Goal: Task Accomplishment & Management: Manage account settings

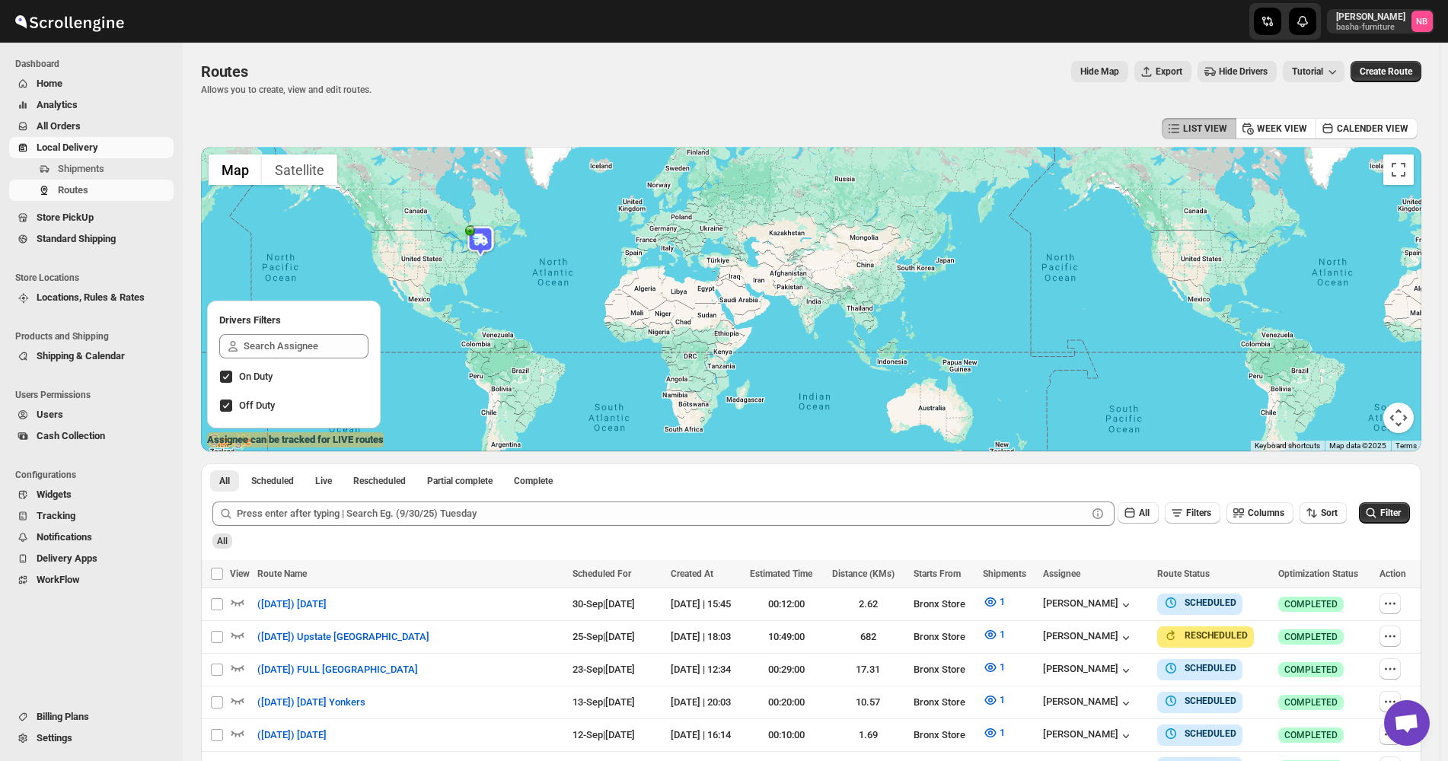
scroll to position [256, 0]
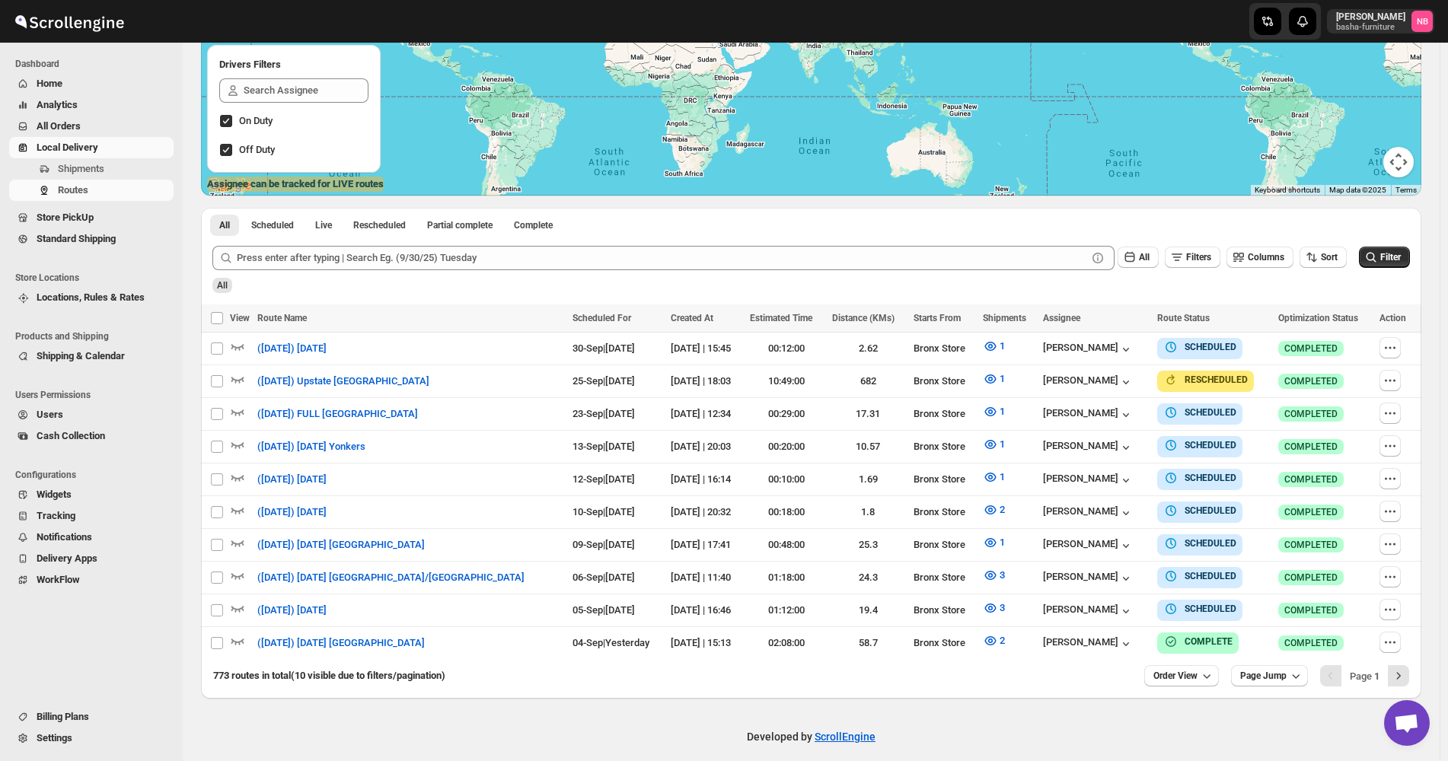
click at [190, 196] on div "Routes. This page is ready Routes Allows you to create, view and edit routes. H…" at bounding box center [811, 243] width 1257 height 912
click at [1431, 196] on div "Routes. This page is ready Routes Allows you to create, view and edit routes. H…" at bounding box center [811, 243] width 1257 height 912
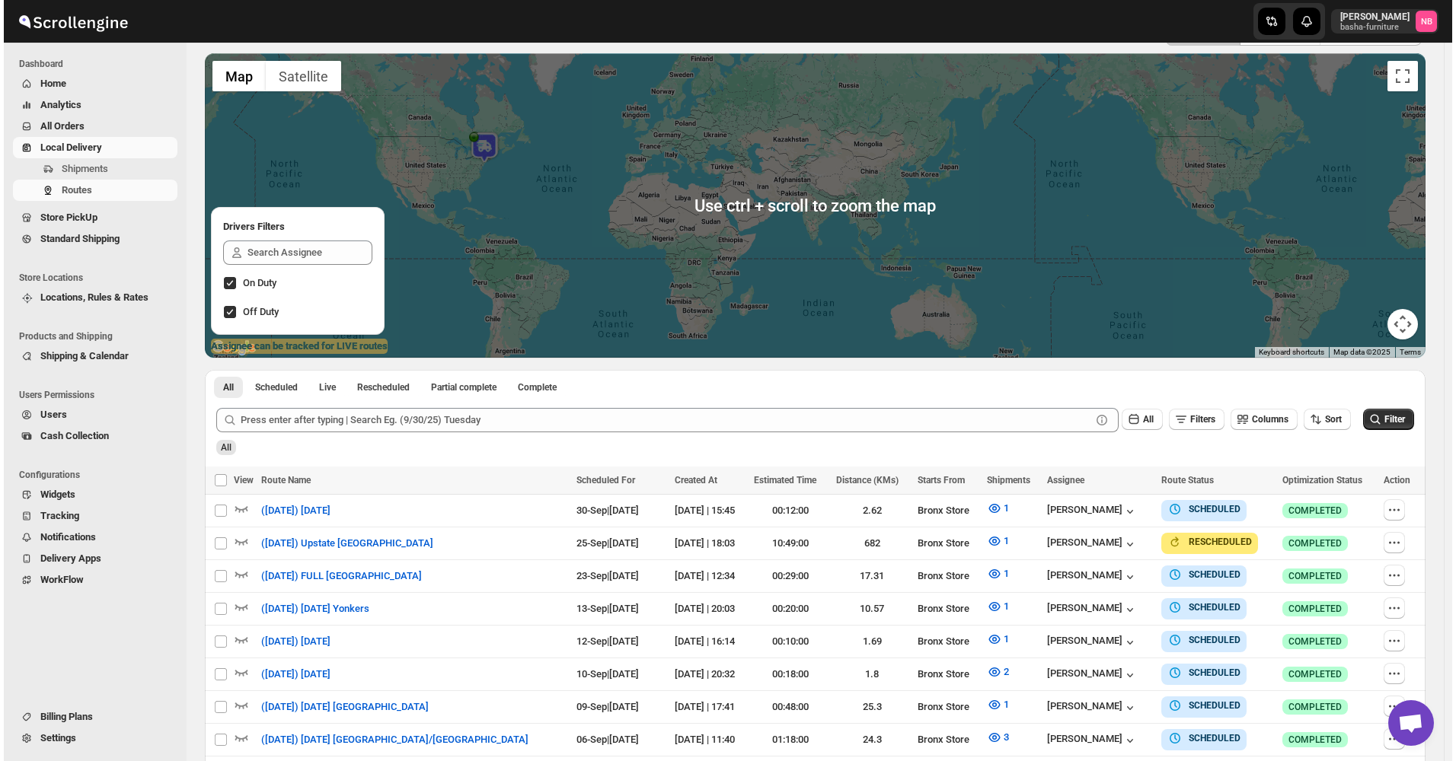
scroll to position [228, 0]
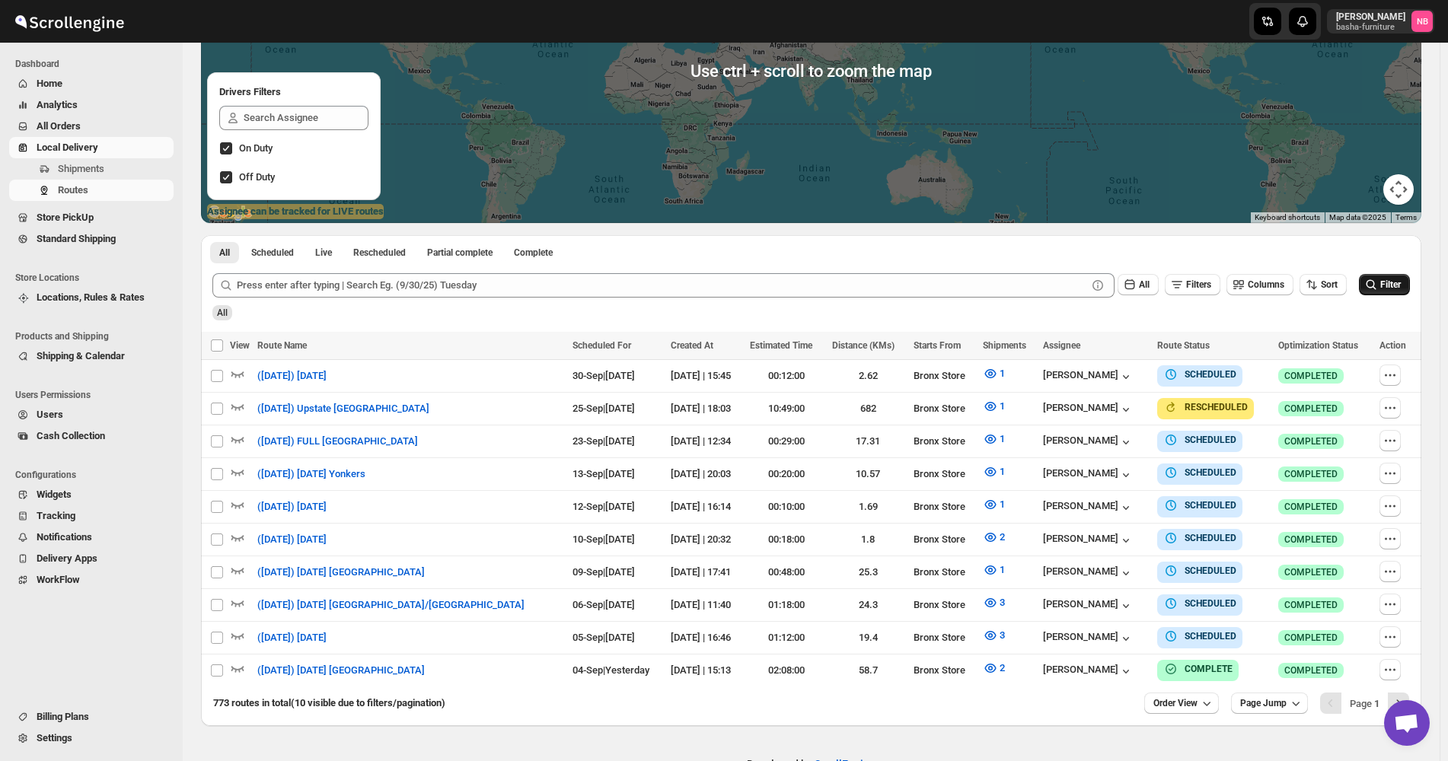
click at [1387, 282] on span "Filter" at bounding box center [1390, 284] width 21 height 11
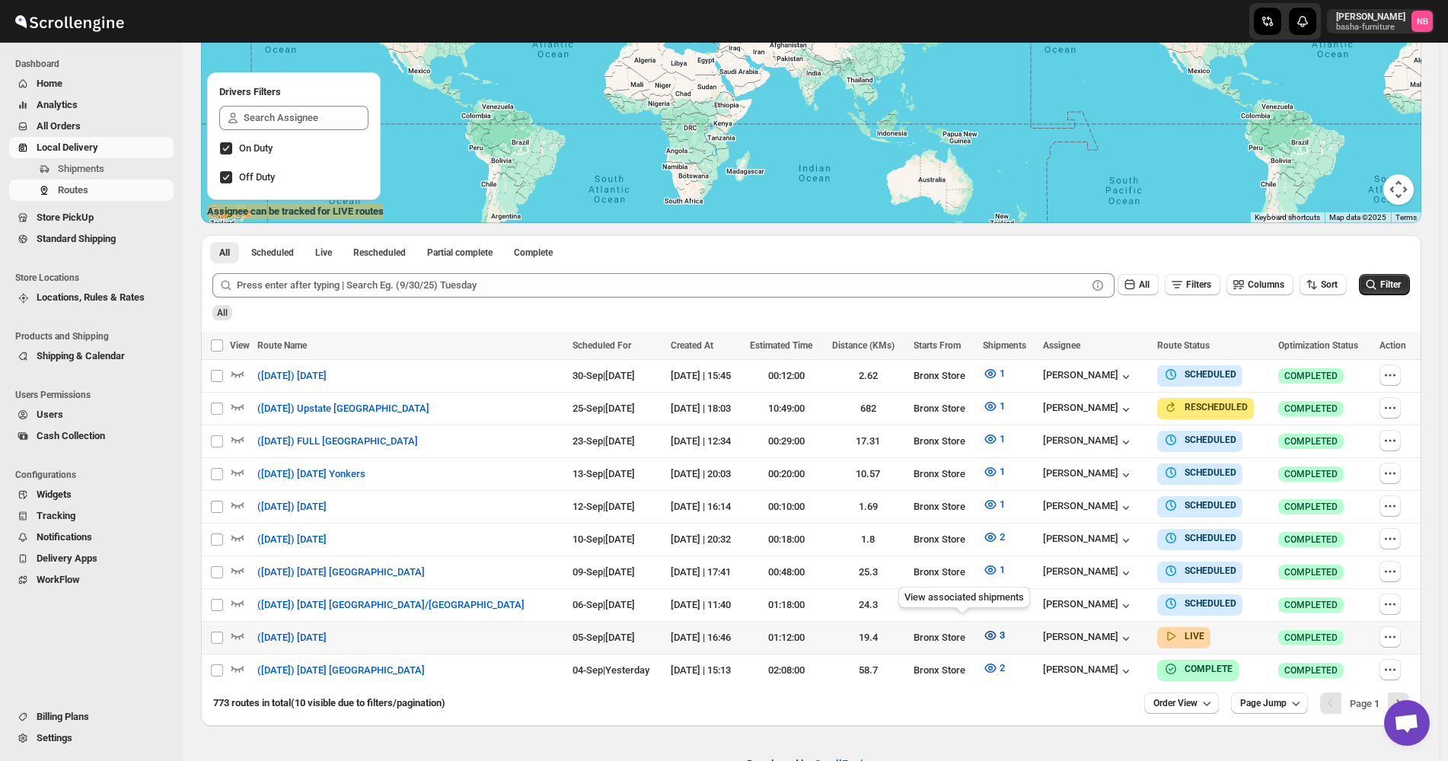
click at [983, 628] on icon "button" at bounding box center [990, 635] width 15 height 15
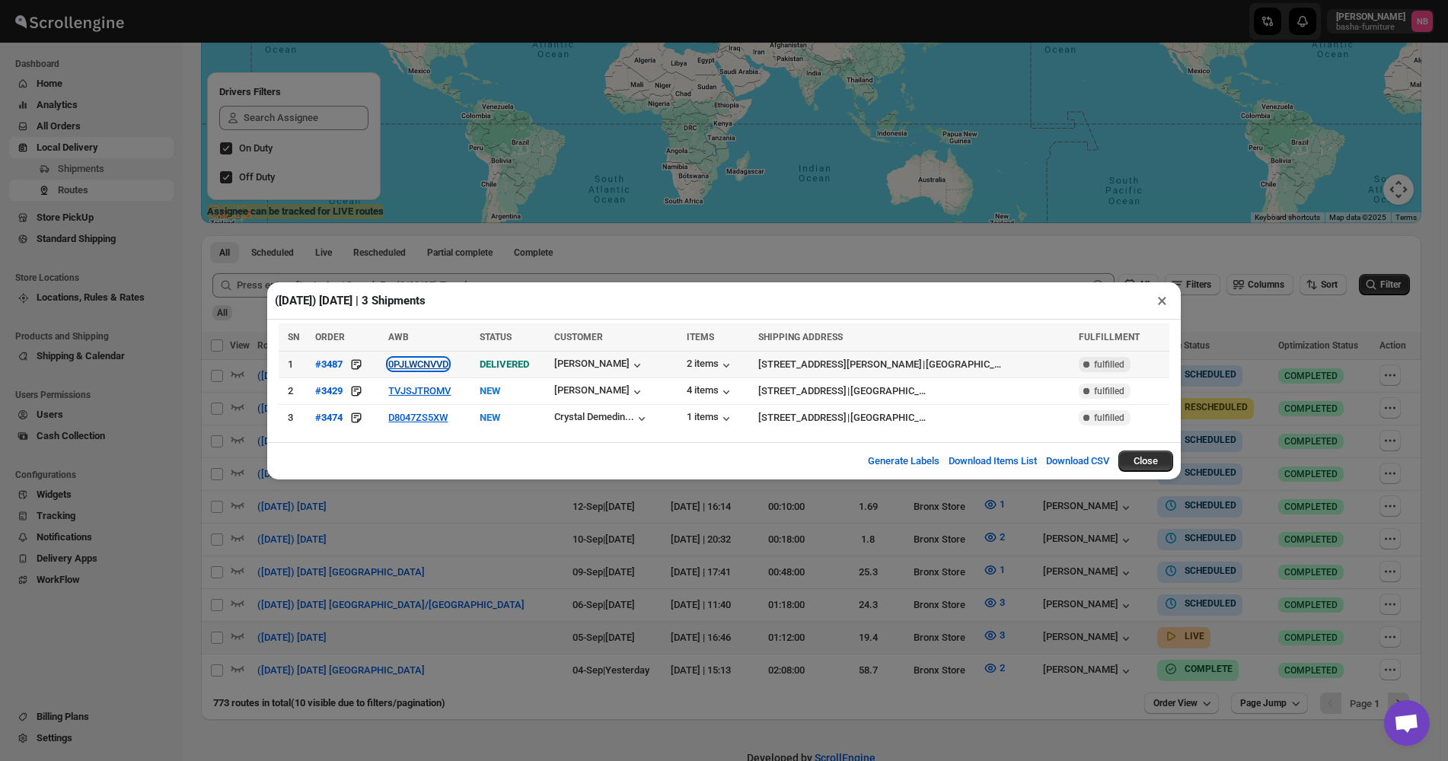
click at [443, 370] on button "0PJLWCNVVD" at bounding box center [418, 364] width 60 height 11
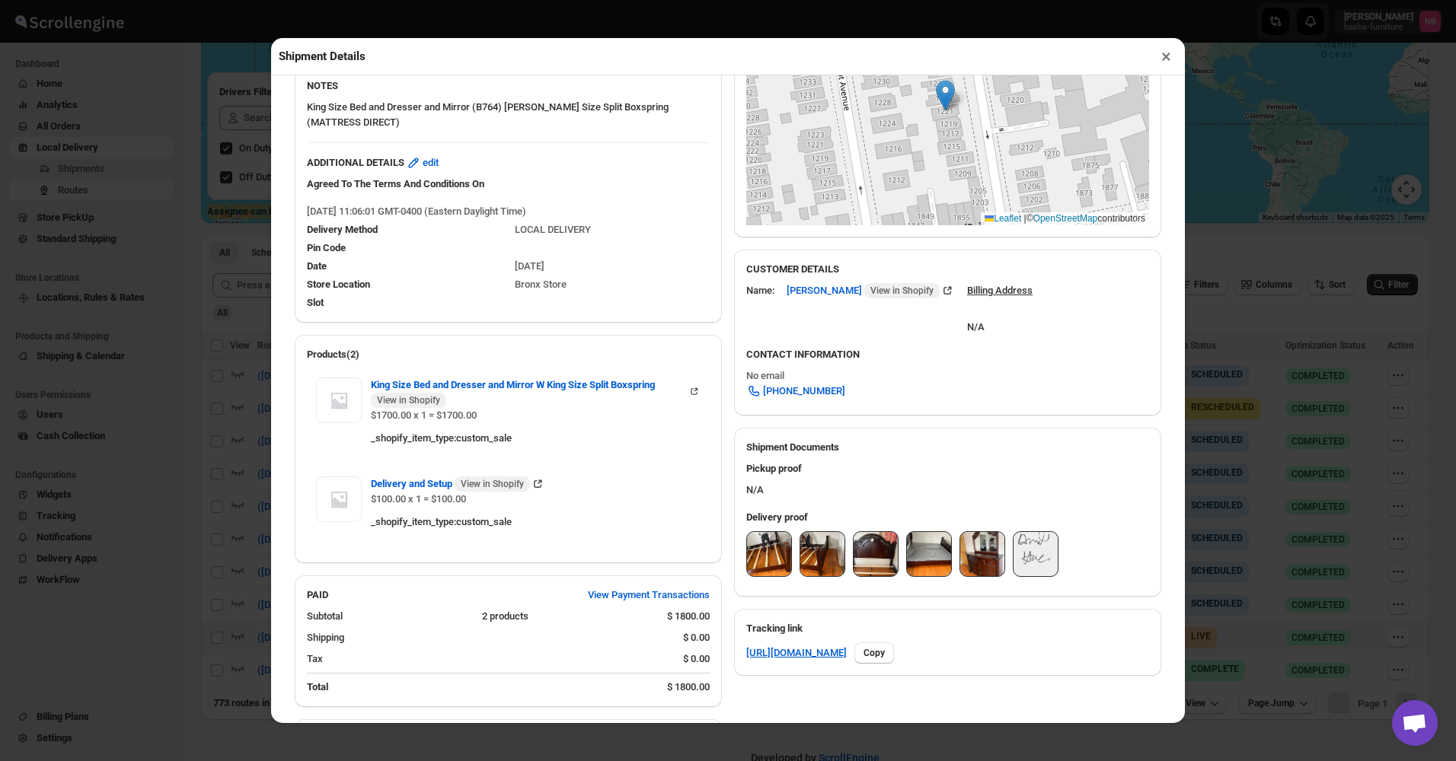
scroll to position [305, 0]
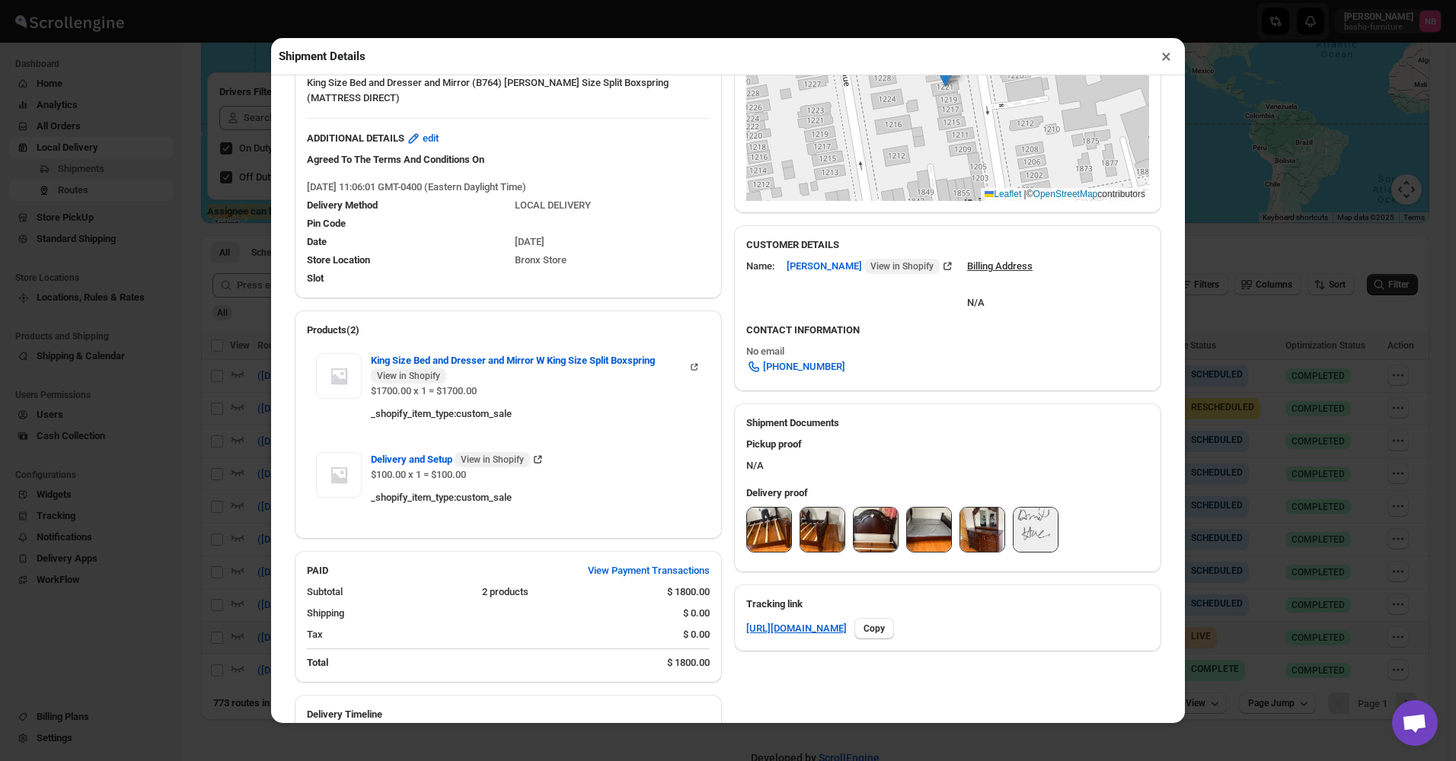
click at [716, 393] on div "SHIPPING FROM [GEOGRAPHIC_DATA] [STREET_ADDRESS] , [PHONE_NUMBER] Edit ROUTE DE…" at bounding box center [721, 463] width 879 height 1262
click at [762, 531] on img at bounding box center [769, 530] width 44 height 44
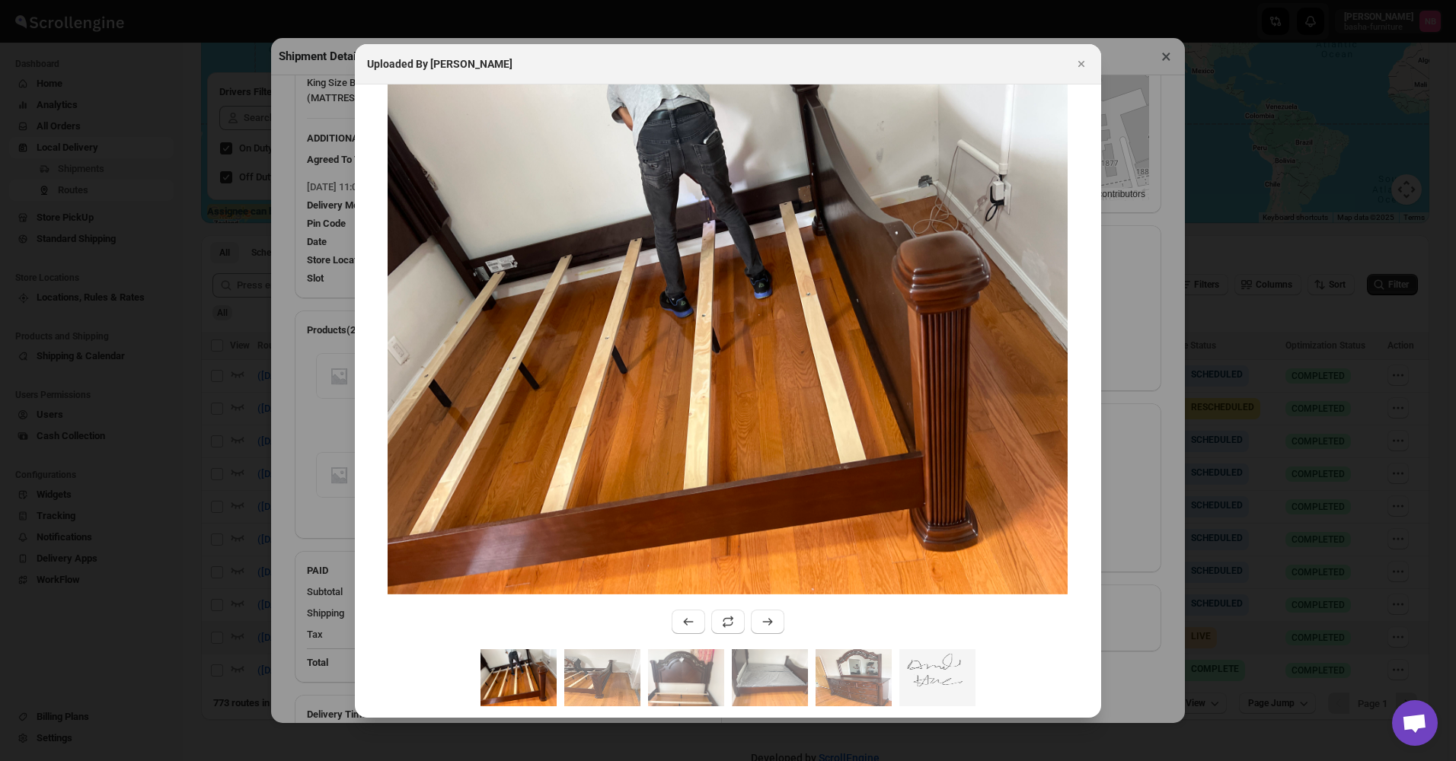
click at [644, 683] on div ":r10o8:" at bounding box center [728, 683] width 746 height 69
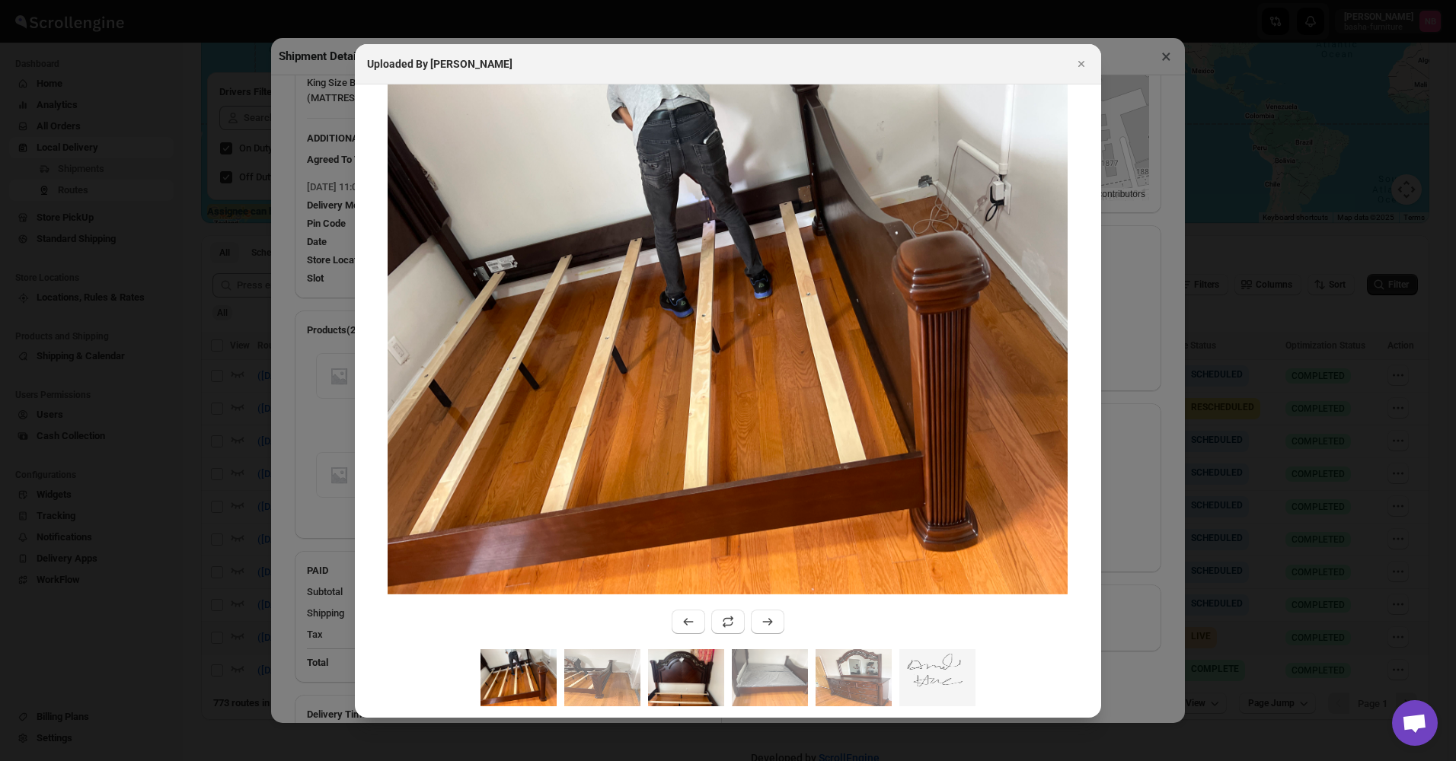
click at [698, 687] on img ":r10o8:" at bounding box center [686, 677] width 76 height 57
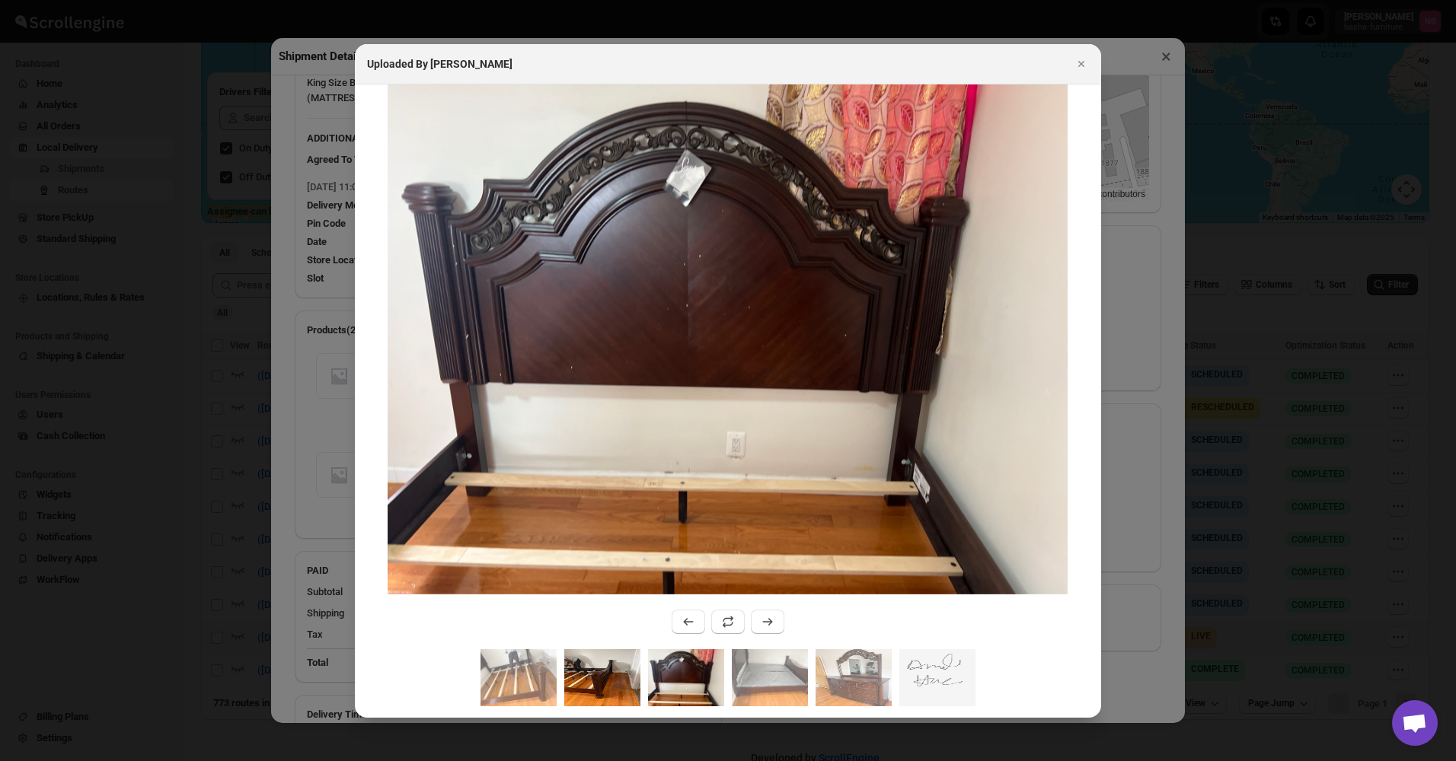
click at [618, 679] on img ":r10o8:" at bounding box center [602, 677] width 76 height 57
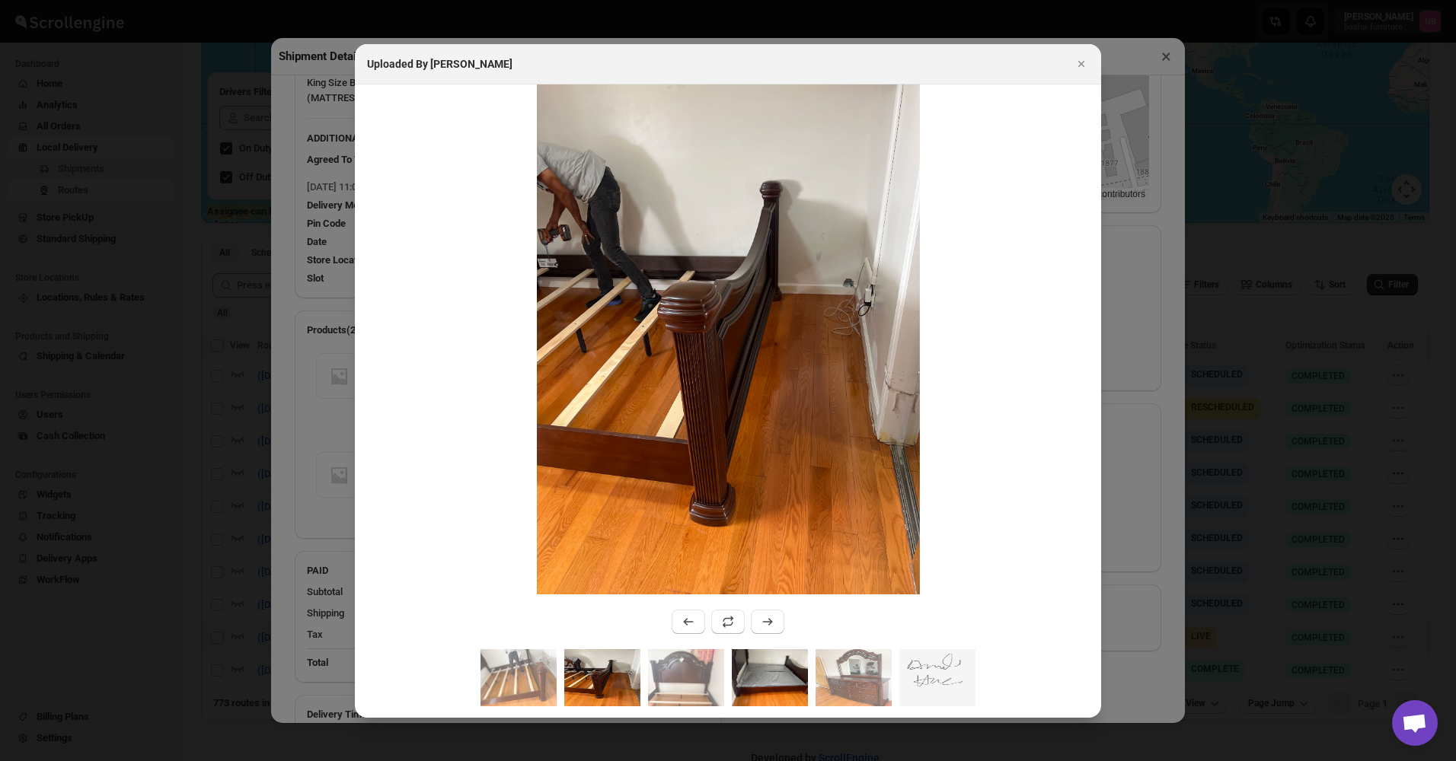
click at [768, 668] on img ":r10o8:" at bounding box center [770, 677] width 76 height 57
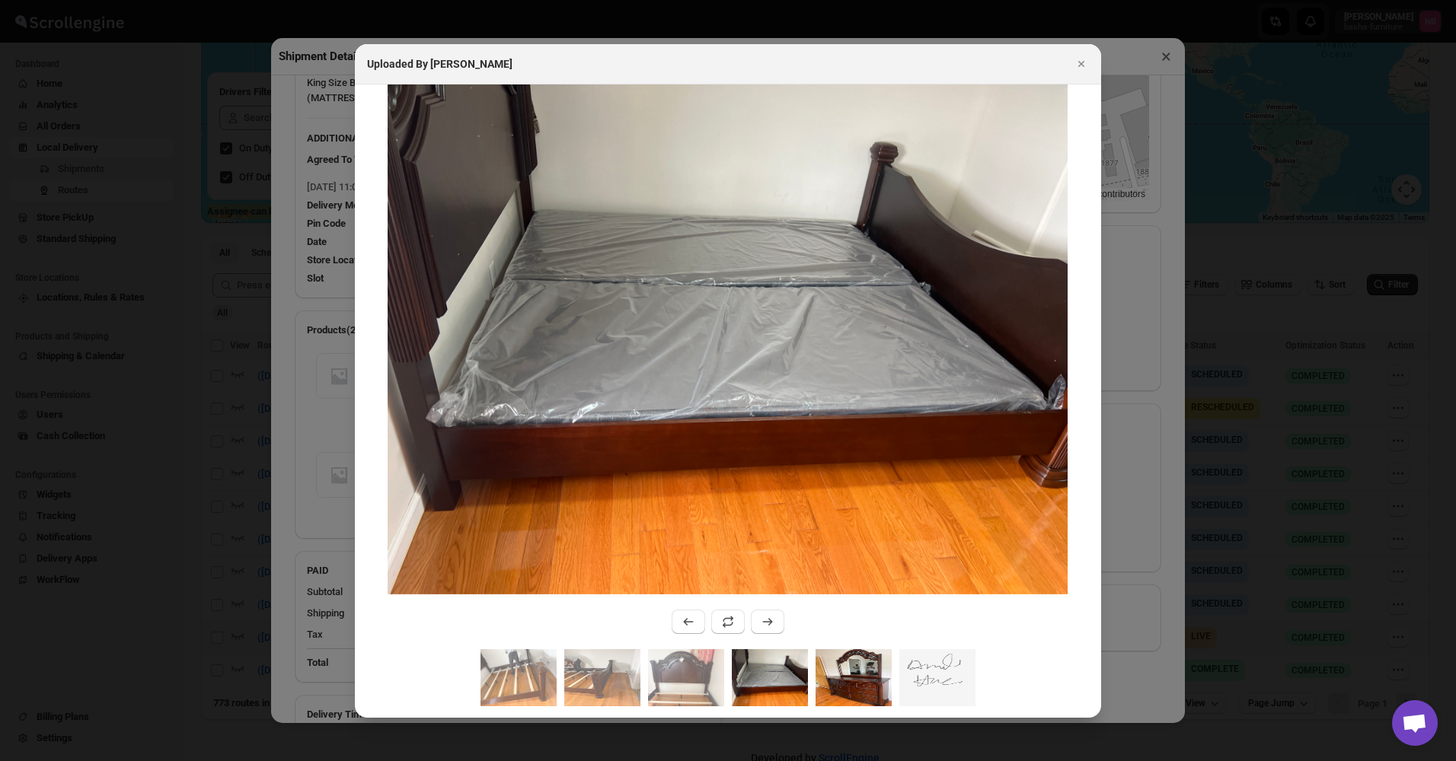
click at [856, 672] on img ":r10o8:" at bounding box center [853, 677] width 76 height 57
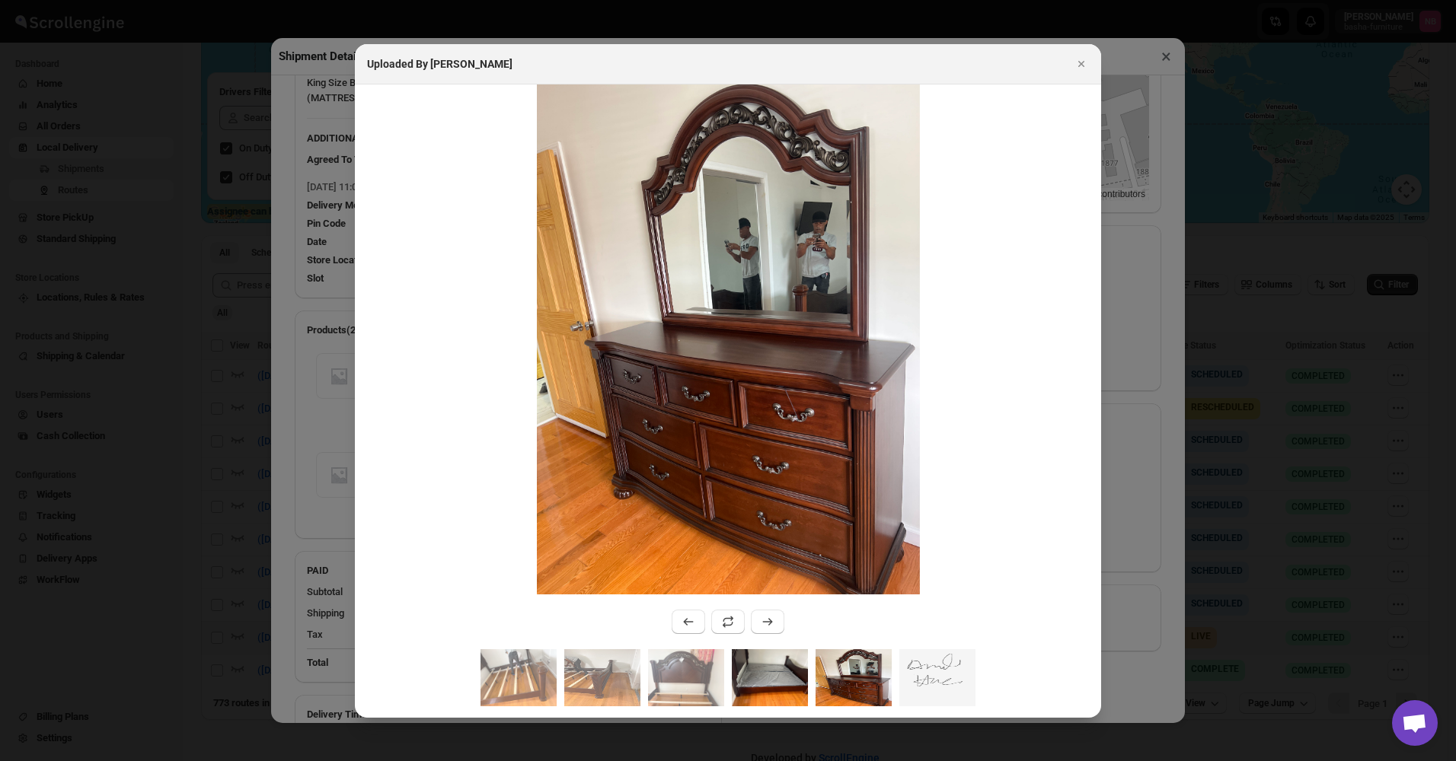
drag, startPoint x: 770, startPoint y: 675, endPoint x: 680, endPoint y: 676, distance: 90.6
click at [770, 675] on img ":r10o8:" at bounding box center [770, 677] width 76 height 57
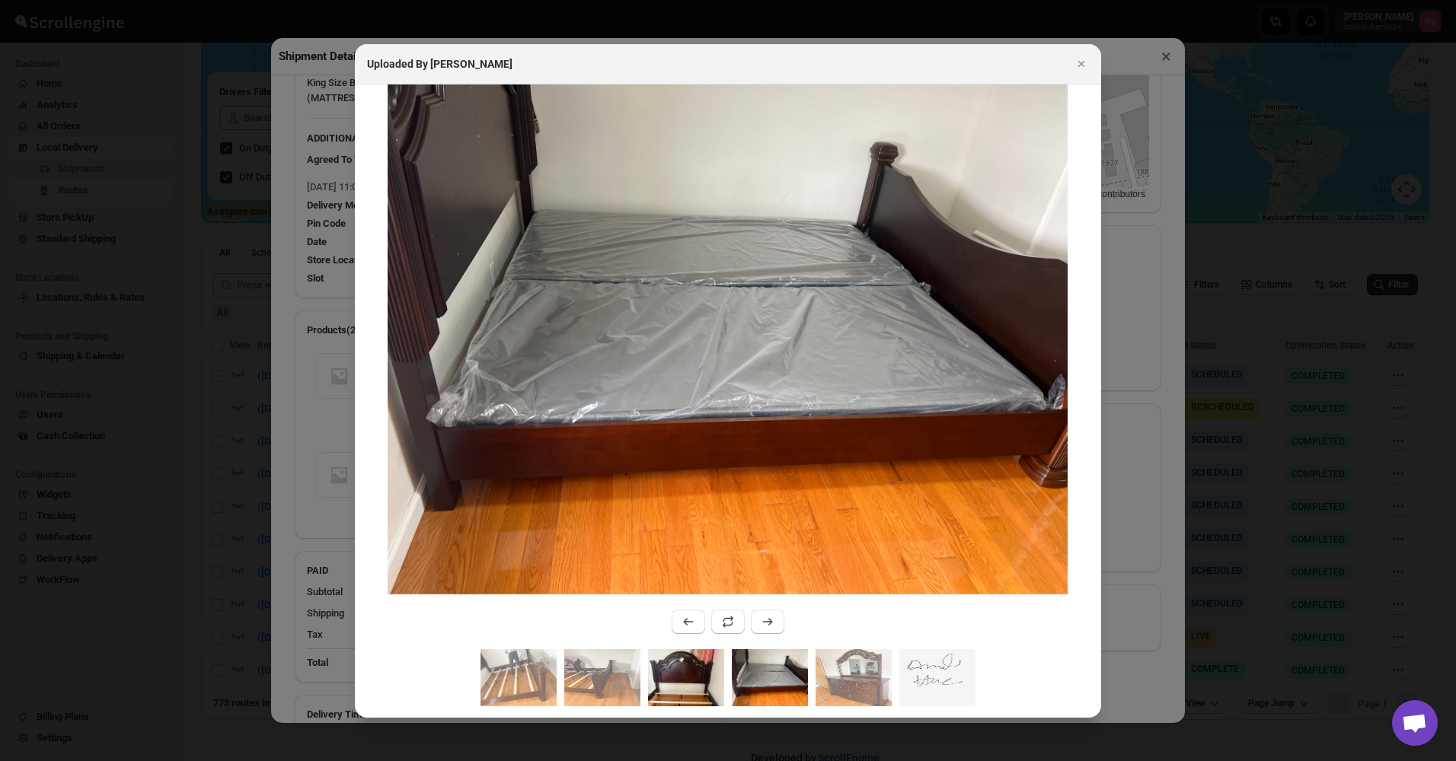
click at [678, 676] on img ":r10o8:" at bounding box center [686, 677] width 76 height 57
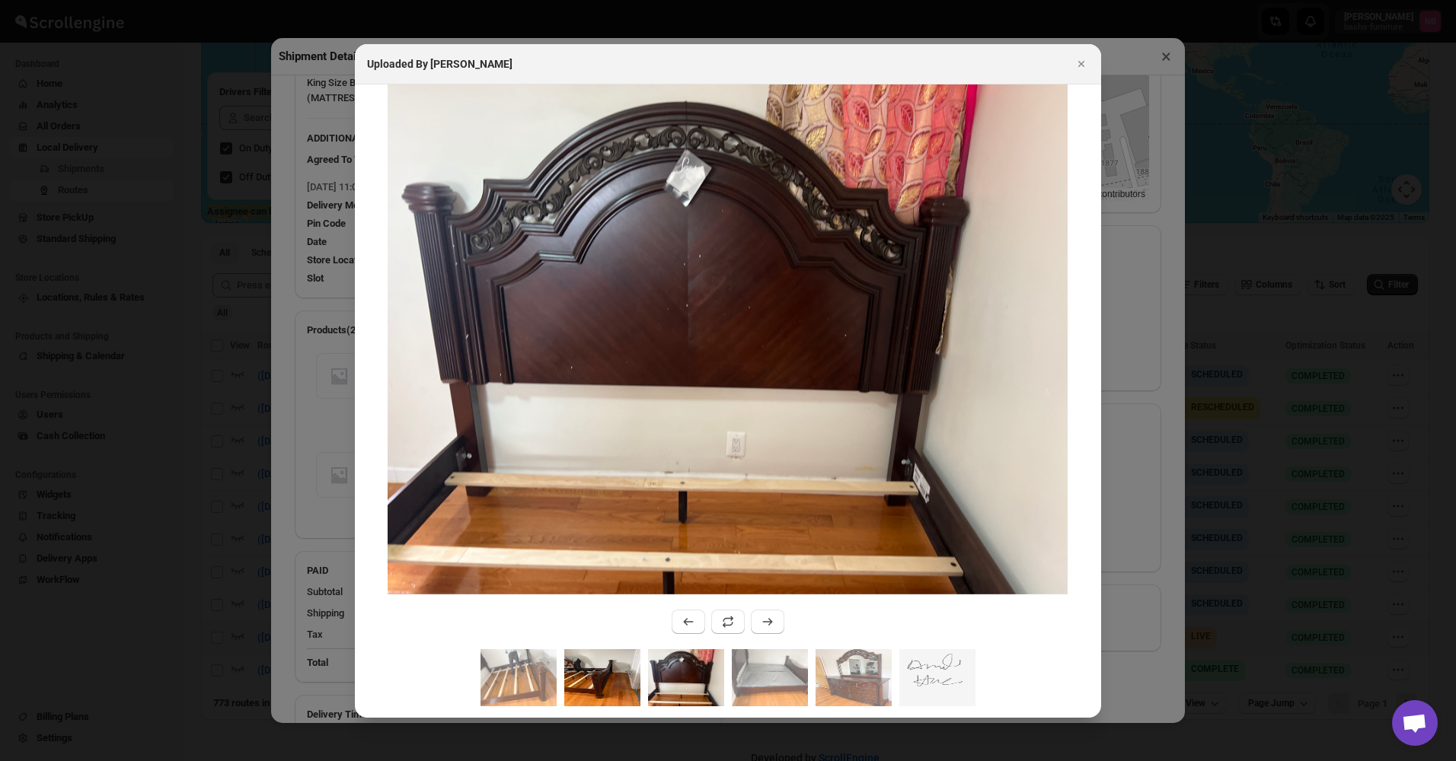
click at [577, 675] on img ":r10o8:" at bounding box center [602, 677] width 76 height 57
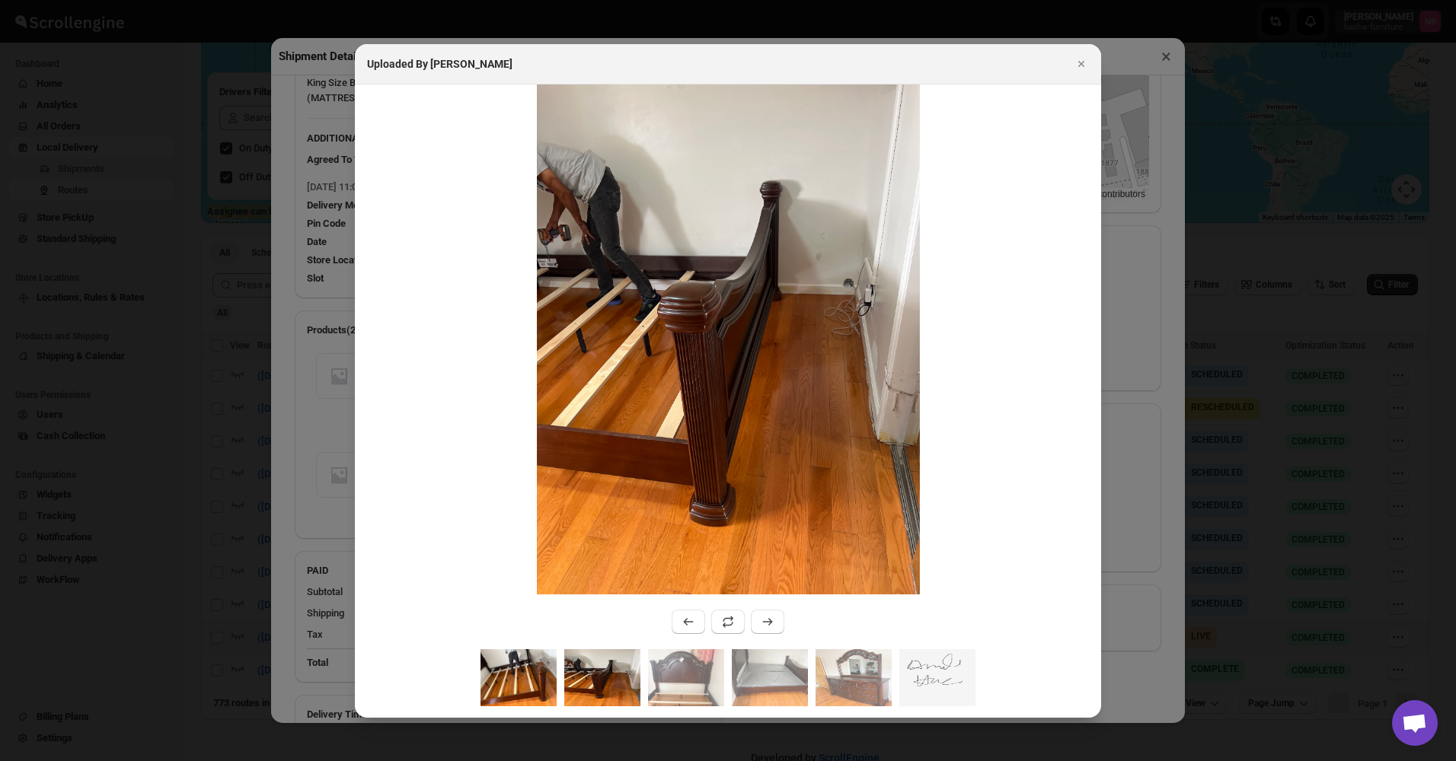
click at [493, 675] on img ":r10o8:" at bounding box center [518, 677] width 76 height 57
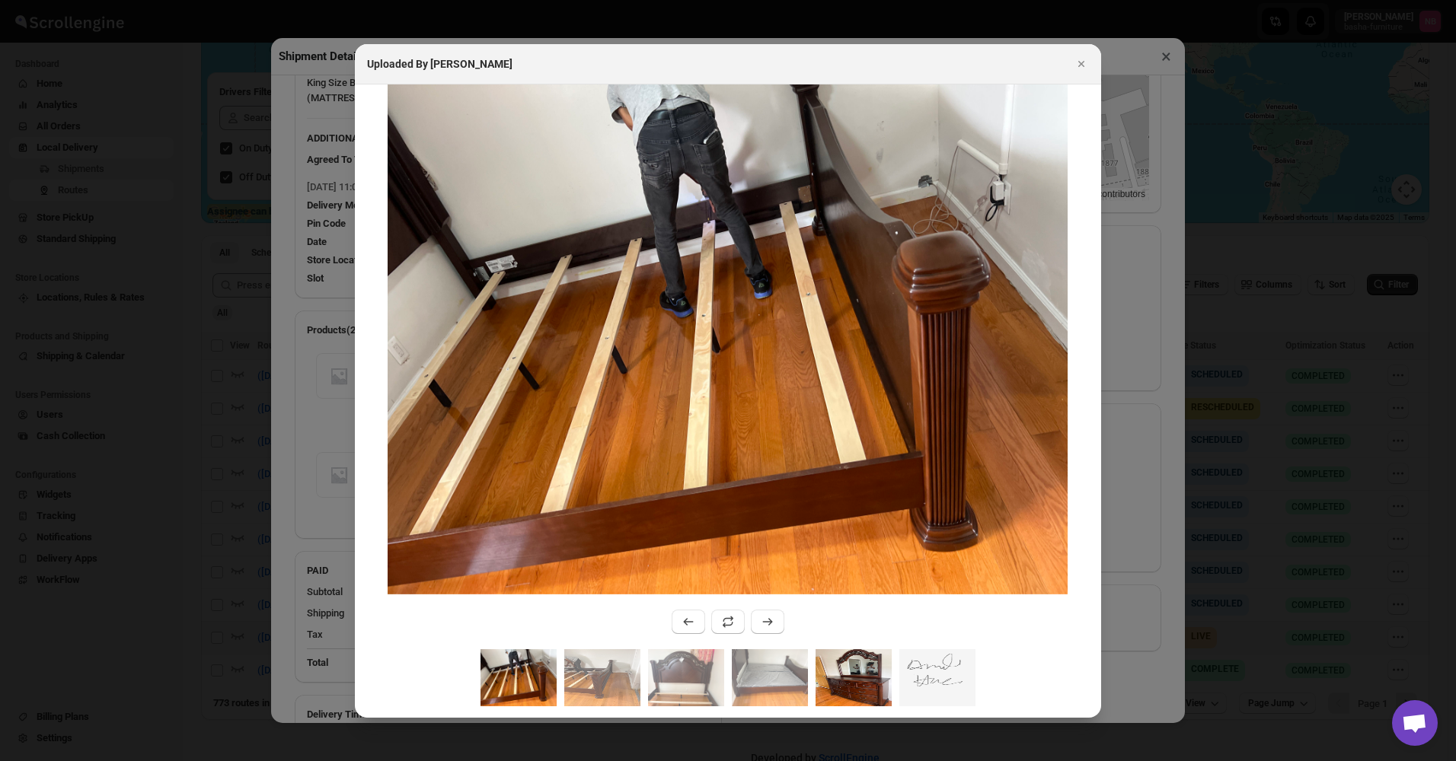
click at [815, 661] on img ":r10o8:" at bounding box center [853, 677] width 76 height 57
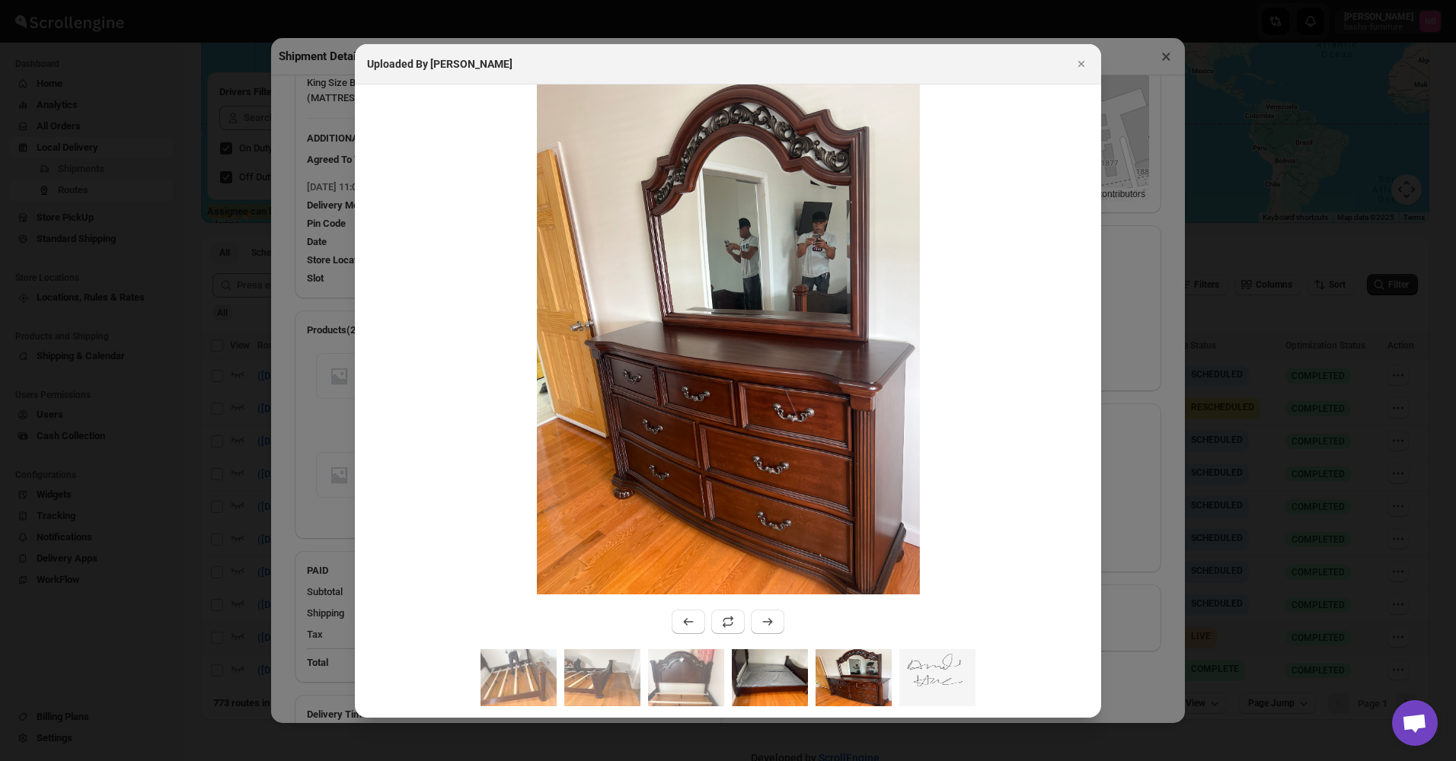
click at [759, 668] on img ":r10o8:" at bounding box center [770, 677] width 76 height 57
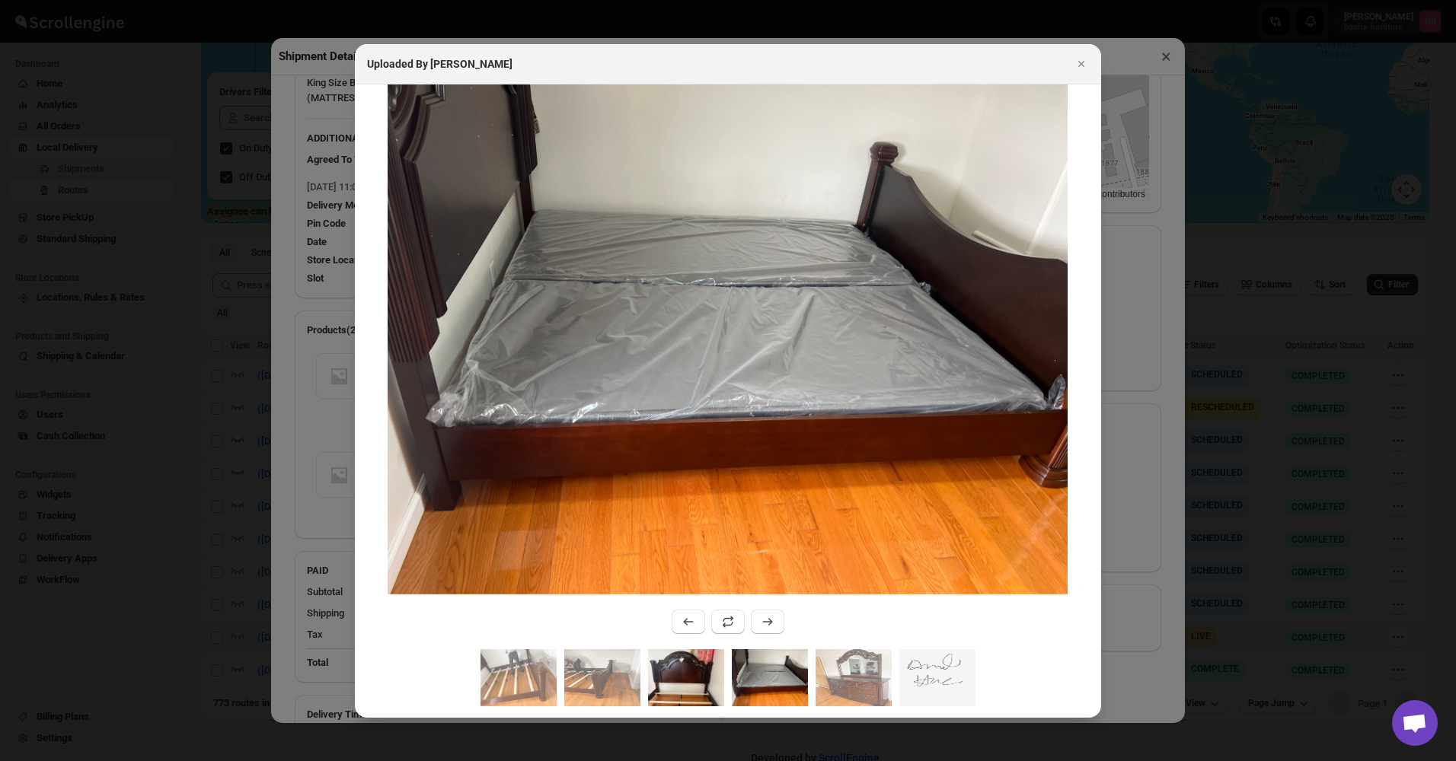
click at [678, 675] on img ":r10o8:" at bounding box center [686, 677] width 76 height 57
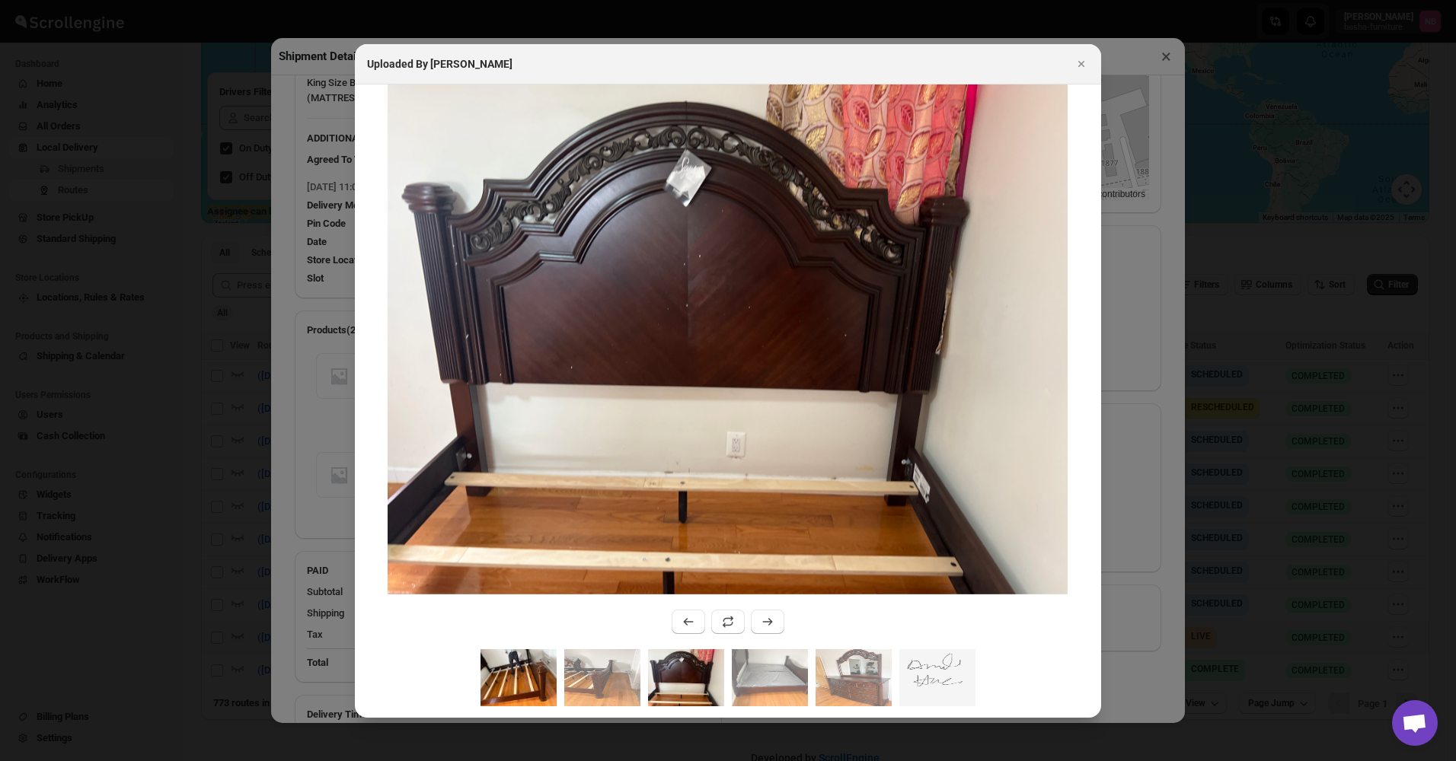
drag, startPoint x: 585, startPoint y: 676, endPoint x: 502, endPoint y: 672, distance: 82.3
click at [584, 676] on img ":r10o8:" at bounding box center [602, 677] width 76 height 57
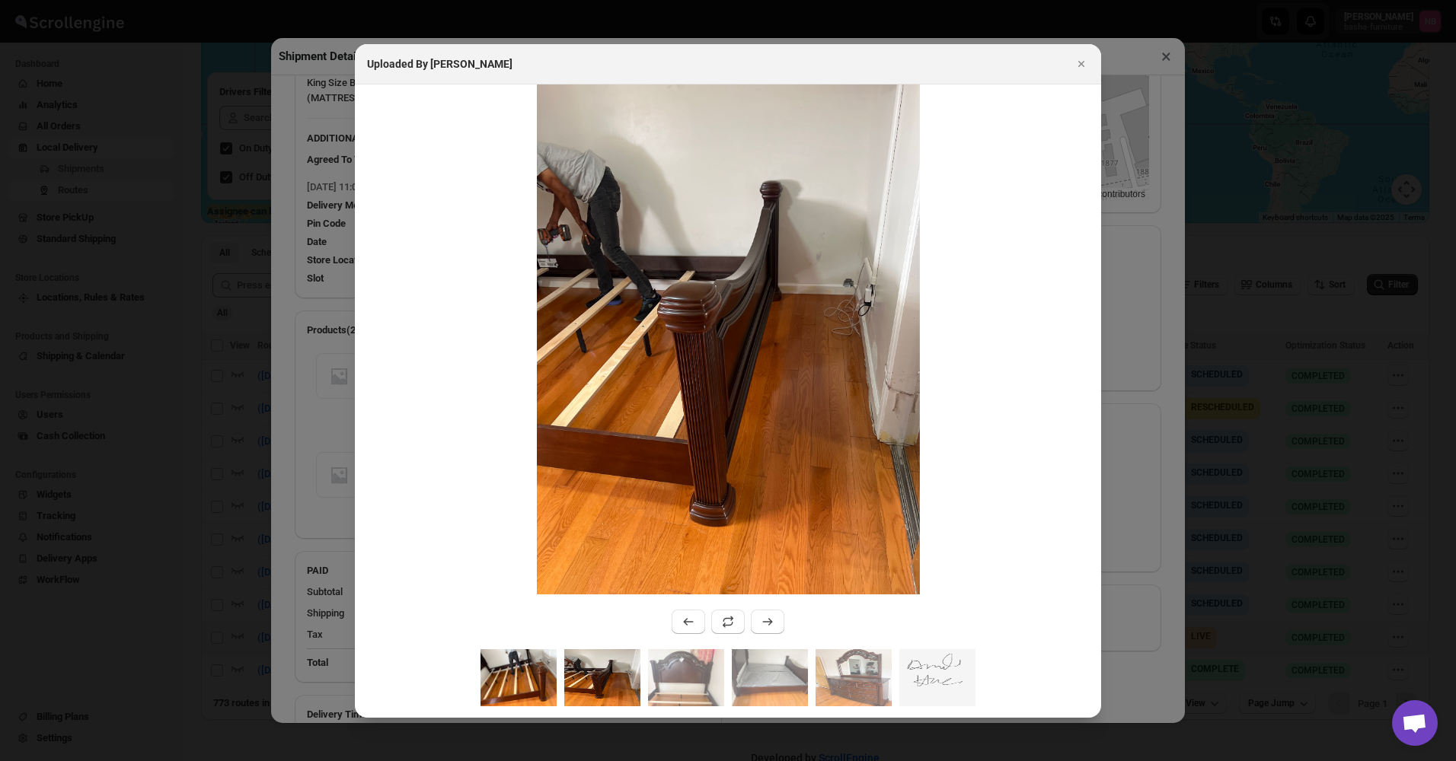
click at [502, 672] on img ":r10o8:" at bounding box center [518, 677] width 76 height 57
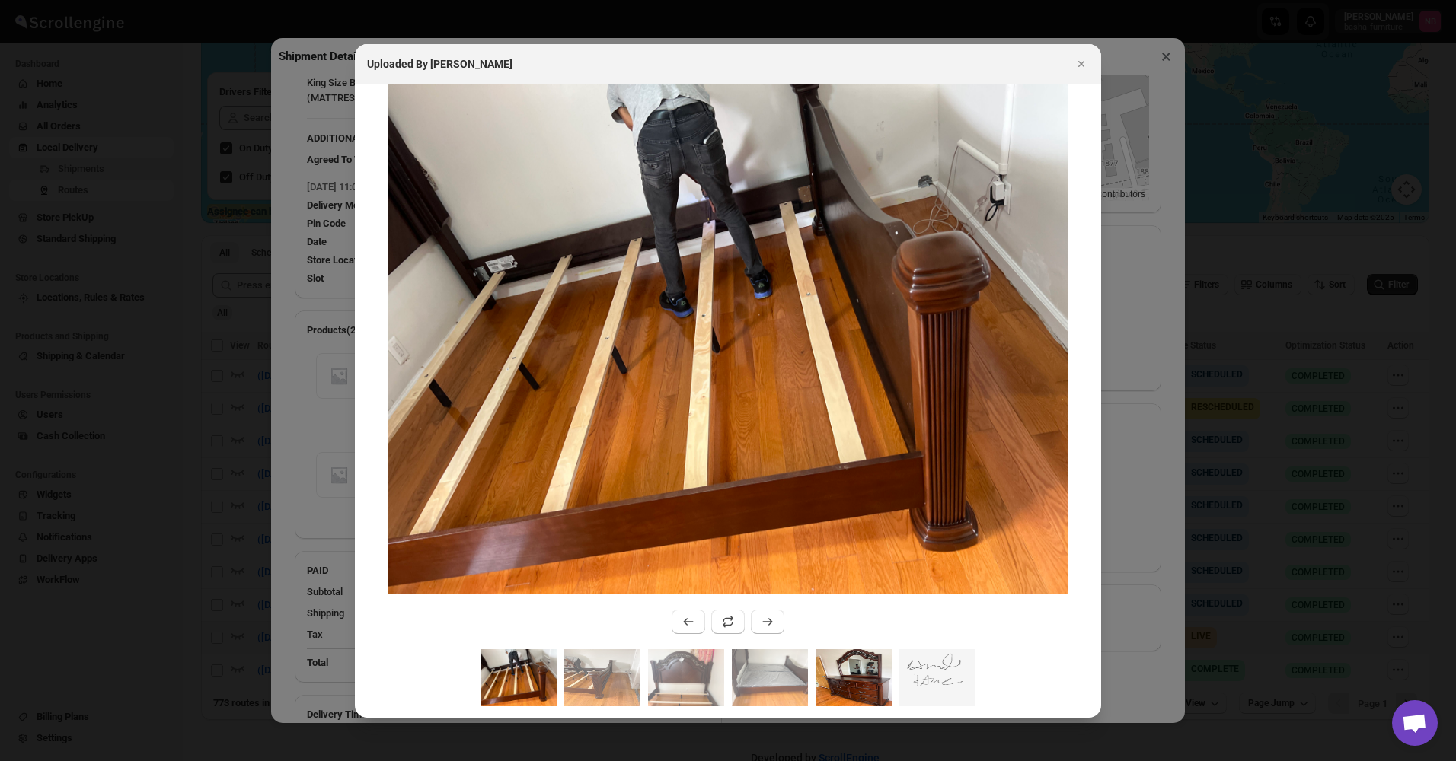
click at [830, 670] on img ":r10o8:" at bounding box center [853, 677] width 76 height 57
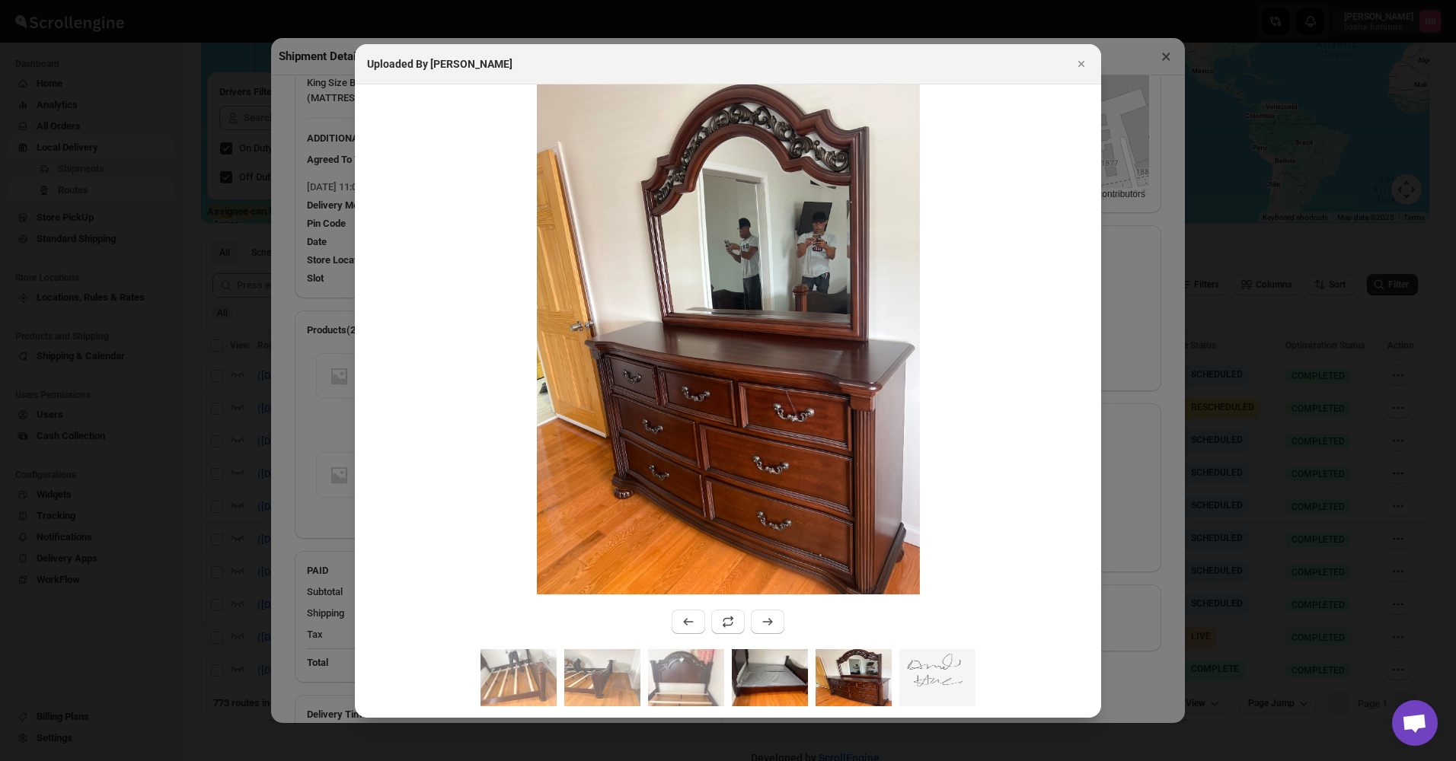
click at [760, 676] on img ":r10o8:" at bounding box center [770, 677] width 76 height 57
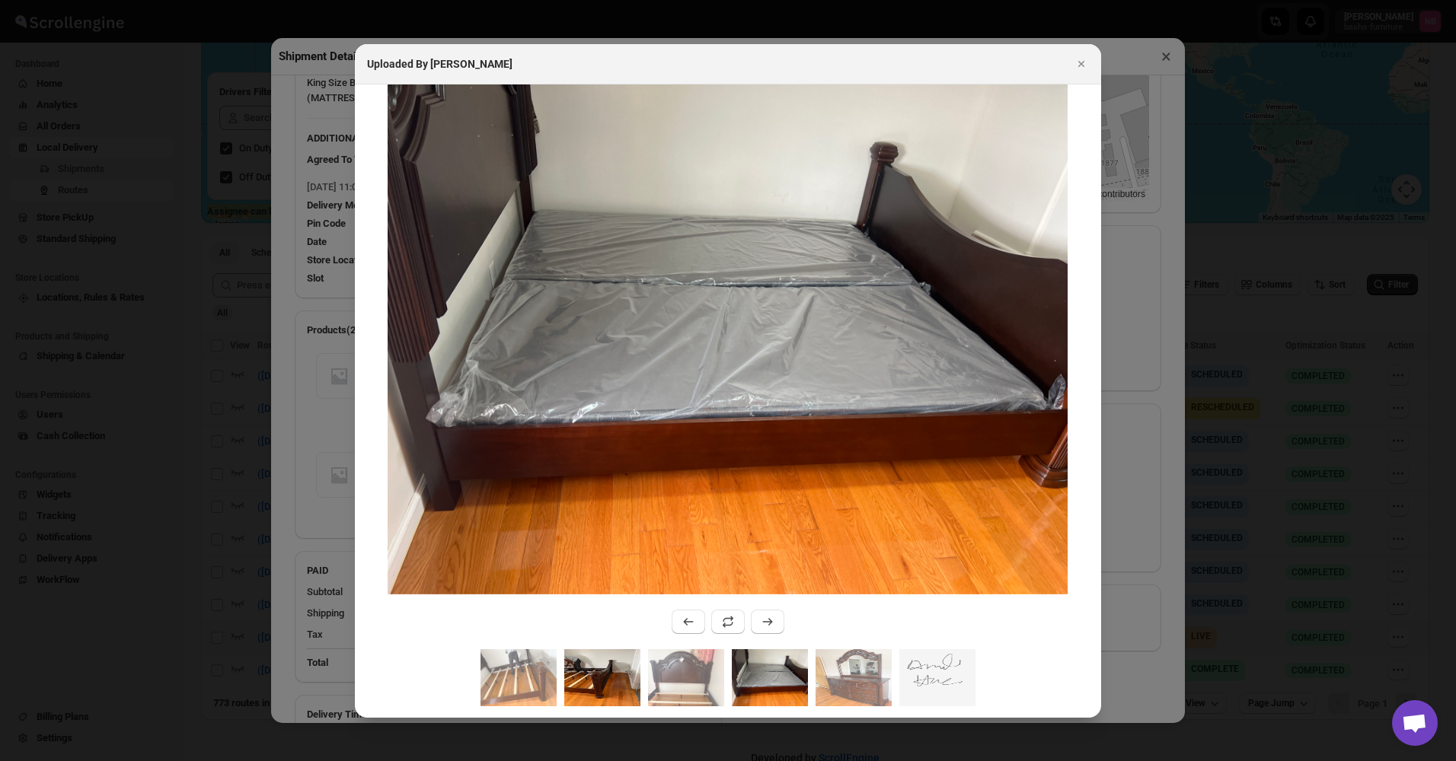
click at [678, 682] on img ":r10o8:" at bounding box center [686, 677] width 76 height 57
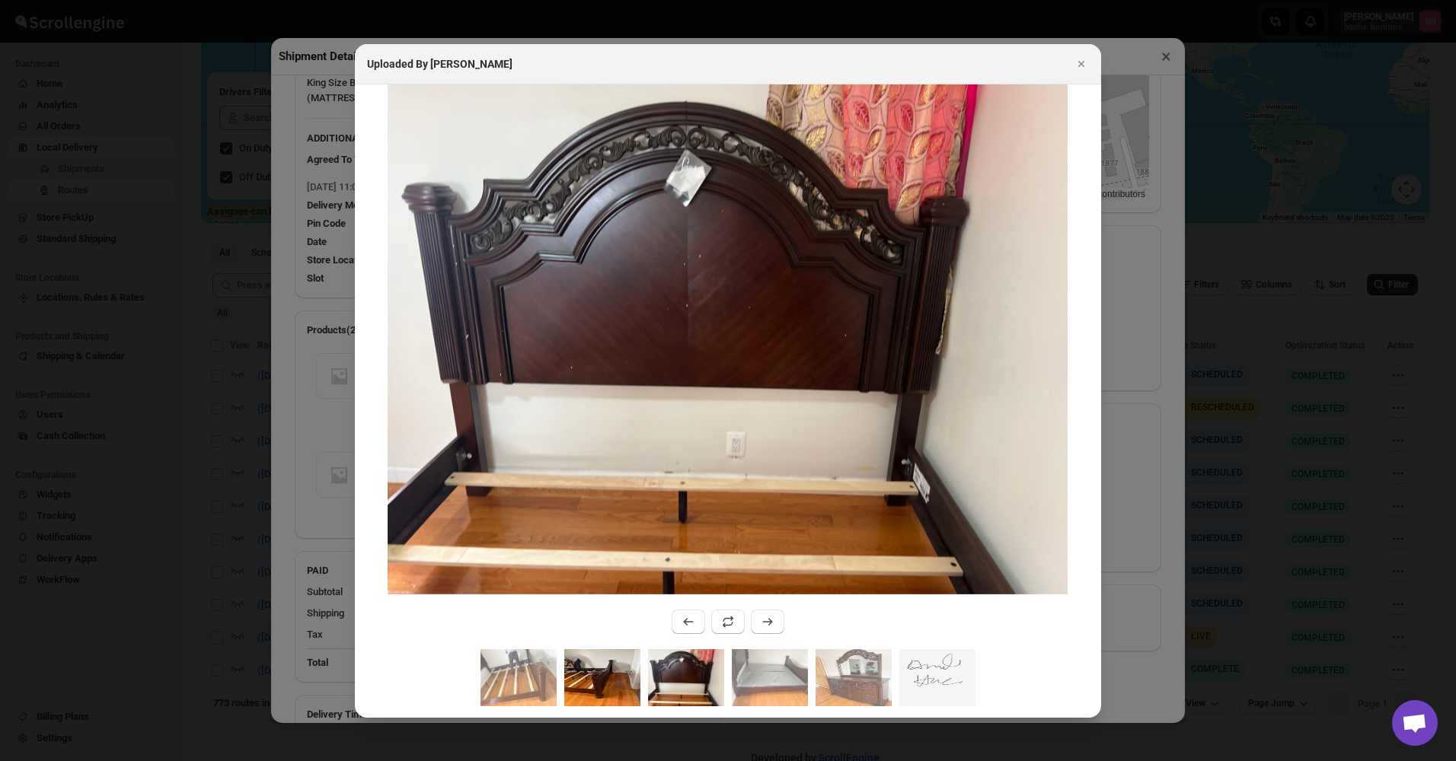
click at [572, 678] on img ":r10o8:" at bounding box center [602, 677] width 76 height 57
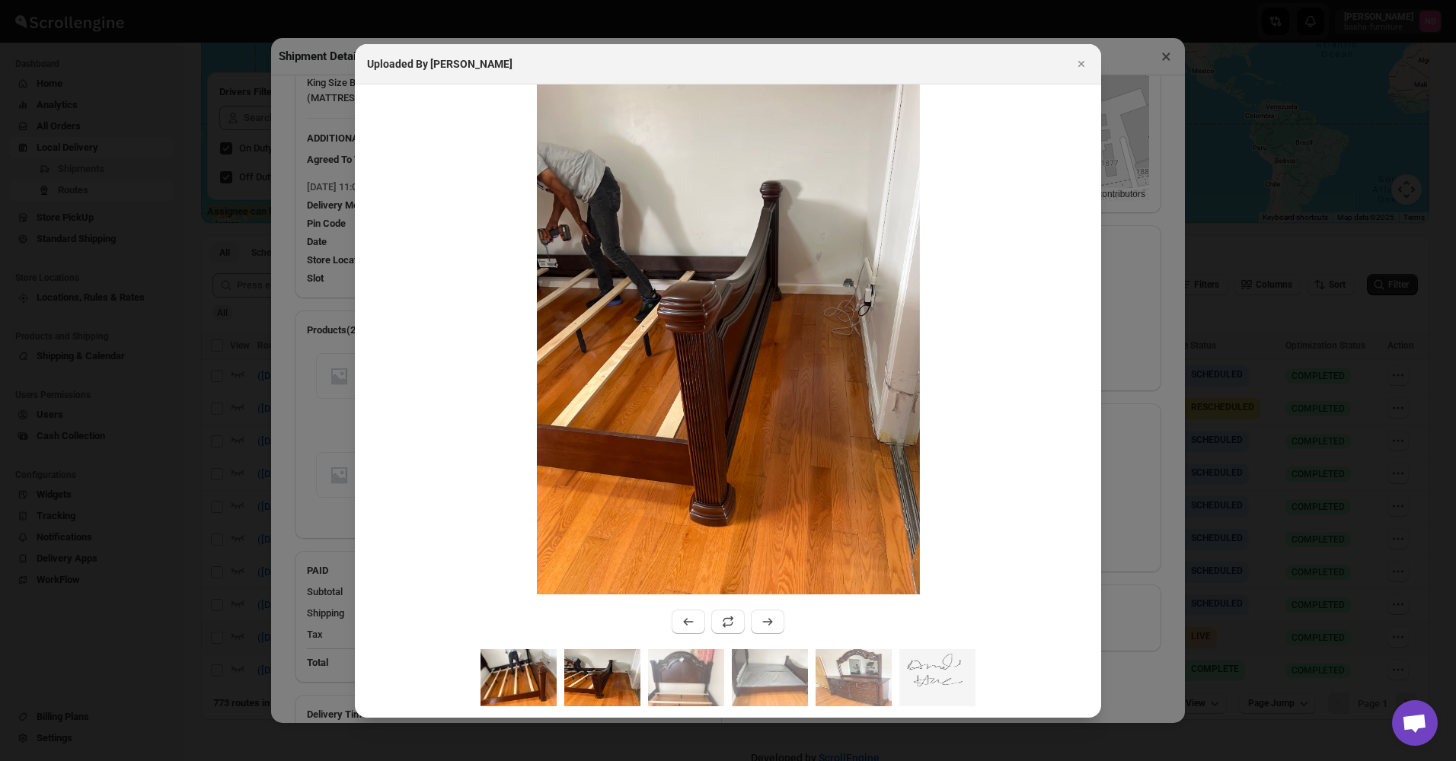
click at [511, 678] on img ":r10o8:" at bounding box center [518, 677] width 76 height 57
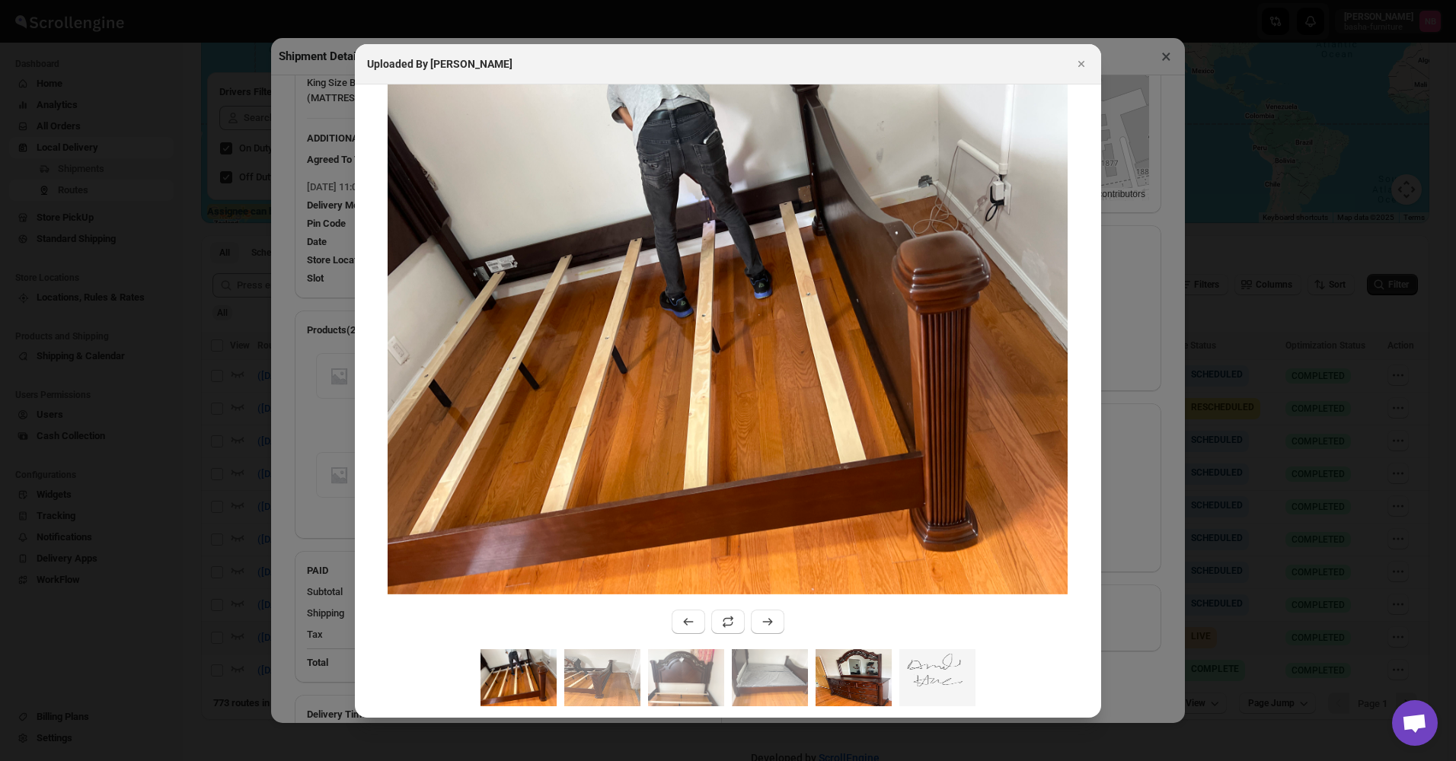
click at [835, 674] on img ":r10o8:" at bounding box center [853, 677] width 76 height 57
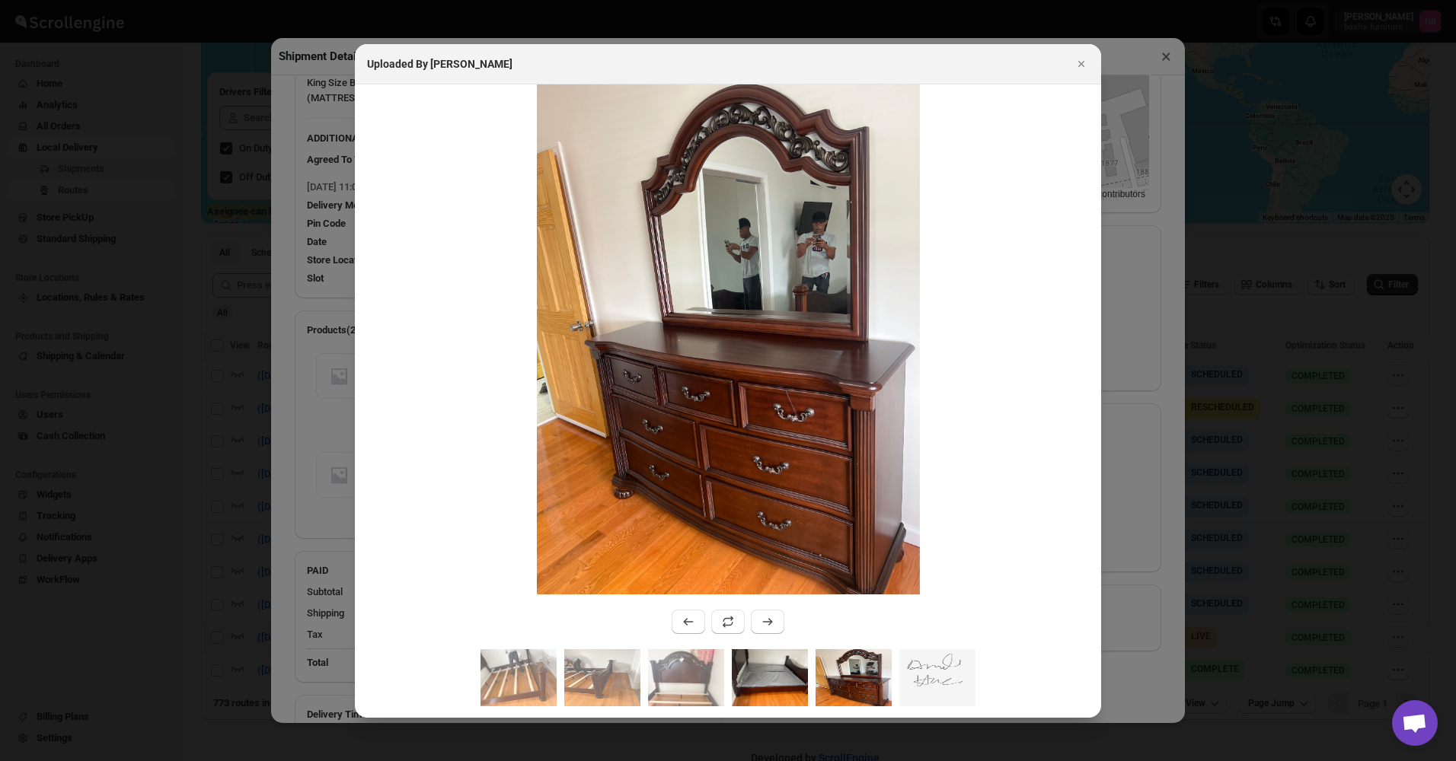
click at [738, 678] on img ":r10o8:" at bounding box center [770, 677] width 76 height 57
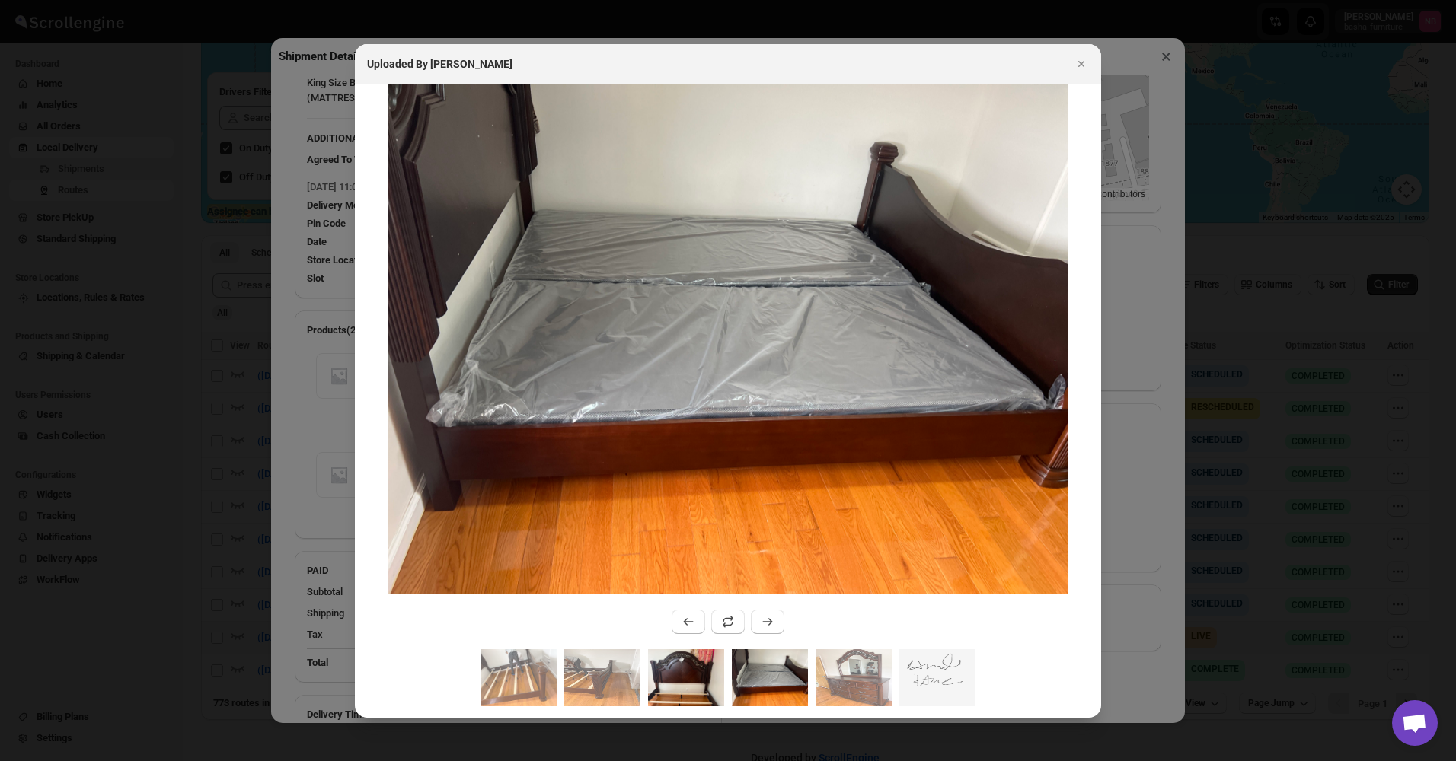
click at [673, 680] on img ":r10o8:" at bounding box center [686, 677] width 76 height 57
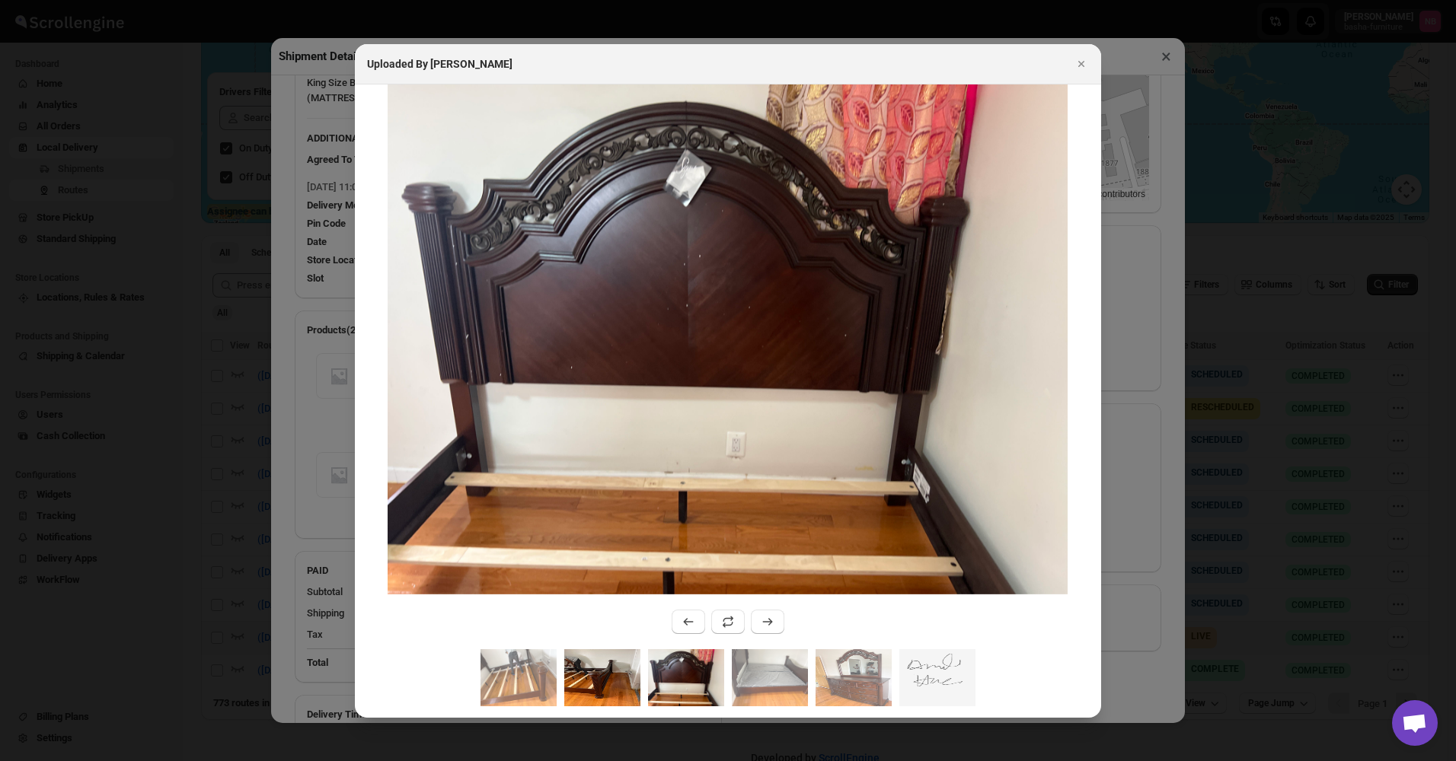
click at [587, 680] on img ":r10o8:" at bounding box center [602, 677] width 76 height 57
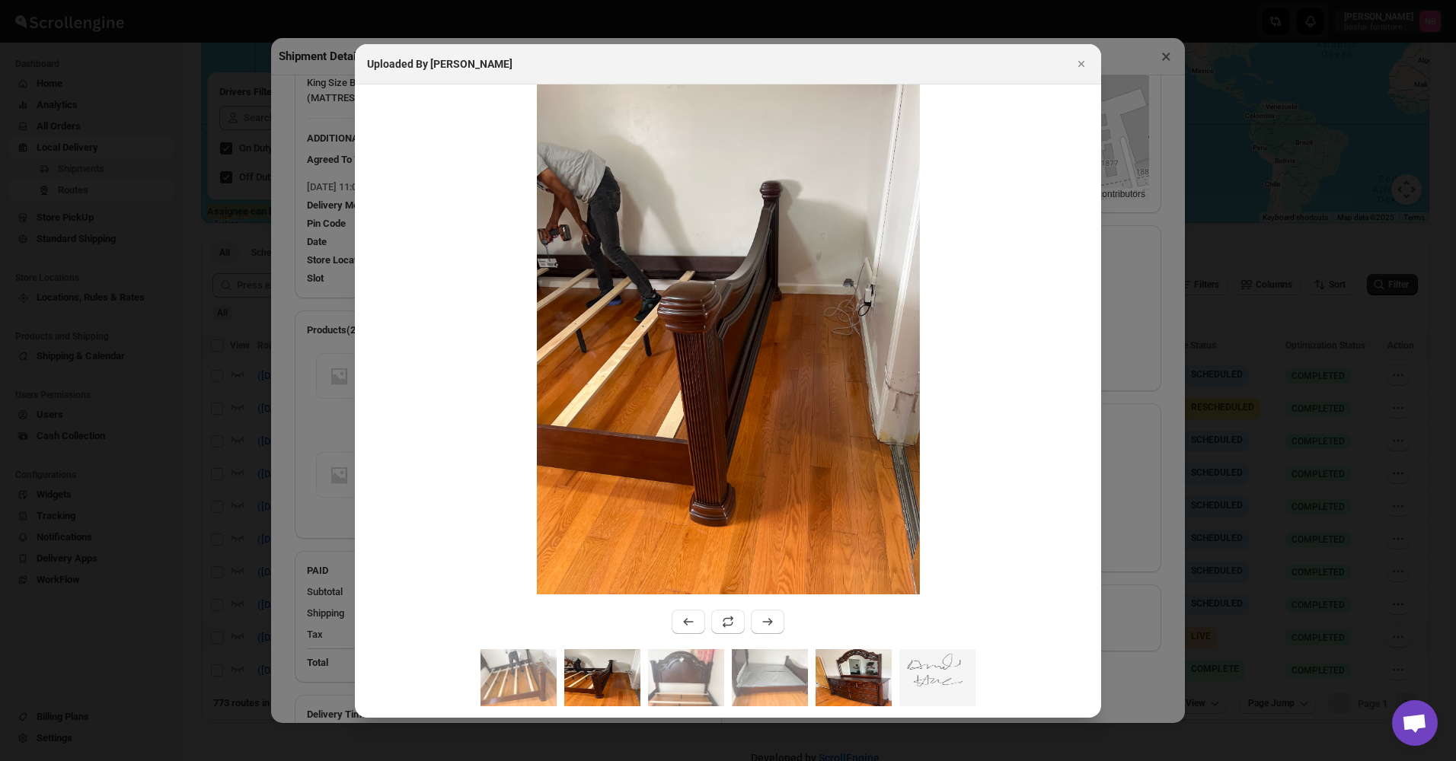
click at [845, 660] on img ":r10o8:" at bounding box center [853, 677] width 76 height 57
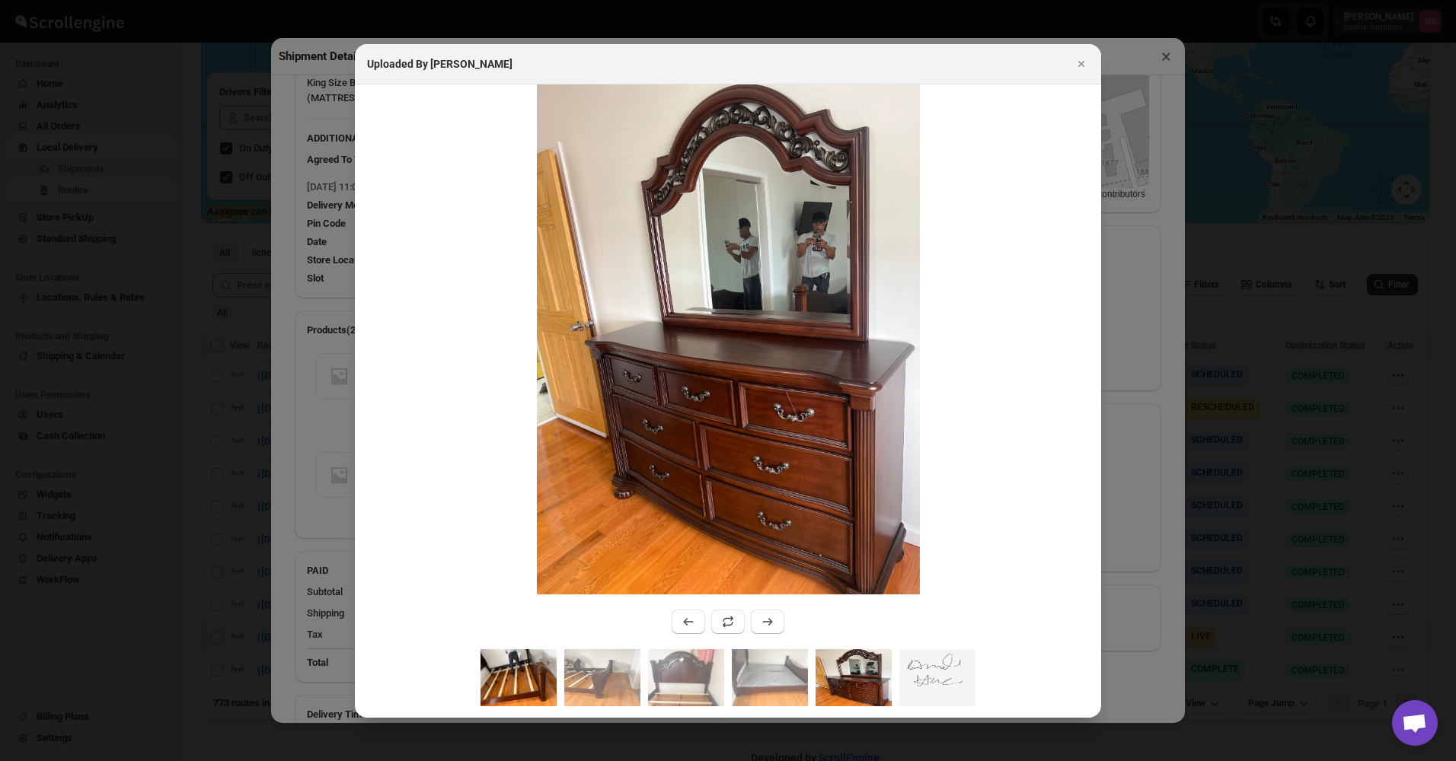
click at [534, 672] on img ":r10o8:" at bounding box center [518, 677] width 76 height 57
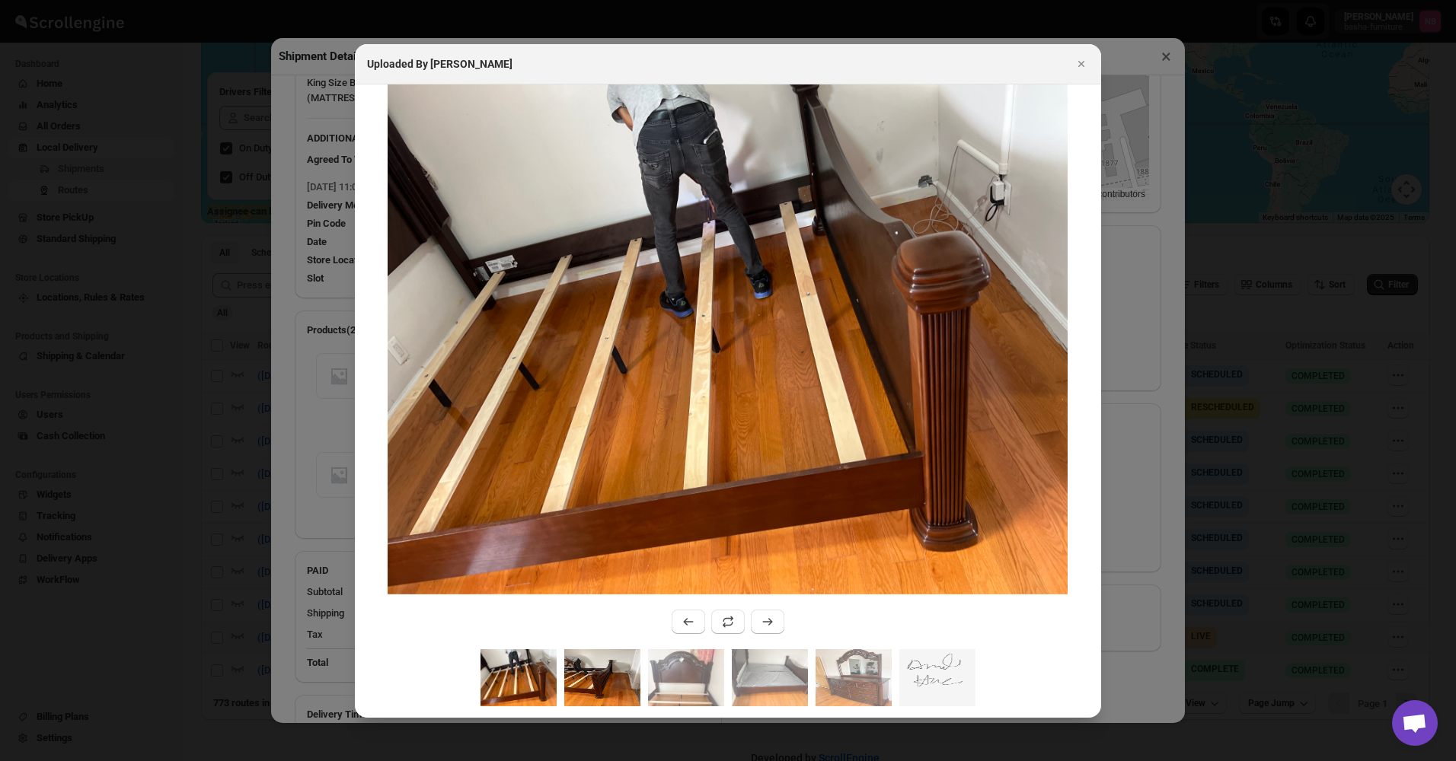
click at [590, 680] on img ":r10o8:" at bounding box center [602, 677] width 76 height 57
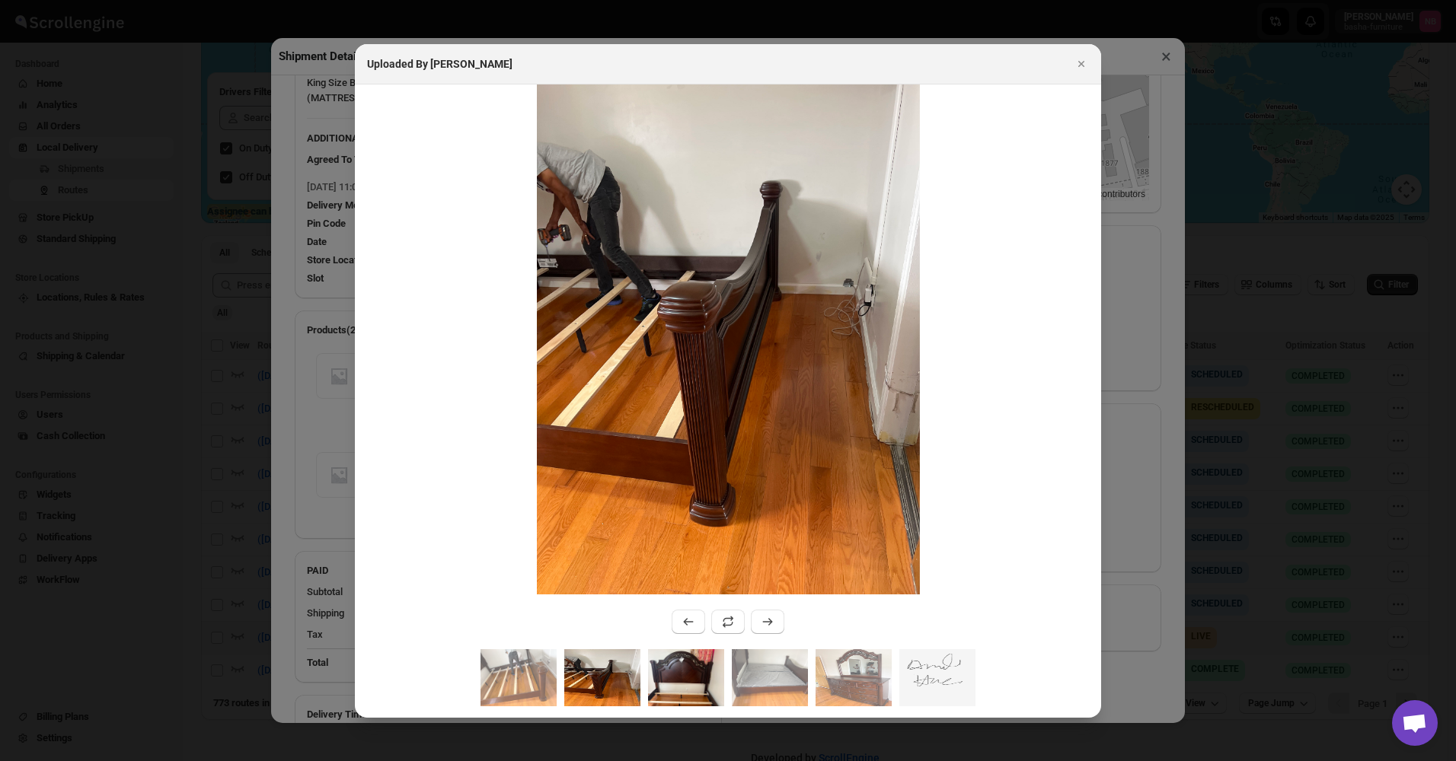
click at [705, 670] on img ":r10o8:" at bounding box center [686, 677] width 76 height 57
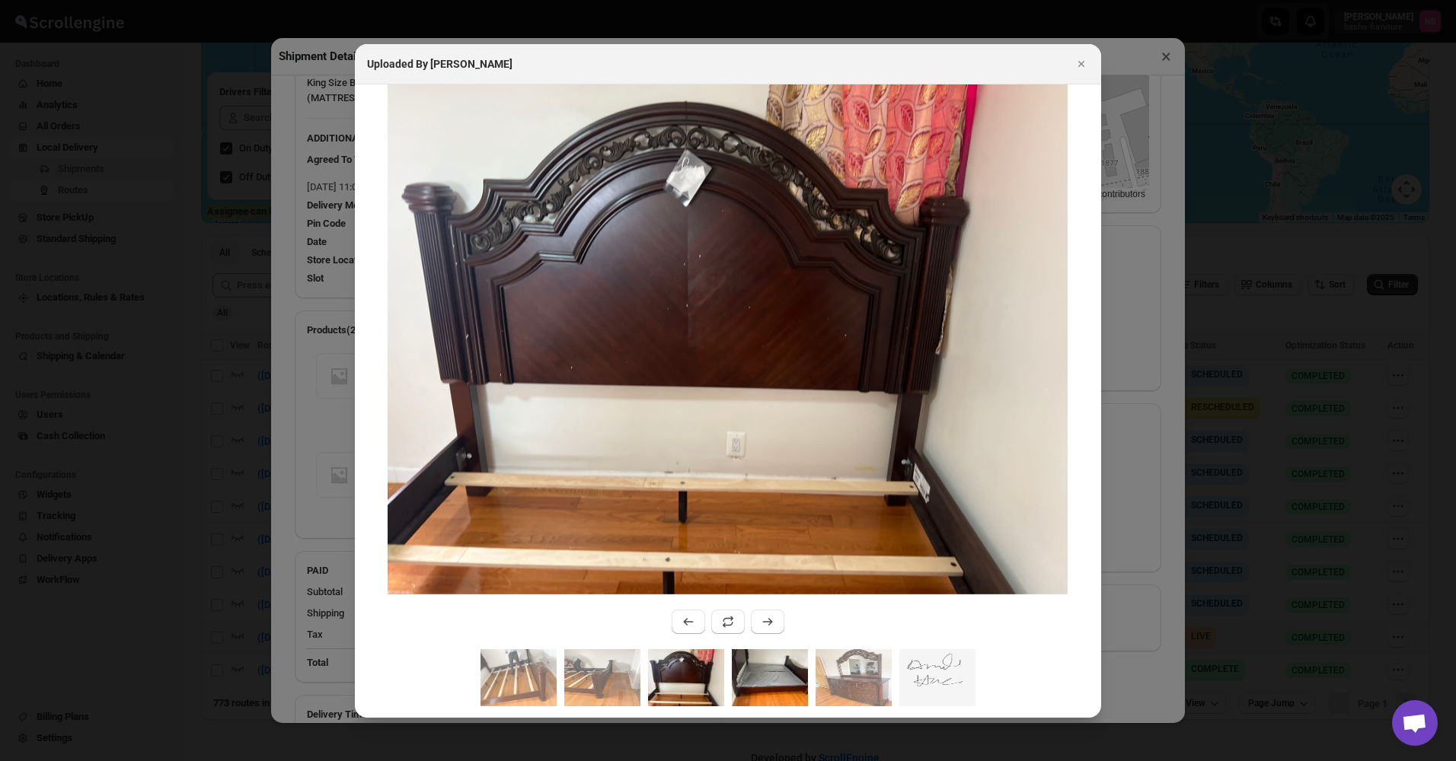
click at [777, 675] on img ":r10o8:" at bounding box center [770, 677] width 76 height 57
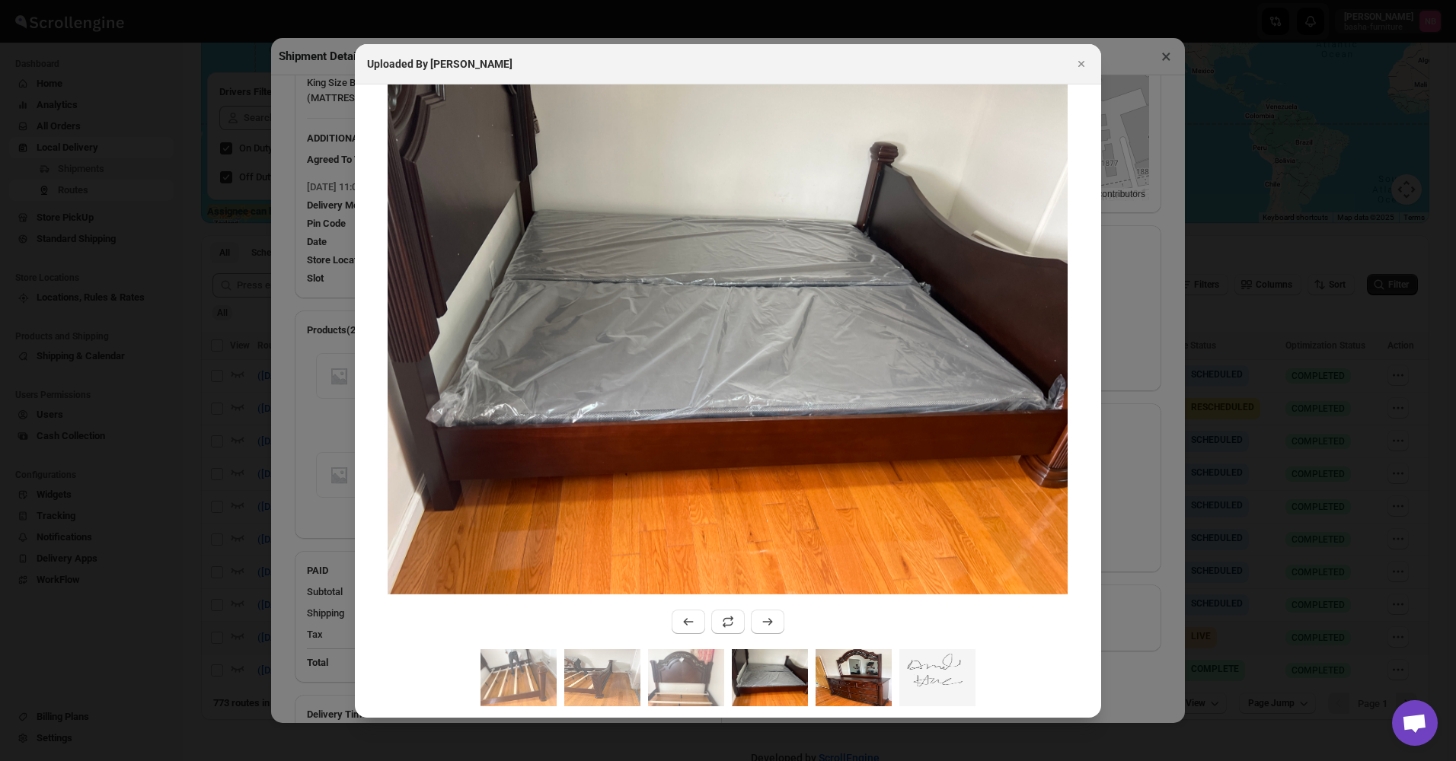
click at [839, 672] on img ":r10o8:" at bounding box center [853, 677] width 76 height 57
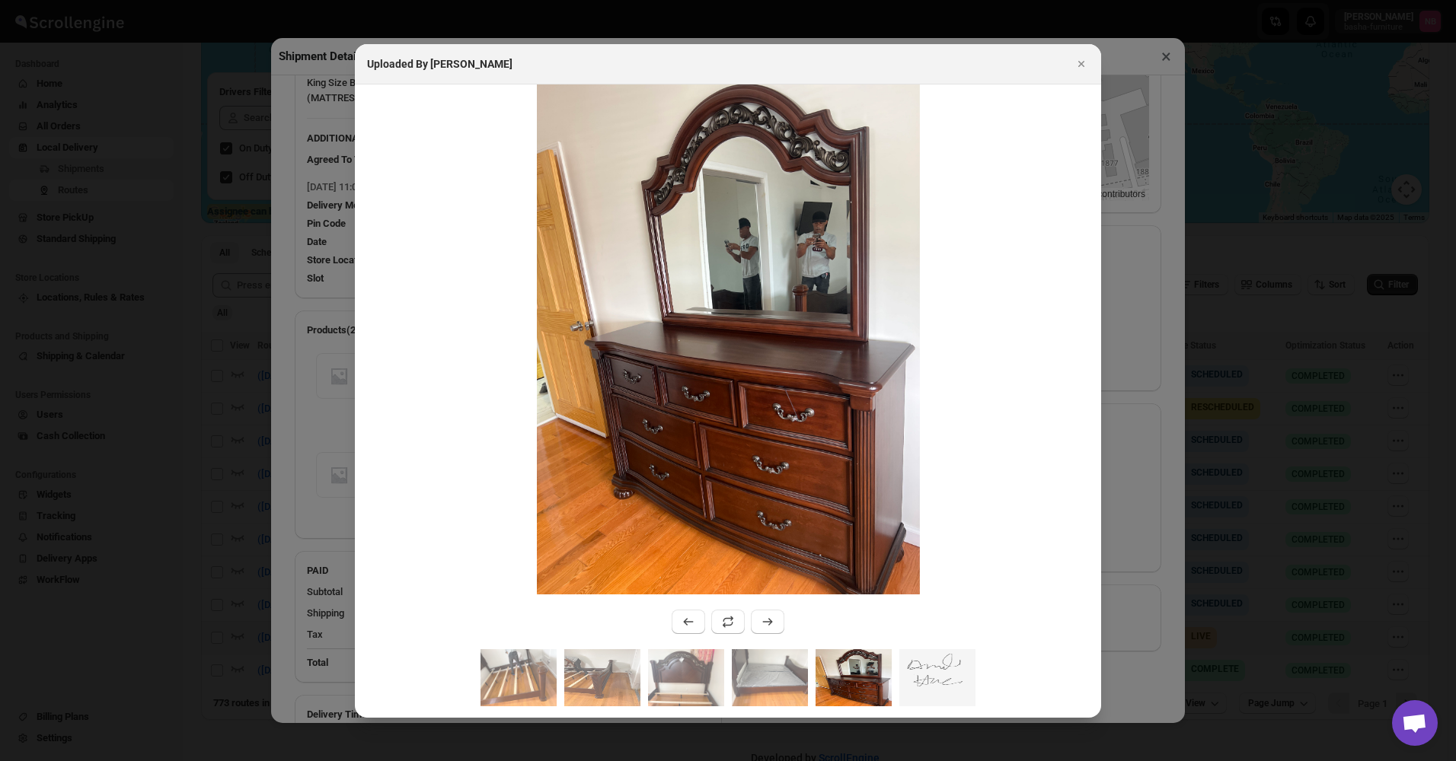
click at [814, 683] on div ":r10o8:" at bounding box center [728, 683] width 746 height 69
click at [732, 688] on img ":r10o8:" at bounding box center [770, 677] width 76 height 57
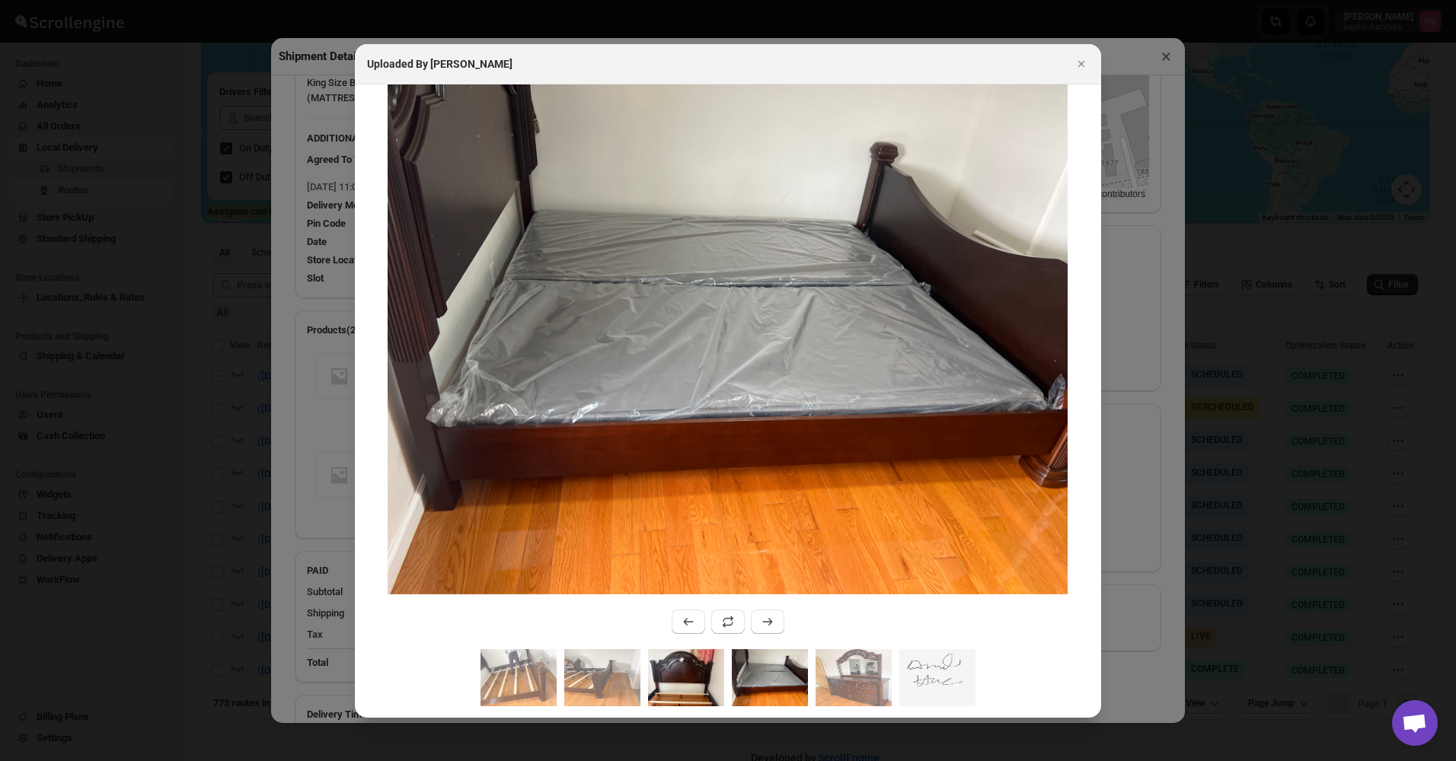
click at [688, 674] on img ":r10o8:" at bounding box center [686, 677] width 76 height 57
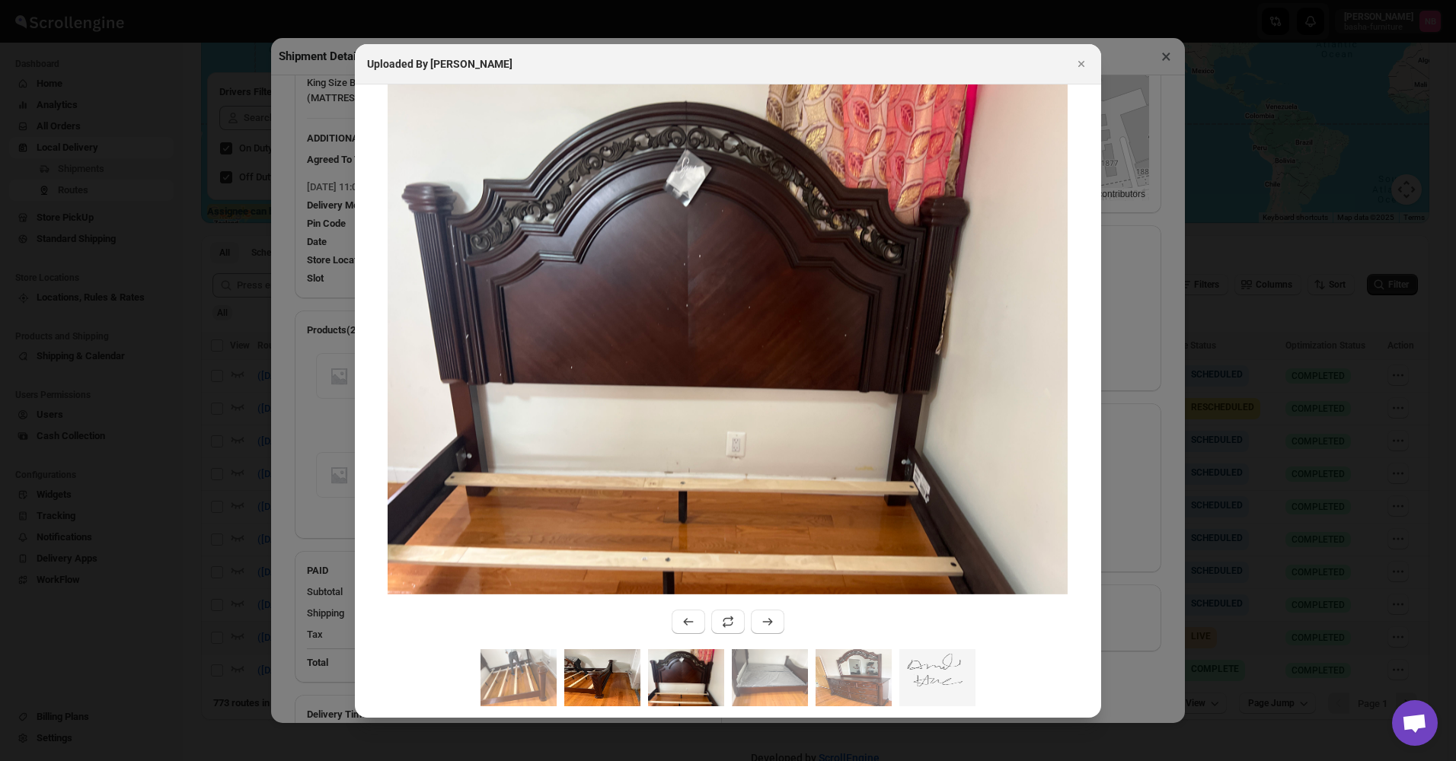
click at [590, 679] on img ":r10o8:" at bounding box center [602, 677] width 76 height 57
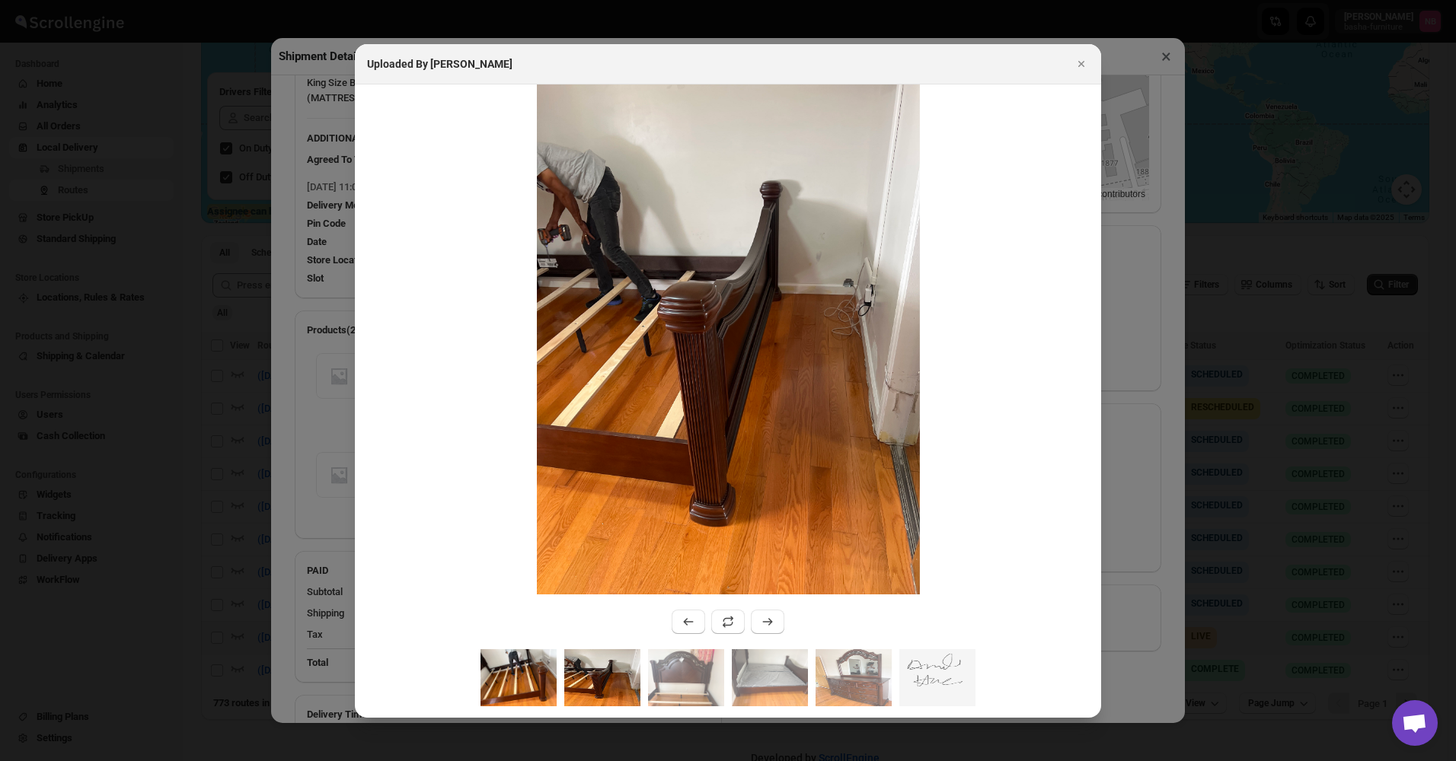
click at [534, 683] on img ":r10o8:" at bounding box center [518, 677] width 76 height 57
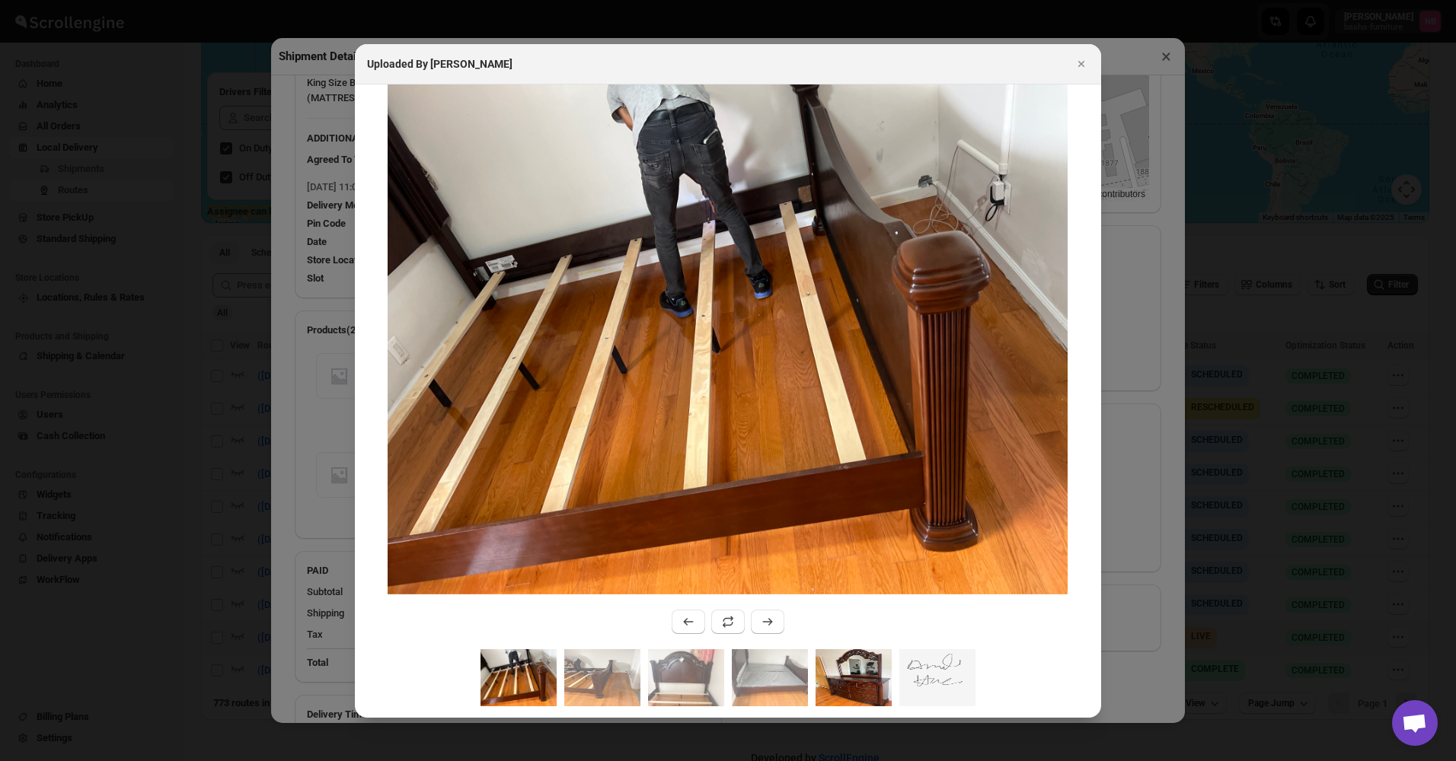
click at [842, 678] on img ":r10o8:" at bounding box center [853, 677] width 76 height 57
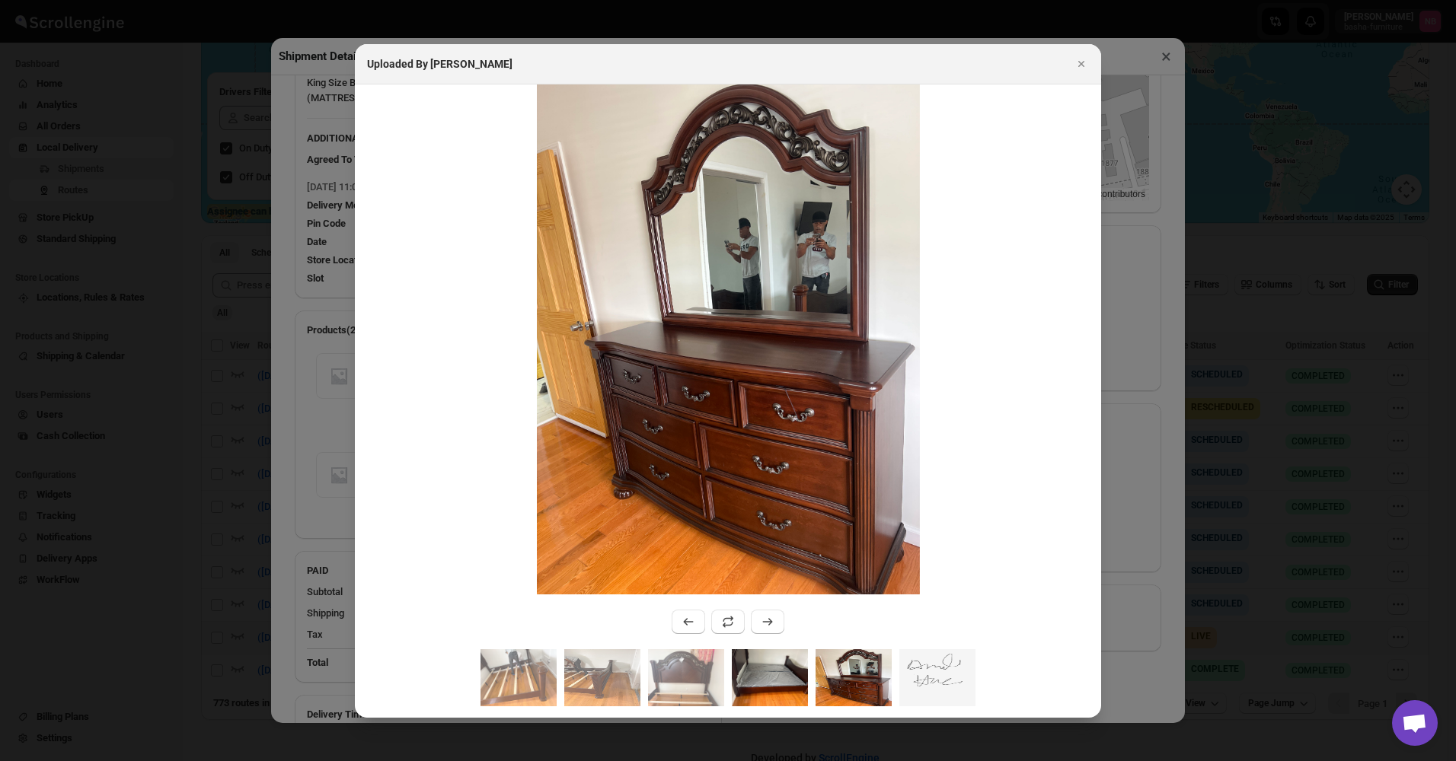
click at [759, 675] on img ":r10o8:" at bounding box center [770, 677] width 76 height 57
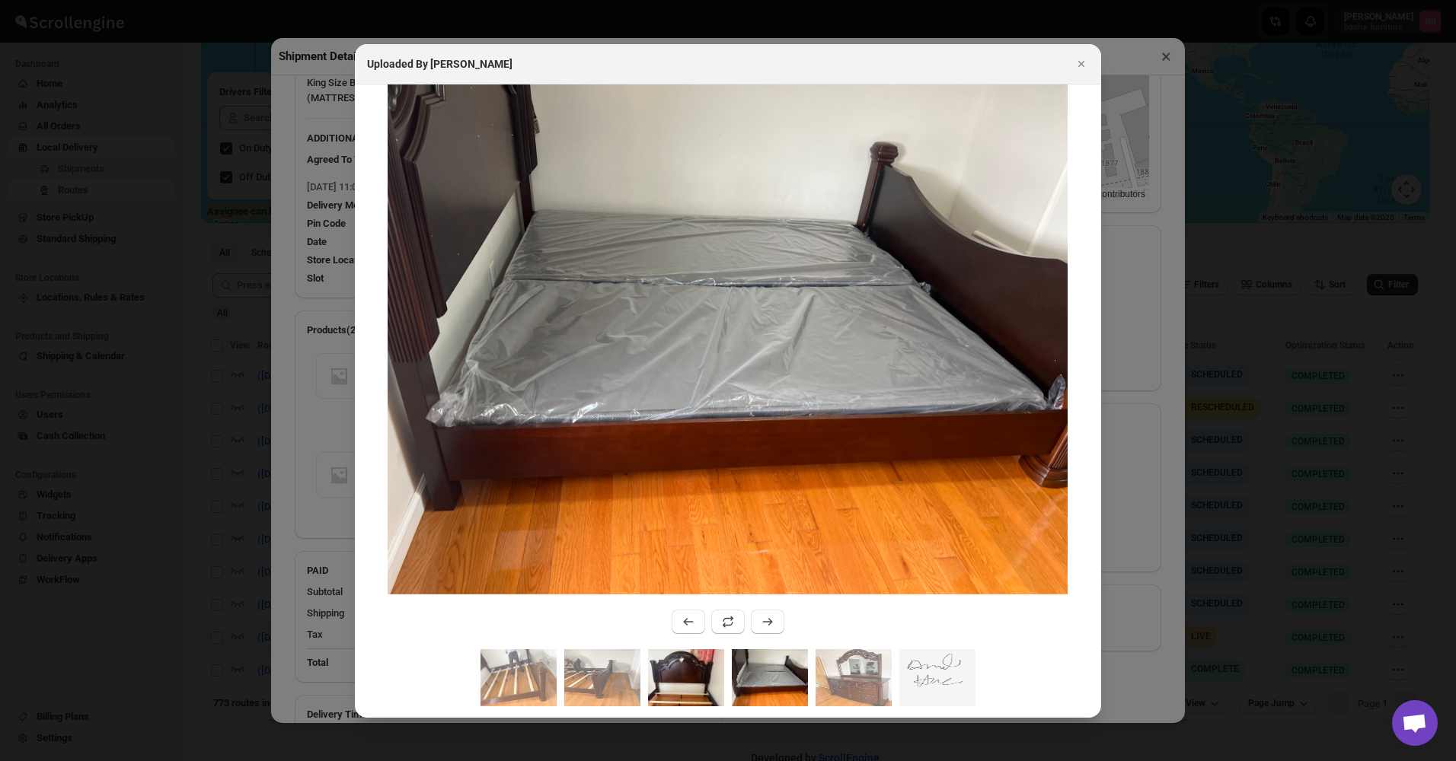
click at [676, 686] on img ":r10o8:" at bounding box center [686, 677] width 76 height 57
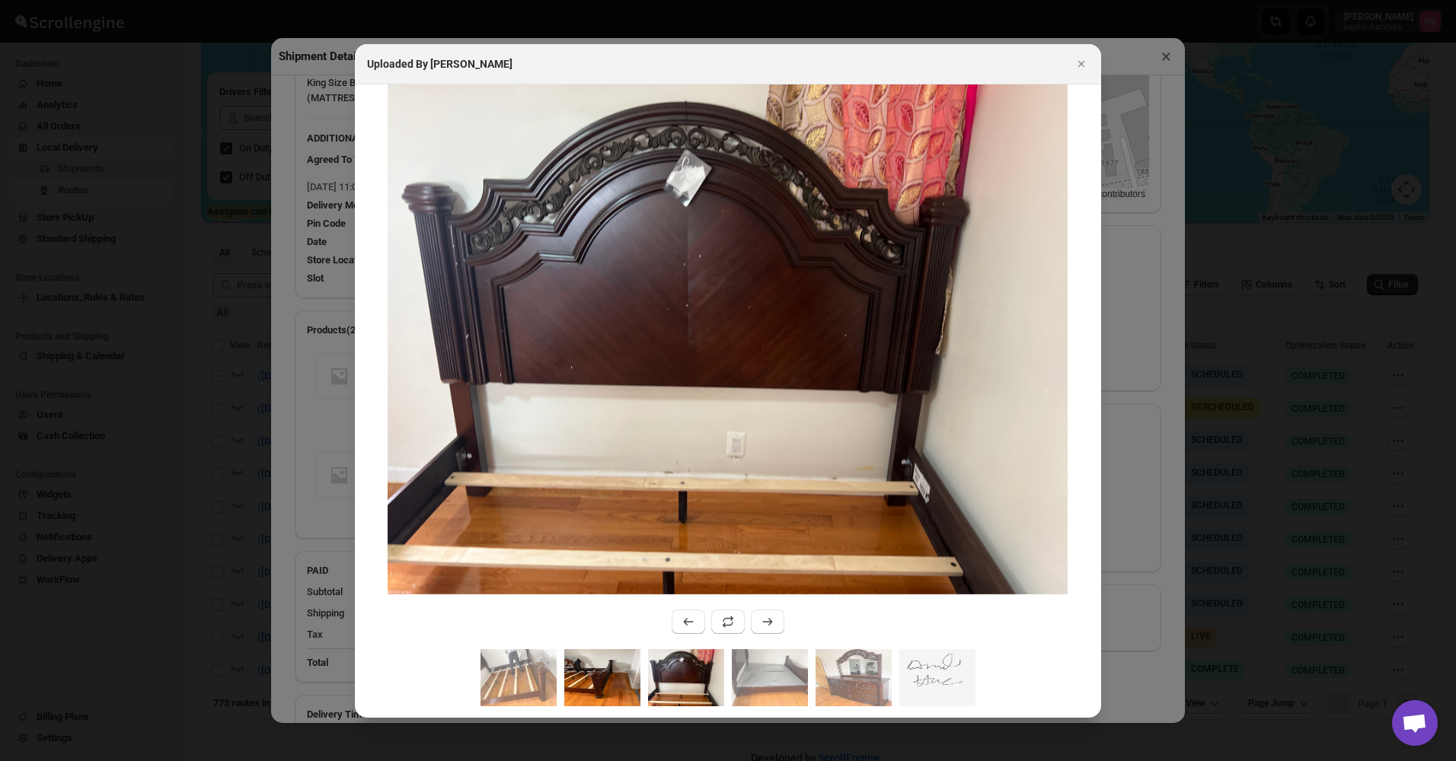
click at [582, 685] on img ":r10o8:" at bounding box center [602, 677] width 76 height 57
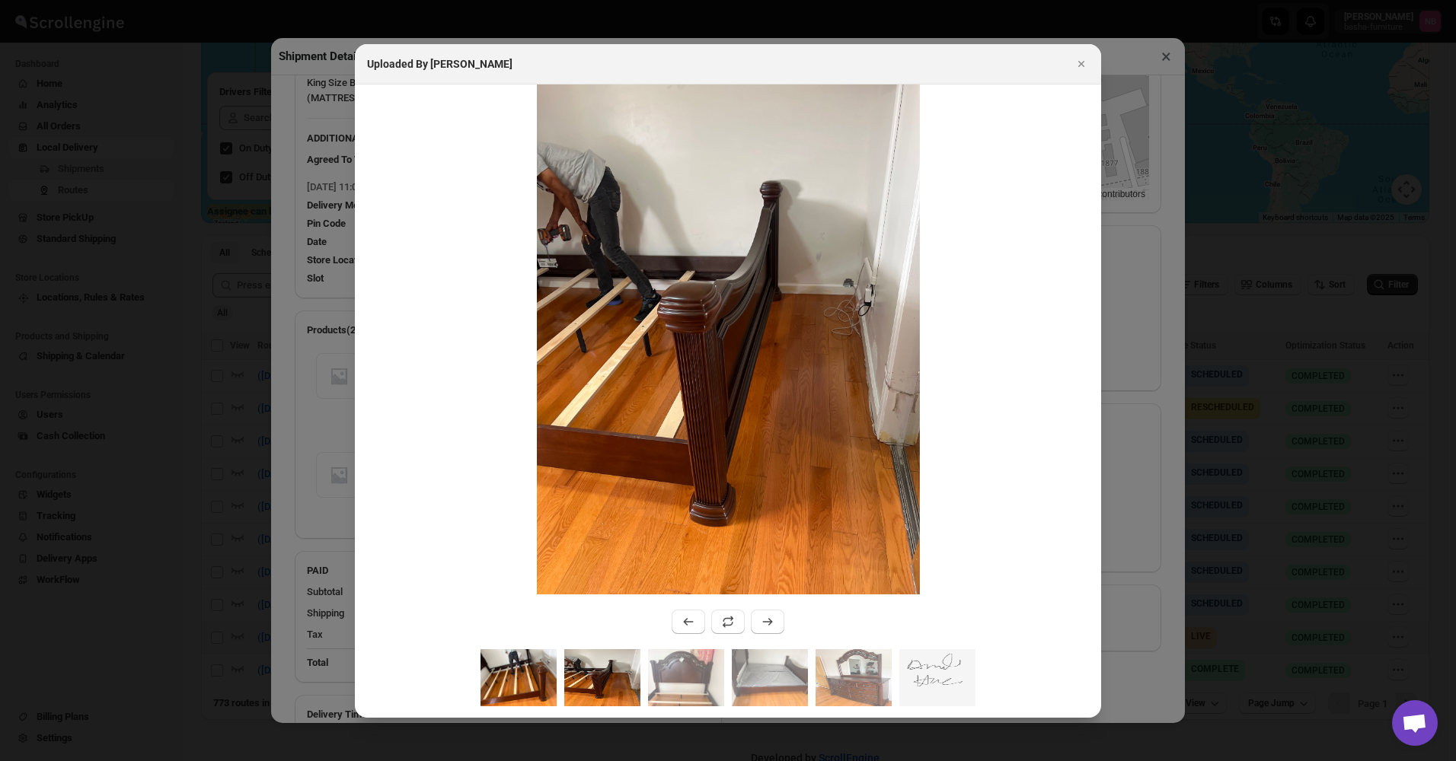
click at [530, 669] on img ":r10o8:" at bounding box center [518, 677] width 76 height 57
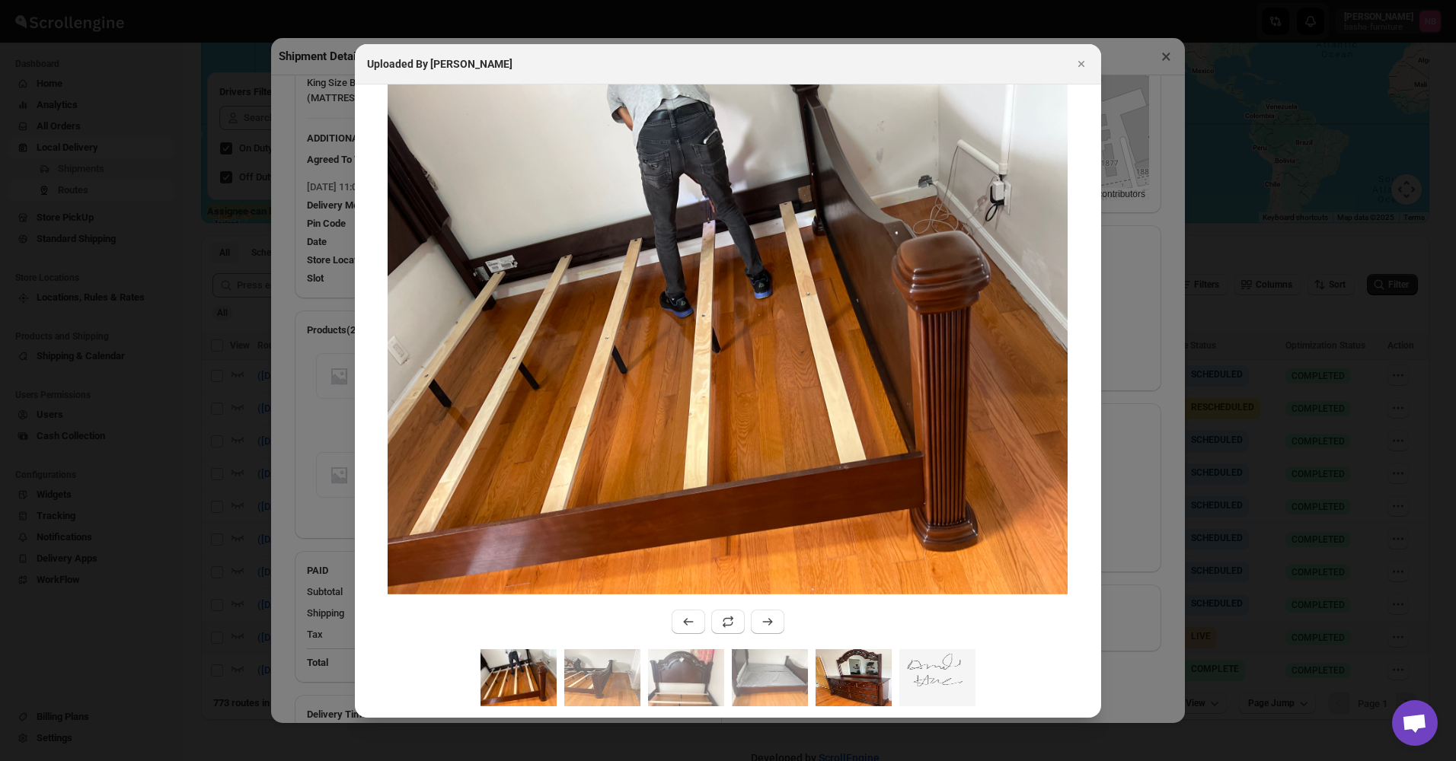
click at [840, 698] on img ":r10o8:" at bounding box center [853, 677] width 76 height 57
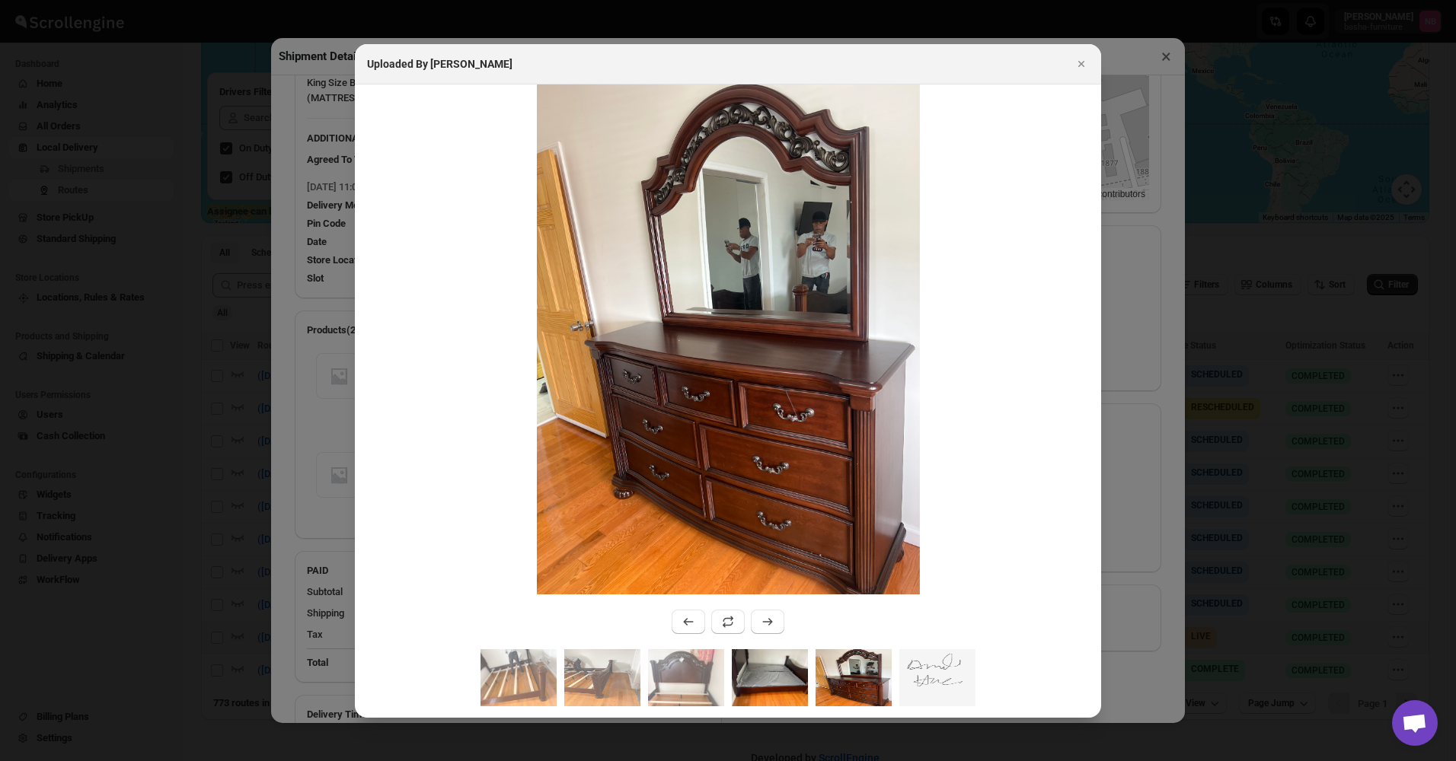
click at [769, 685] on img ":r10o8:" at bounding box center [770, 677] width 76 height 57
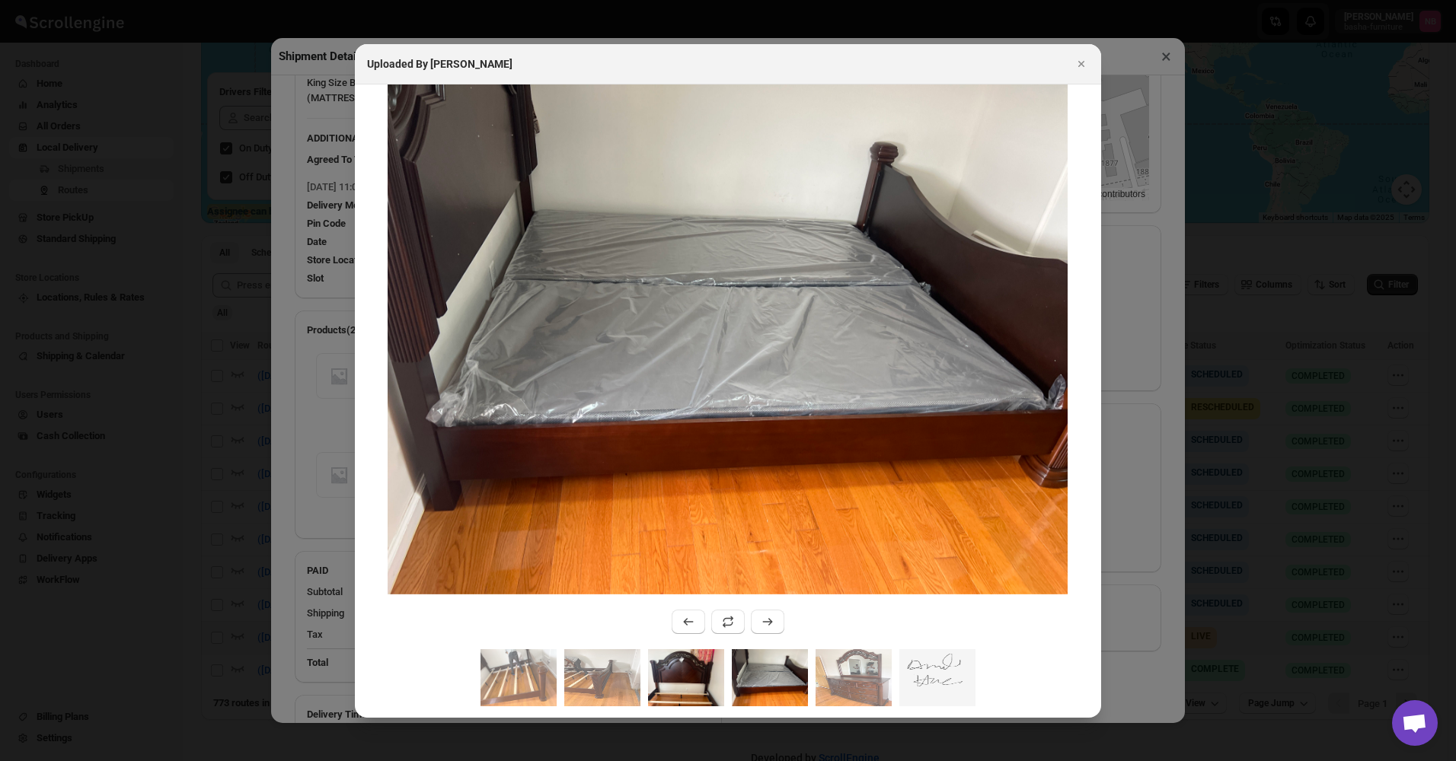
drag, startPoint x: 690, startPoint y: 688, endPoint x: 671, endPoint y: 688, distance: 19.0
click at [689, 688] on img ":r10o8:" at bounding box center [686, 677] width 76 height 57
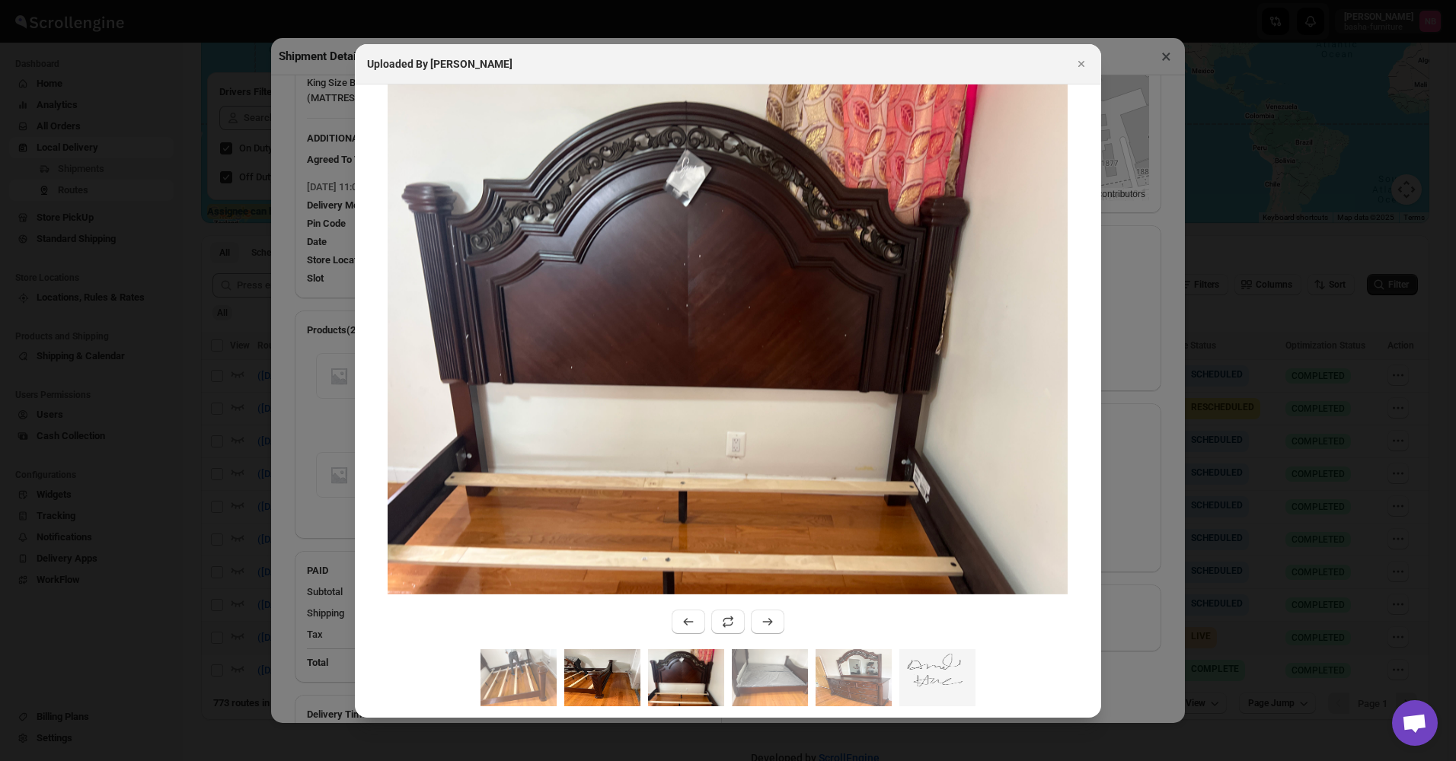
click at [601, 686] on img ":r10o8:" at bounding box center [602, 677] width 76 height 57
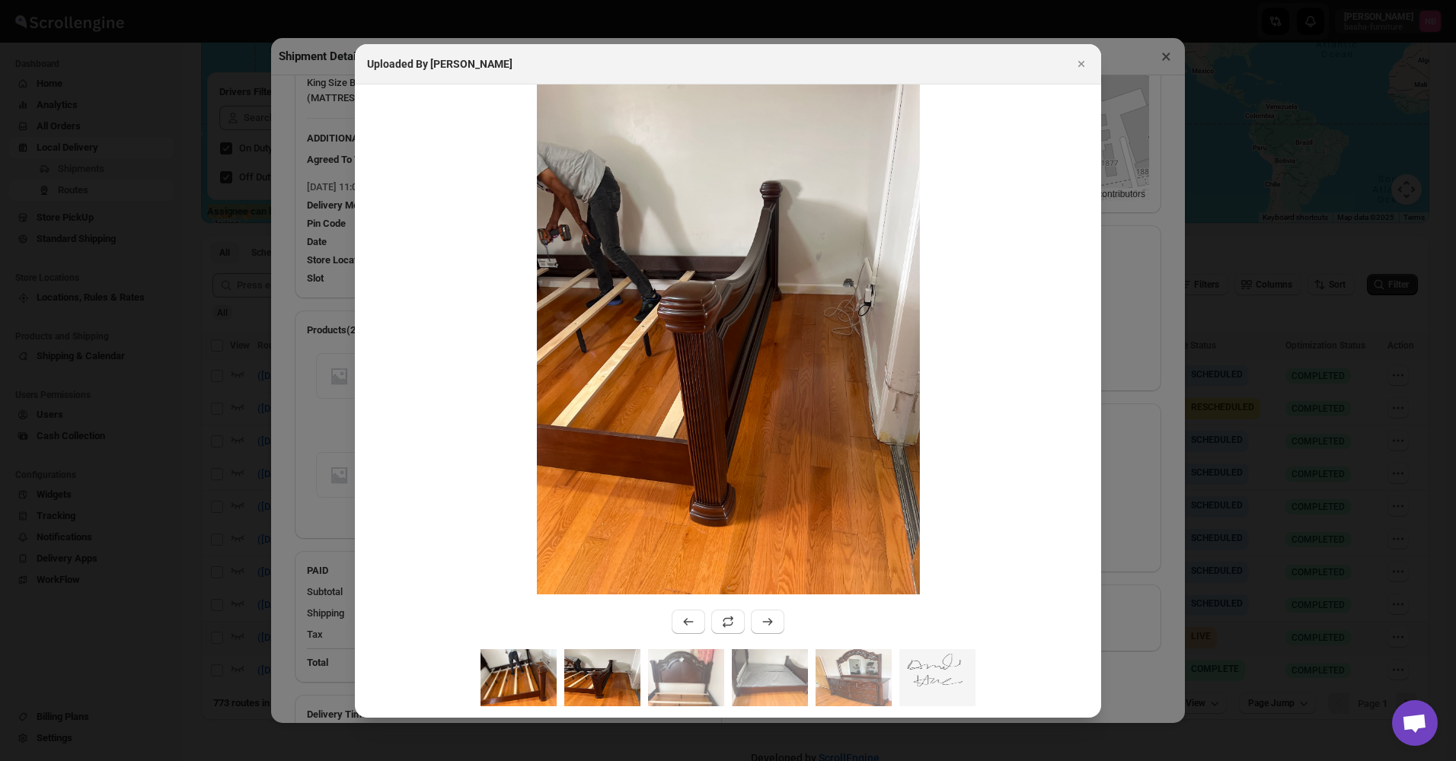
click at [524, 678] on img ":r10o8:" at bounding box center [518, 677] width 76 height 57
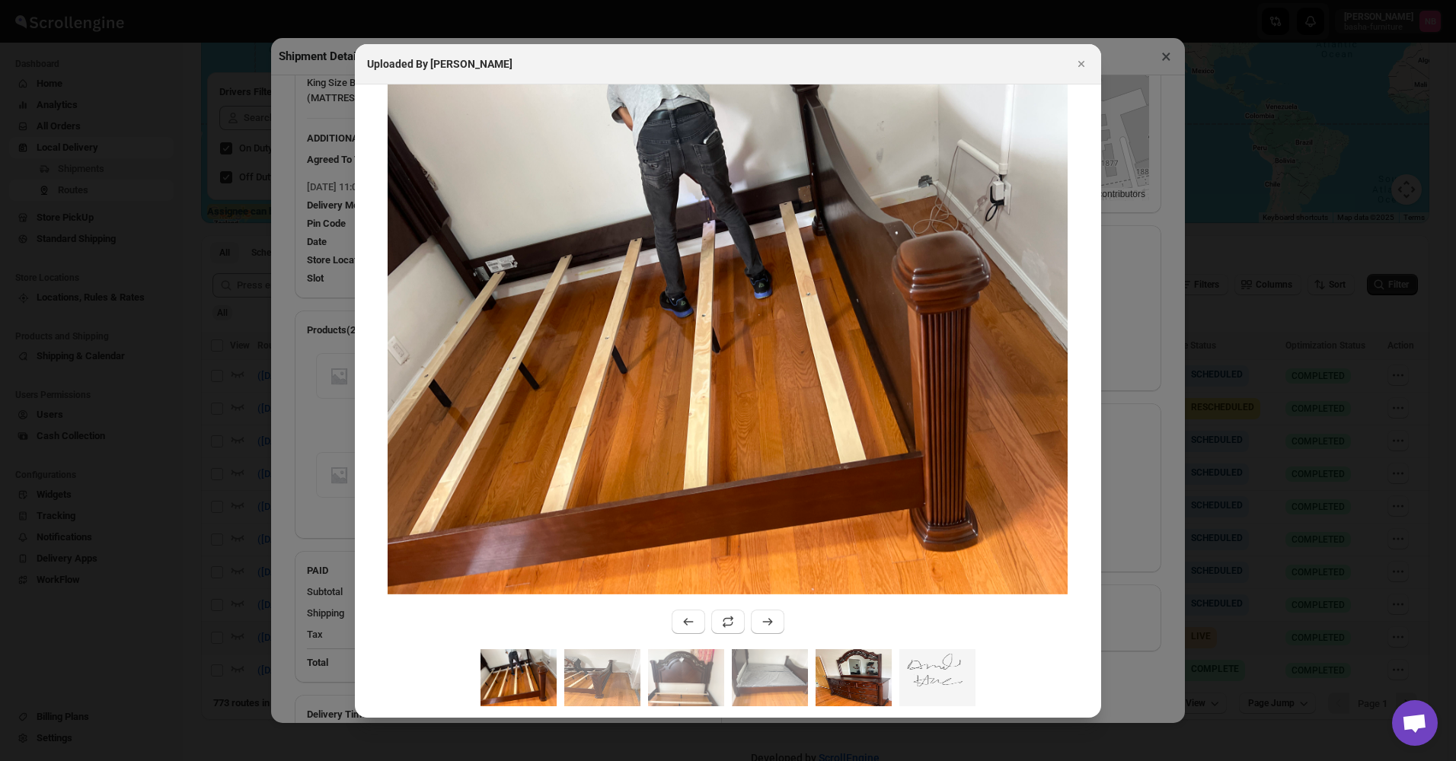
click at [846, 657] on img ":r10o8:" at bounding box center [853, 677] width 76 height 57
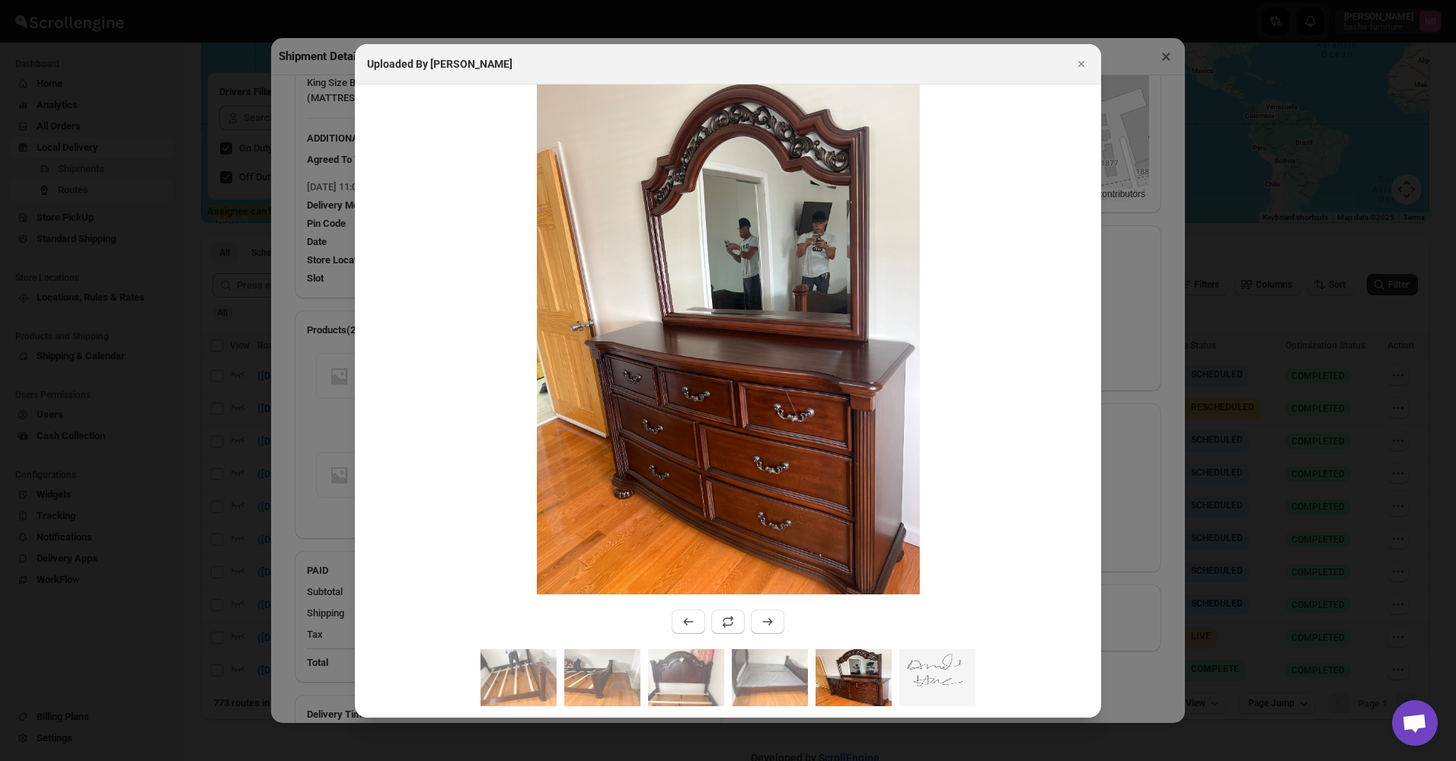
click at [874, 657] on img ":r10o8:" at bounding box center [853, 677] width 76 height 57
click at [1084, 66] on icon "Close" at bounding box center [1081, 63] width 15 height 15
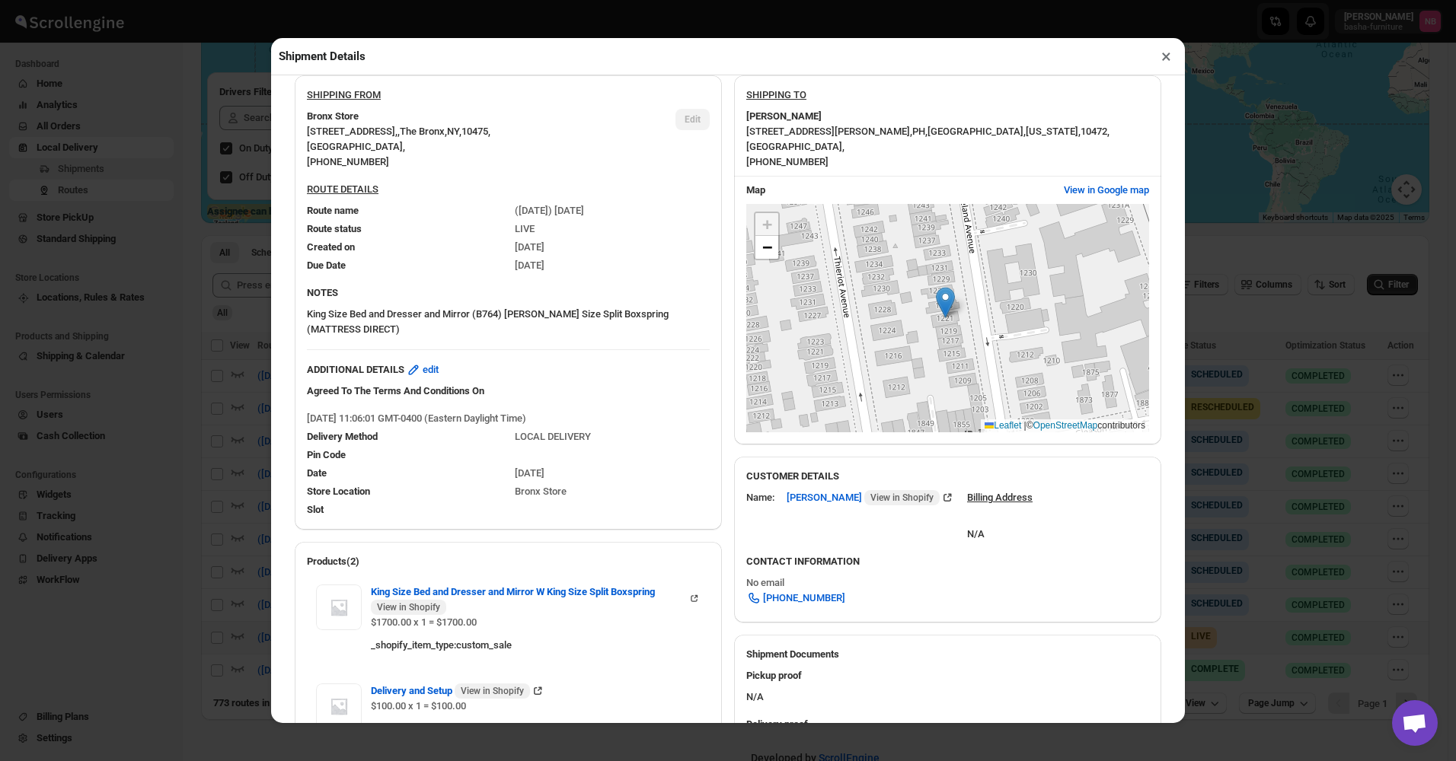
scroll to position [0, 0]
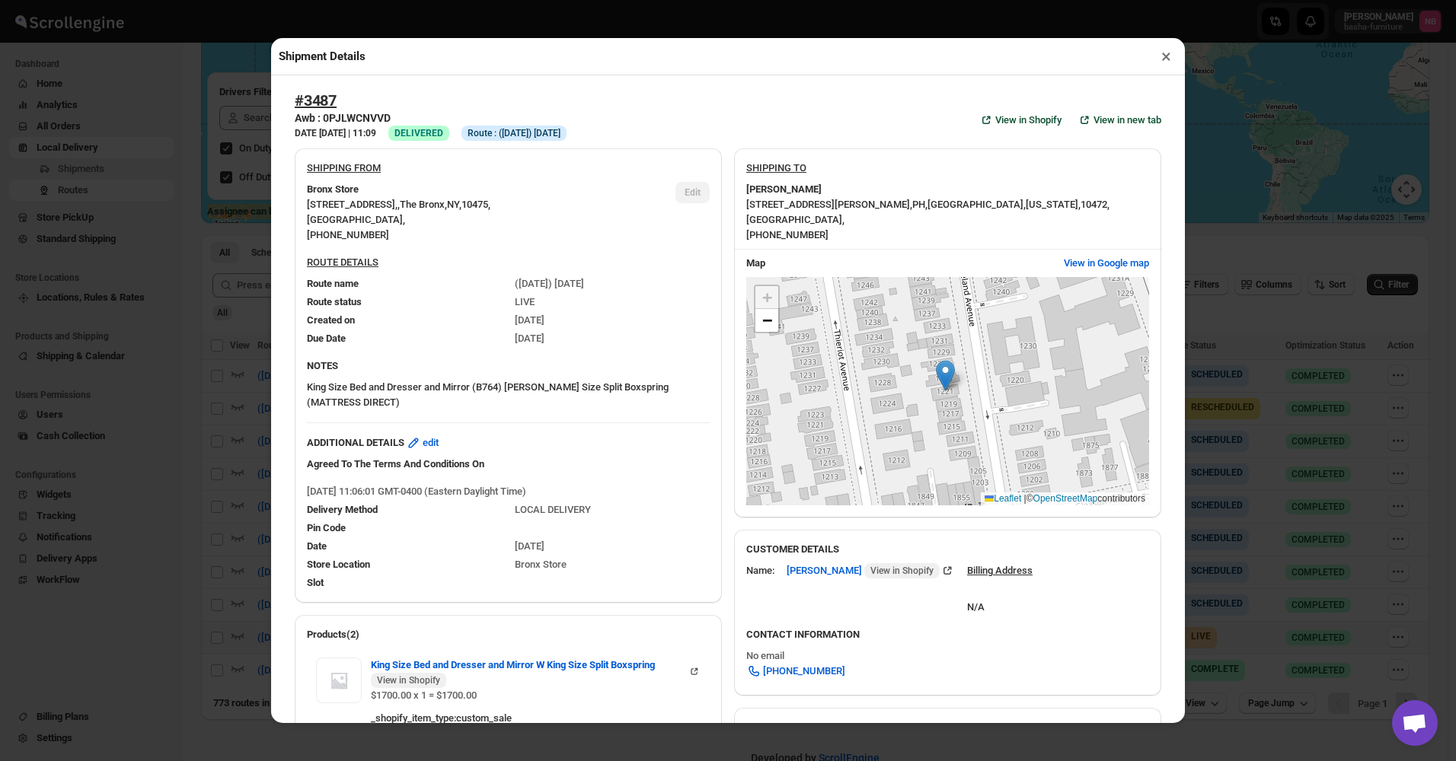
click at [717, 139] on div "#3487 Awb : 0PJLWCNVVD DATE [DATE] | 11:09 Success DELIVERED Info Route : ([DAT…" at bounding box center [728, 119] width 866 height 57
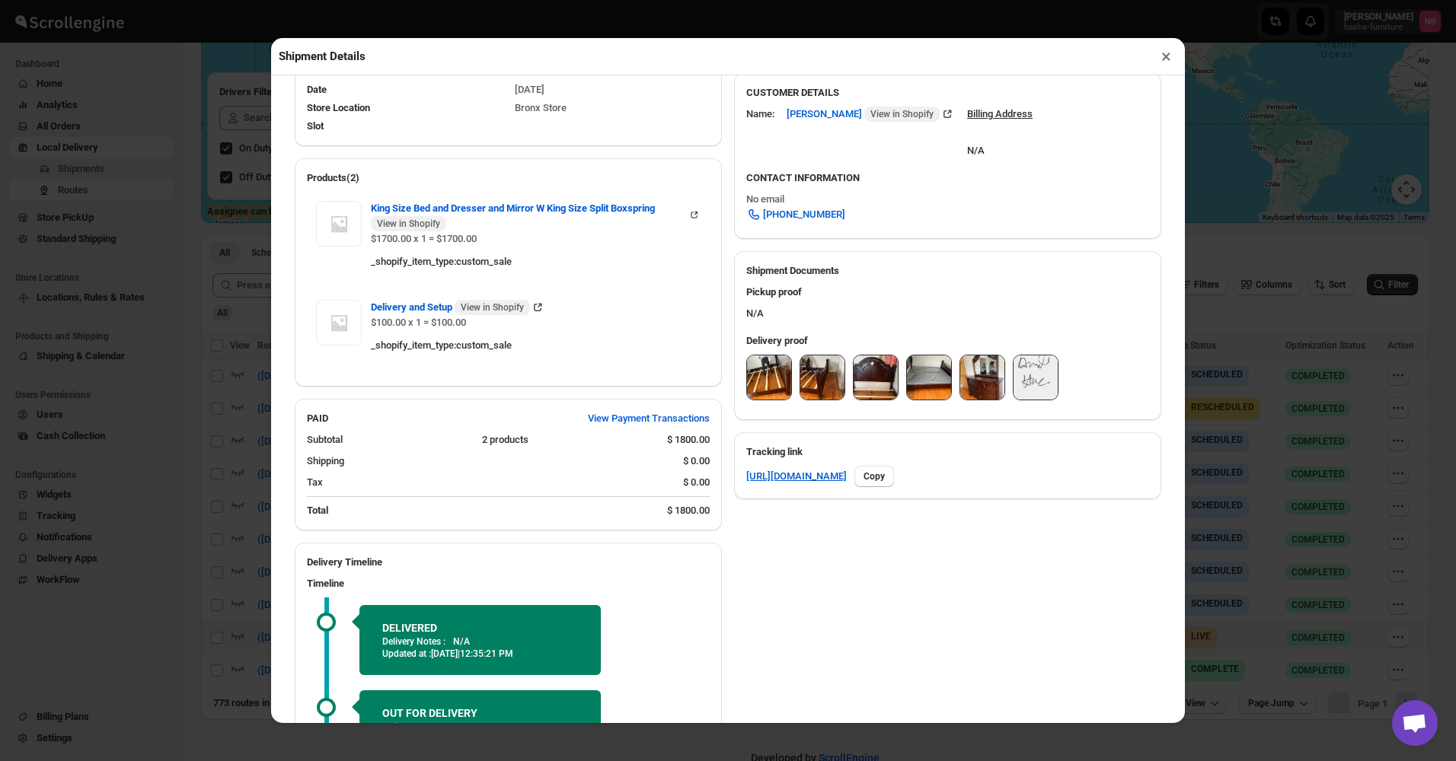
scroll to position [533, 0]
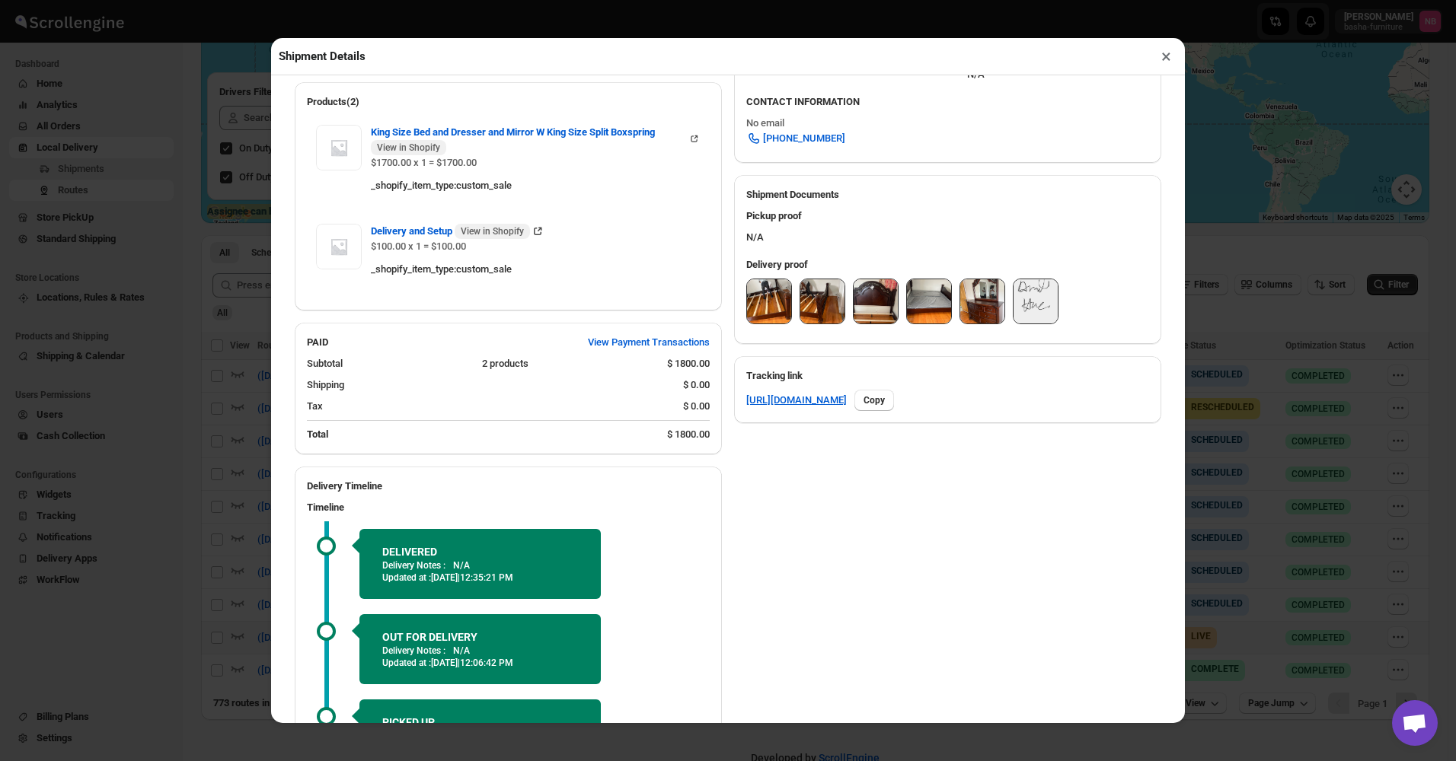
click at [722, 163] on div "SHIPPING FROM [GEOGRAPHIC_DATA] [STREET_ADDRESS] , [PHONE_NUMBER] Edit ROUTE DE…" at bounding box center [721, 234] width 879 height 1262
click at [954, 471] on div "SHIPPING FROM [GEOGRAPHIC_DATA] [STREET_ADDRESS] , [PHONE_NUMBER] Edit ROUTE DE…" at bounding box center [721, 234] width 879 height 1262
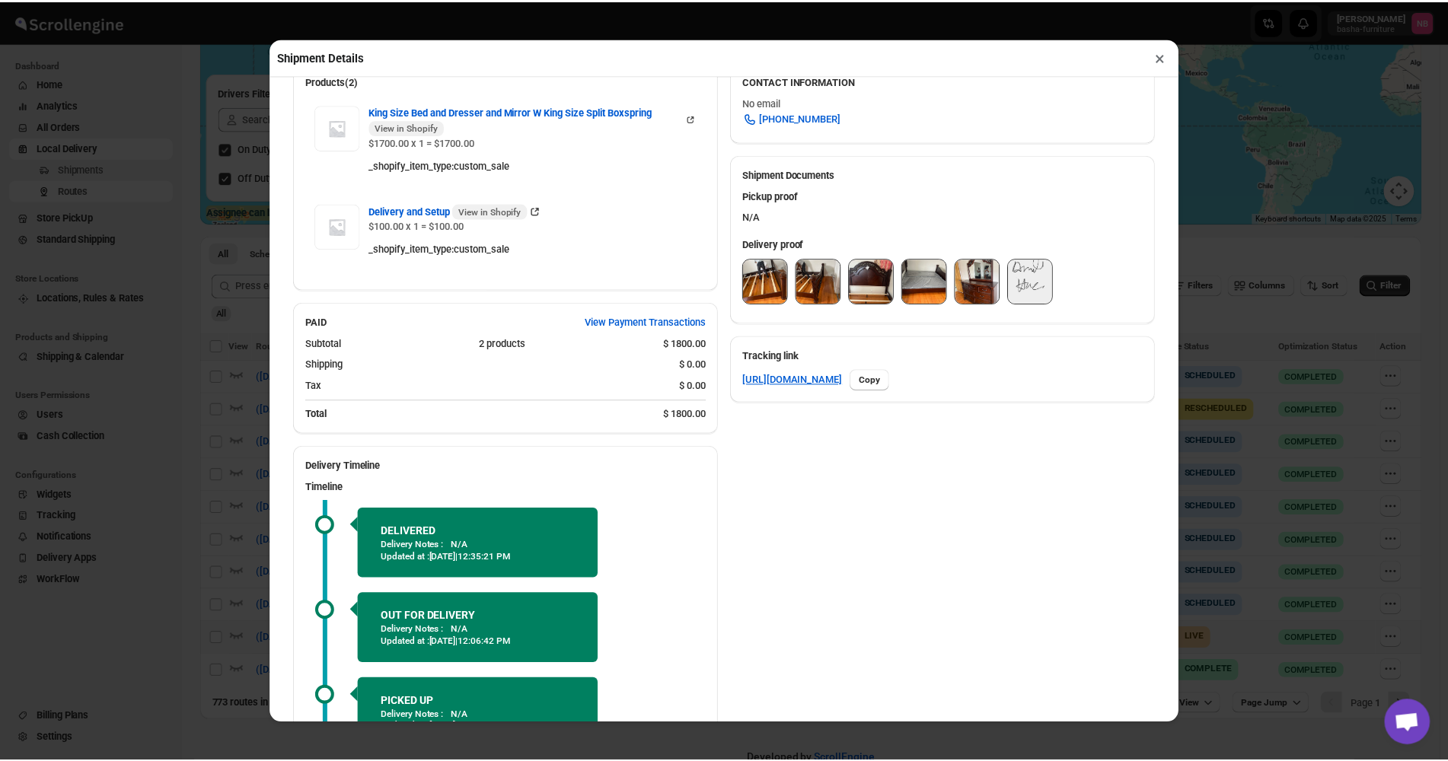
scroll to position [474, 0]
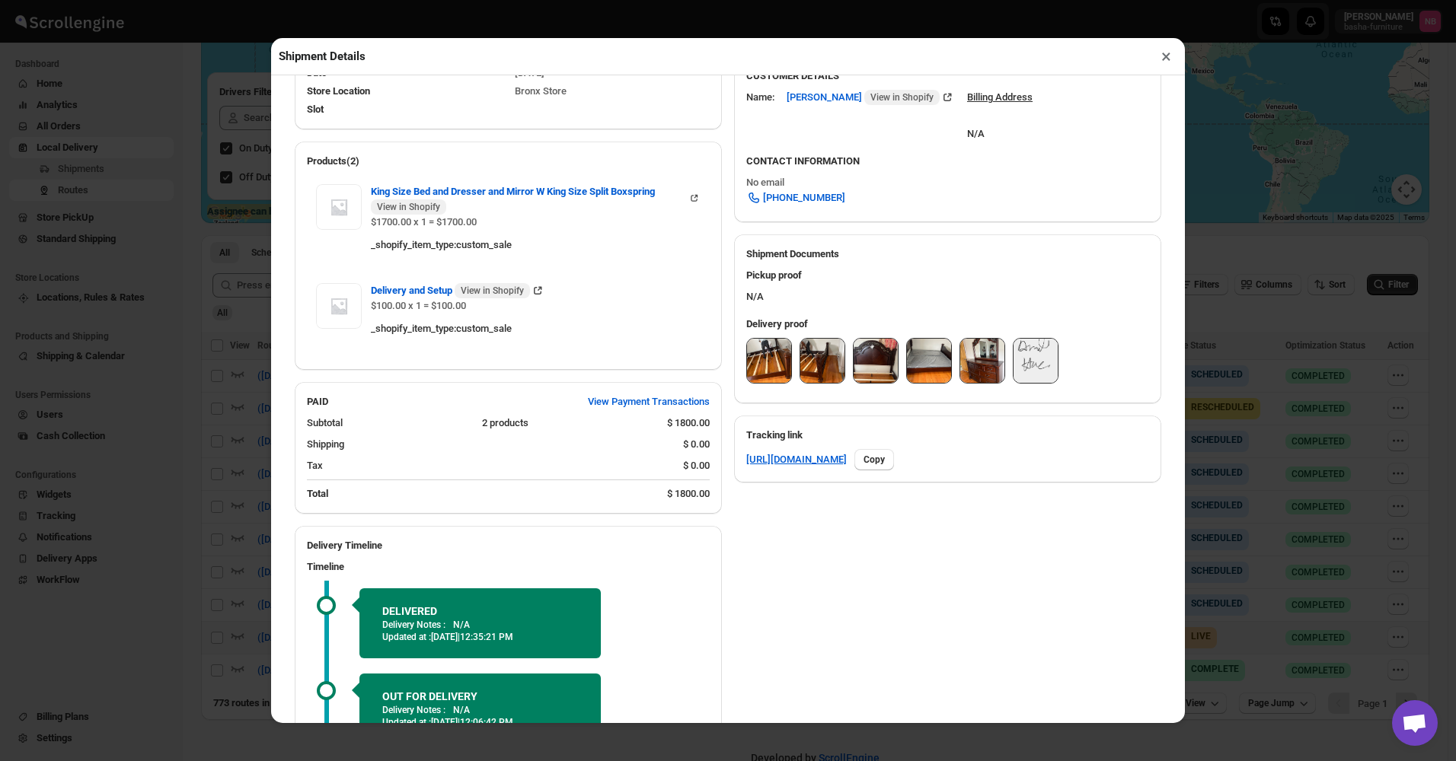
click at [954, 558] on div "SHIPPING FROM [GEOGRAPHIC_DATA] [STREET_ADDRESS] , [PHONE_NUMBER] Edit ROUTE DE…" at bounding box center [721, 294] width 879 height 1262
click at [1163, 60] on button "×" at bounding box center [1166, 56] width 22 height 21
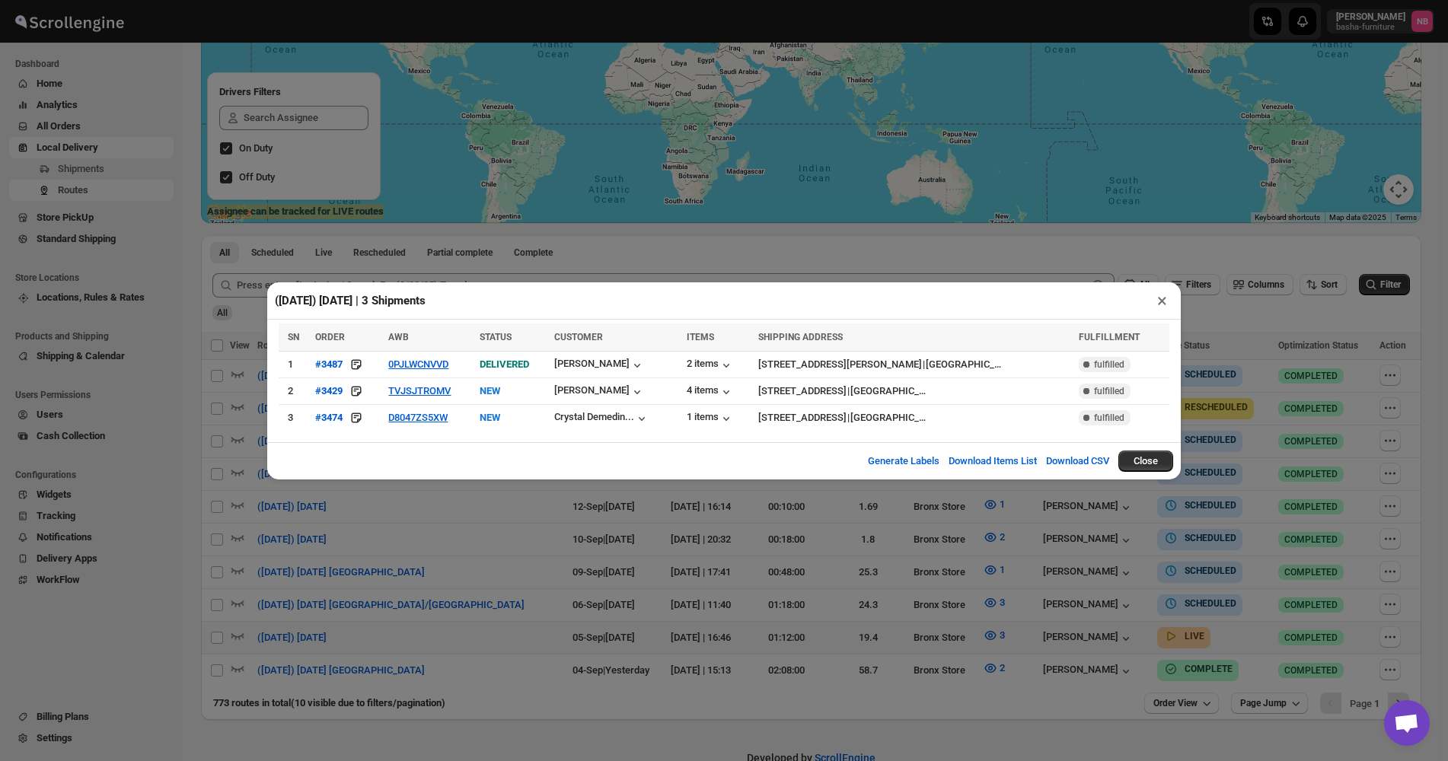
click at [764, 314] on div "([DATE]) [DATE] | 3 Shipments ×" at bounding box center [724, 300] width 914 height 37
click at [817, 546] on div "([DATE]) [DATE] | 3 Shipments × SN ORDER AWB STATUS CUSTOMER ITEMS SHIPPING ADD…" at bounding box center [724, 380] width 1448 height 761
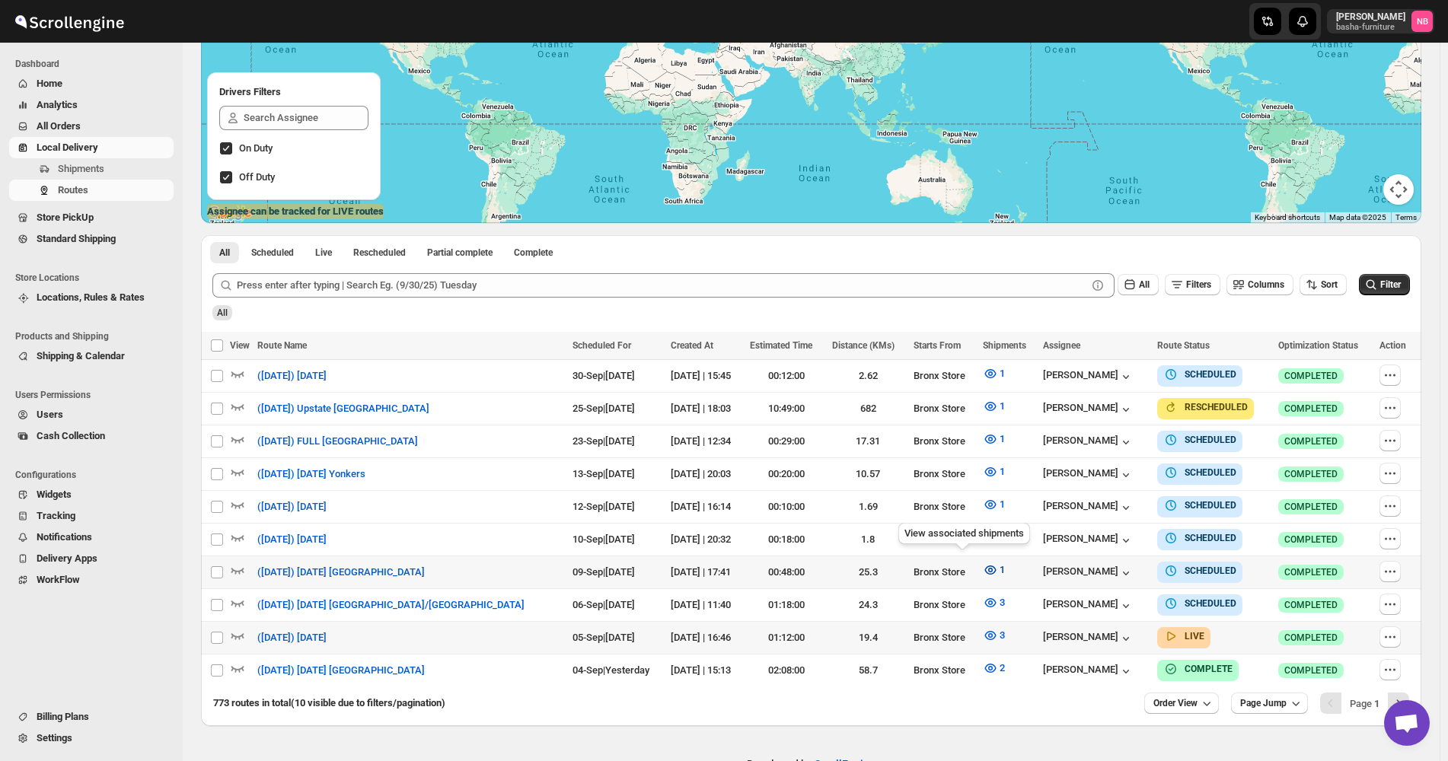
click at [983, 563] on icon "button" at bounding box center [990, 570] width 15 height 15
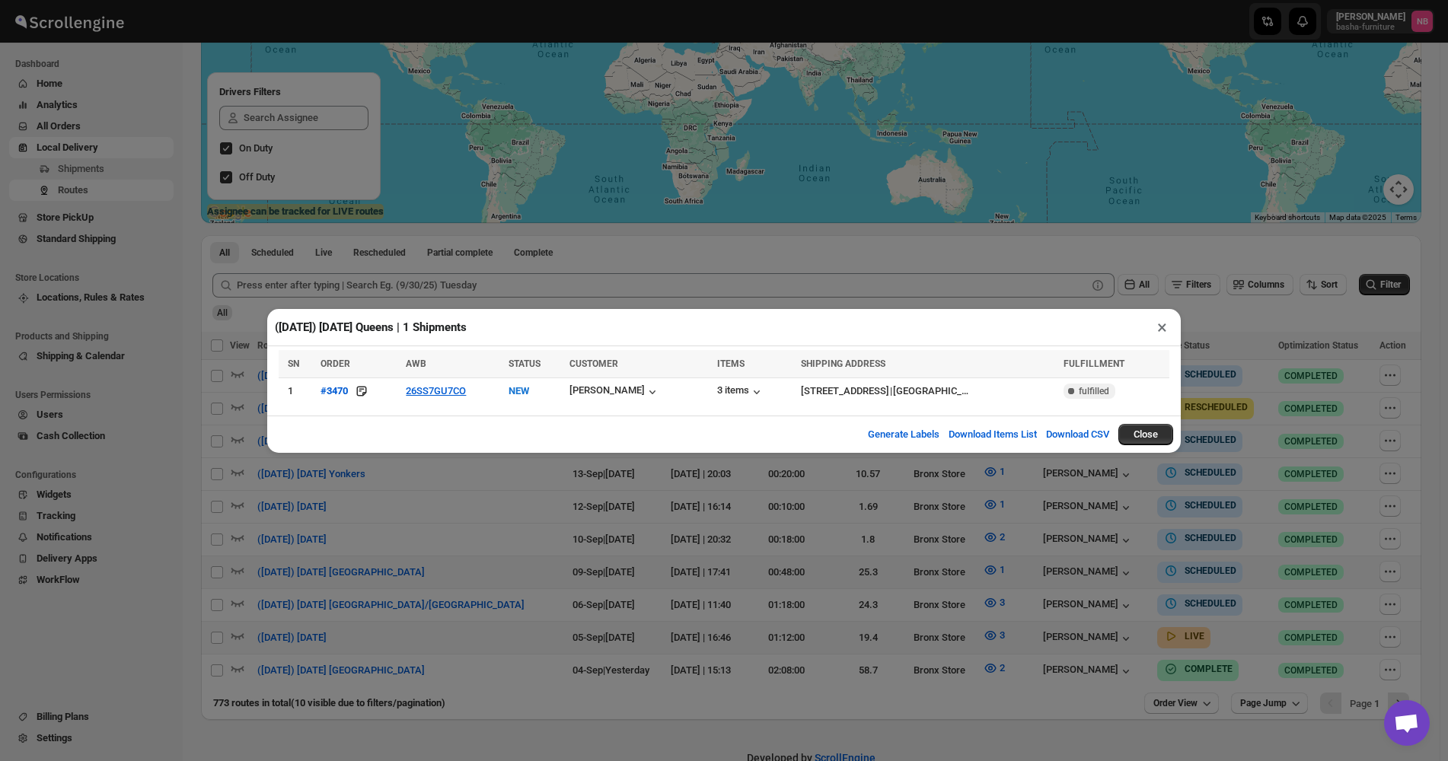
click at [659, 559] on div "([DATE]) [DATE] Queens | 1 Shipments × SN ORDER AWB STATUS CUSTOMER ITEMS SHIPP…" at bounding box center [724, 380] width 1448 height 761
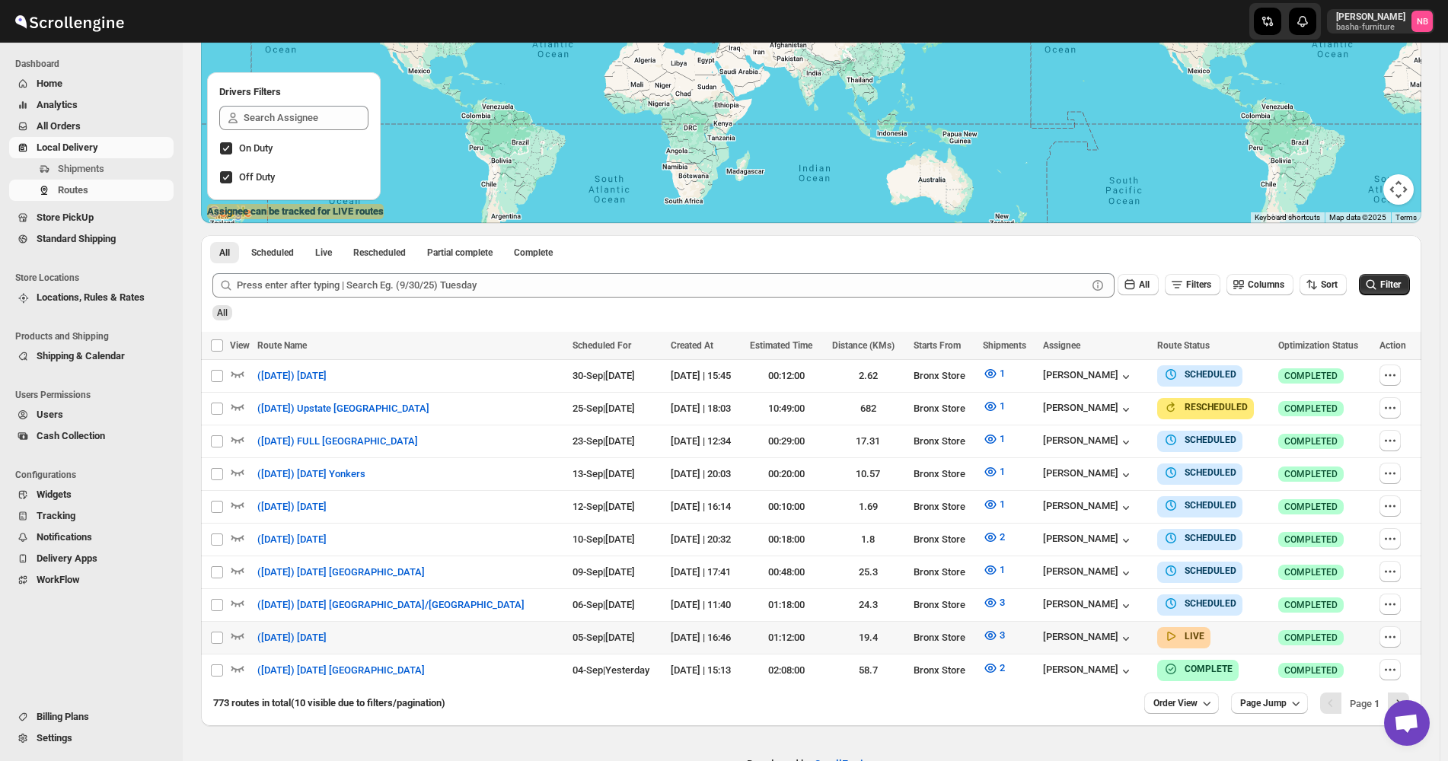
click at [91, 118] on button "All Orders" at bounding box center [91, 126] width 164 height 21
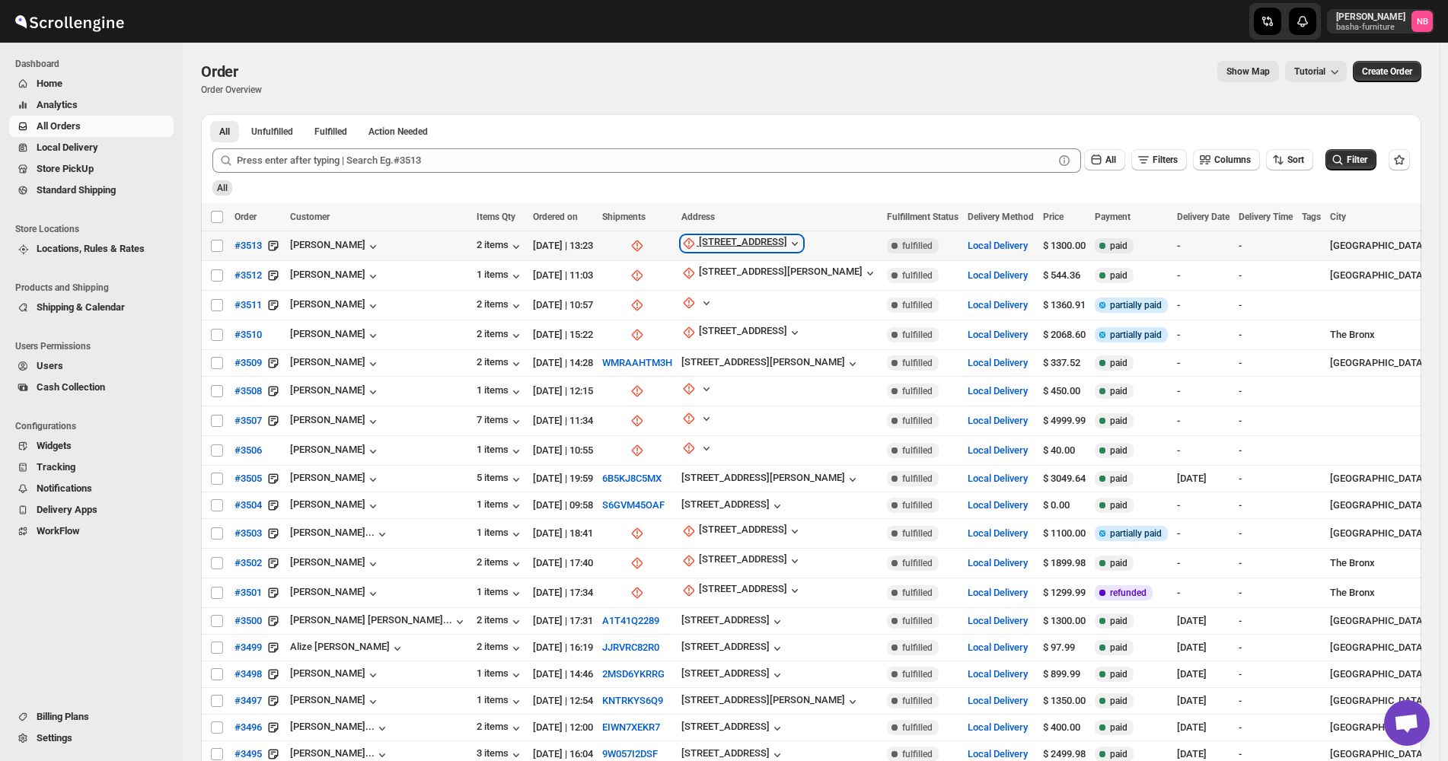
click at [707, 240] on div "[STREET_ADDRESS]" at bounding box center [743, 243] width 88 height 15
click at [680, 315] on button "Update manually" at bounding box center [681, 325] width 109 height 24
select select "US"
select select "[US_STATE]"
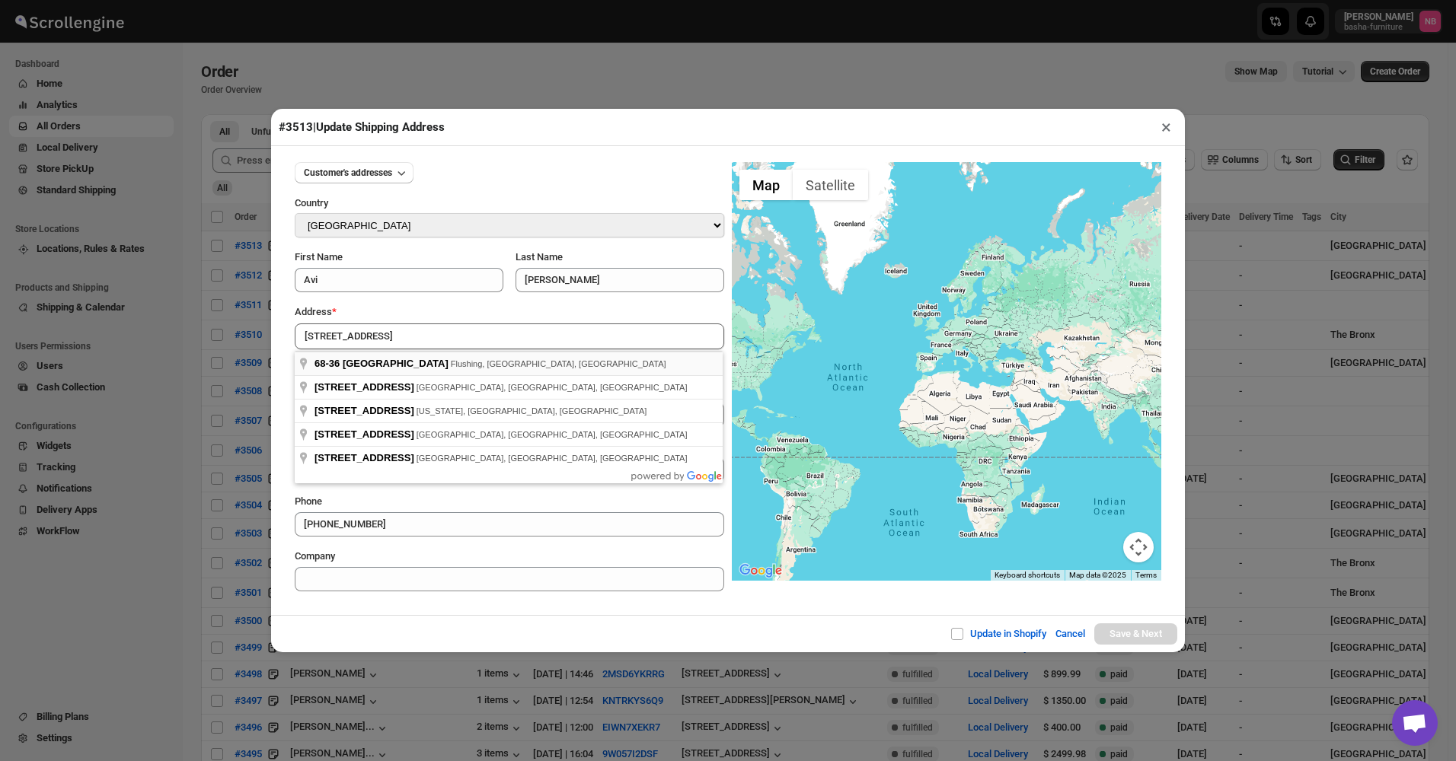
type input "[STREET_ADDRESS]"
drag, startPoint x: 471, startPoint y: 362, endPoint x: 552, endPoint y: 404, distance: 91.3
type input "[GEOGRAPHIC_DATA]"
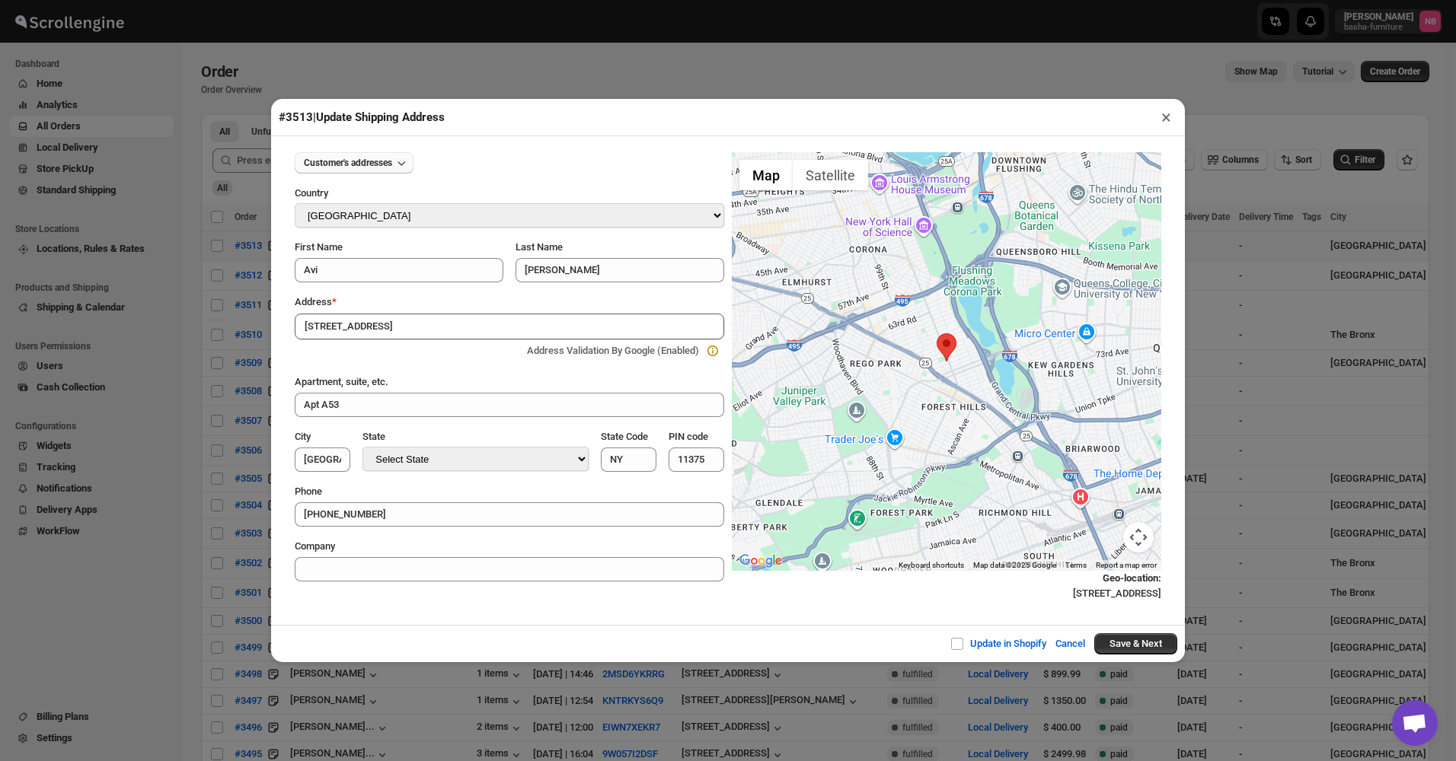
click at [364, 171] on button "Customer's addresses" at bounding box center [354, 162] width 119 height 21
click at [362, 247] on div "[STREET_ADDRESS]" at bounding box center [349, 245] width 88 height 15
type input "[STREET_ADDRESS]"
type input "[GEOGRAPHIC_DATA]"
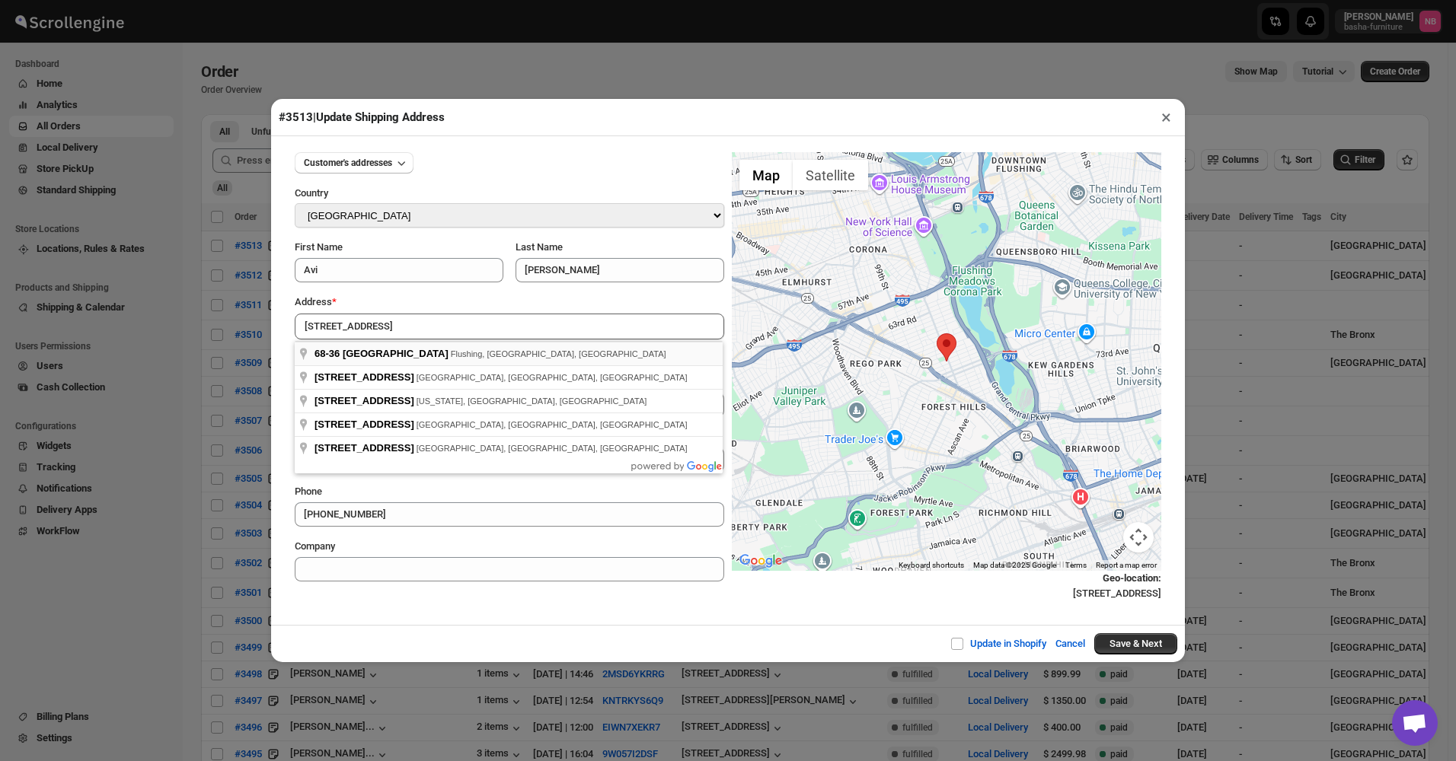
type input "[STREET_ADDRESS]"
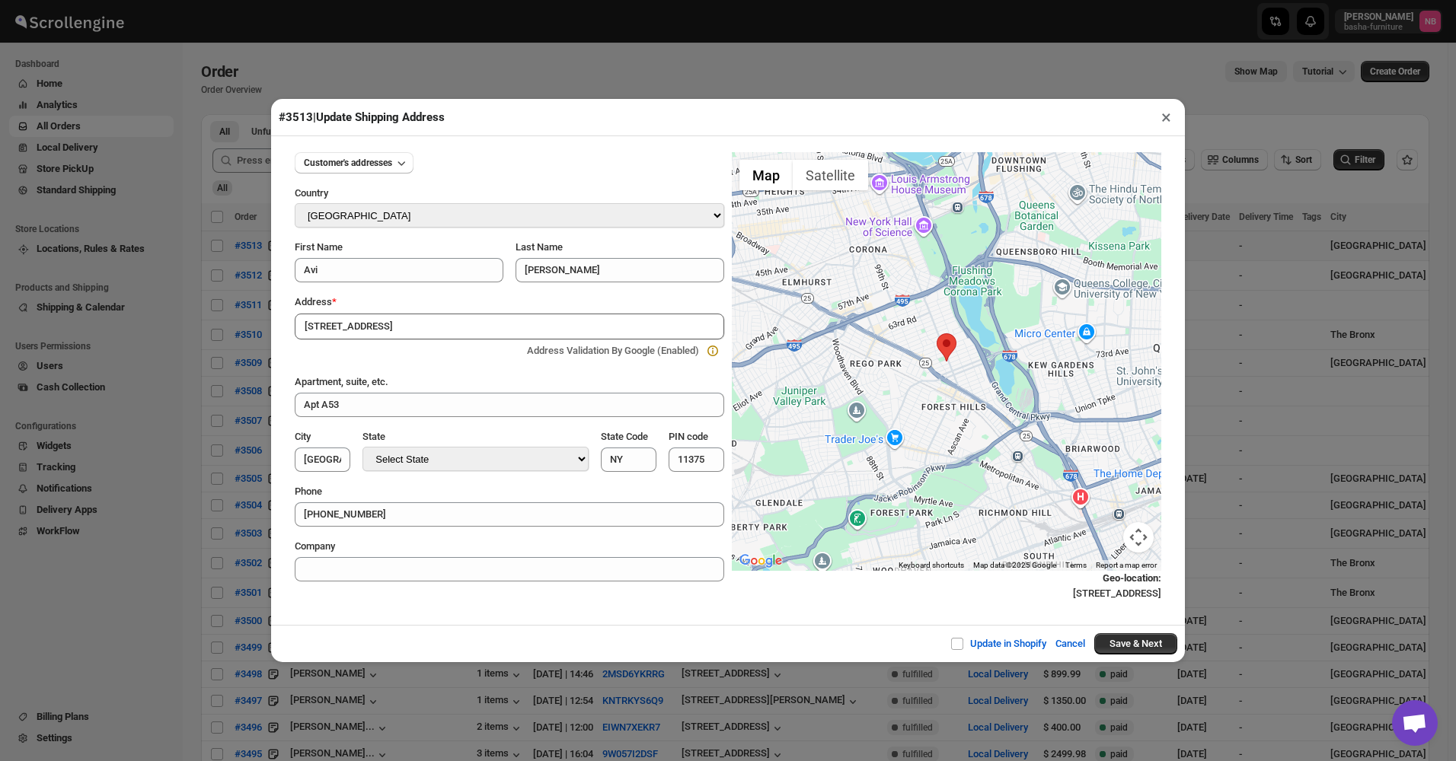
type input "[GEOGRAPHIC_DATA]"
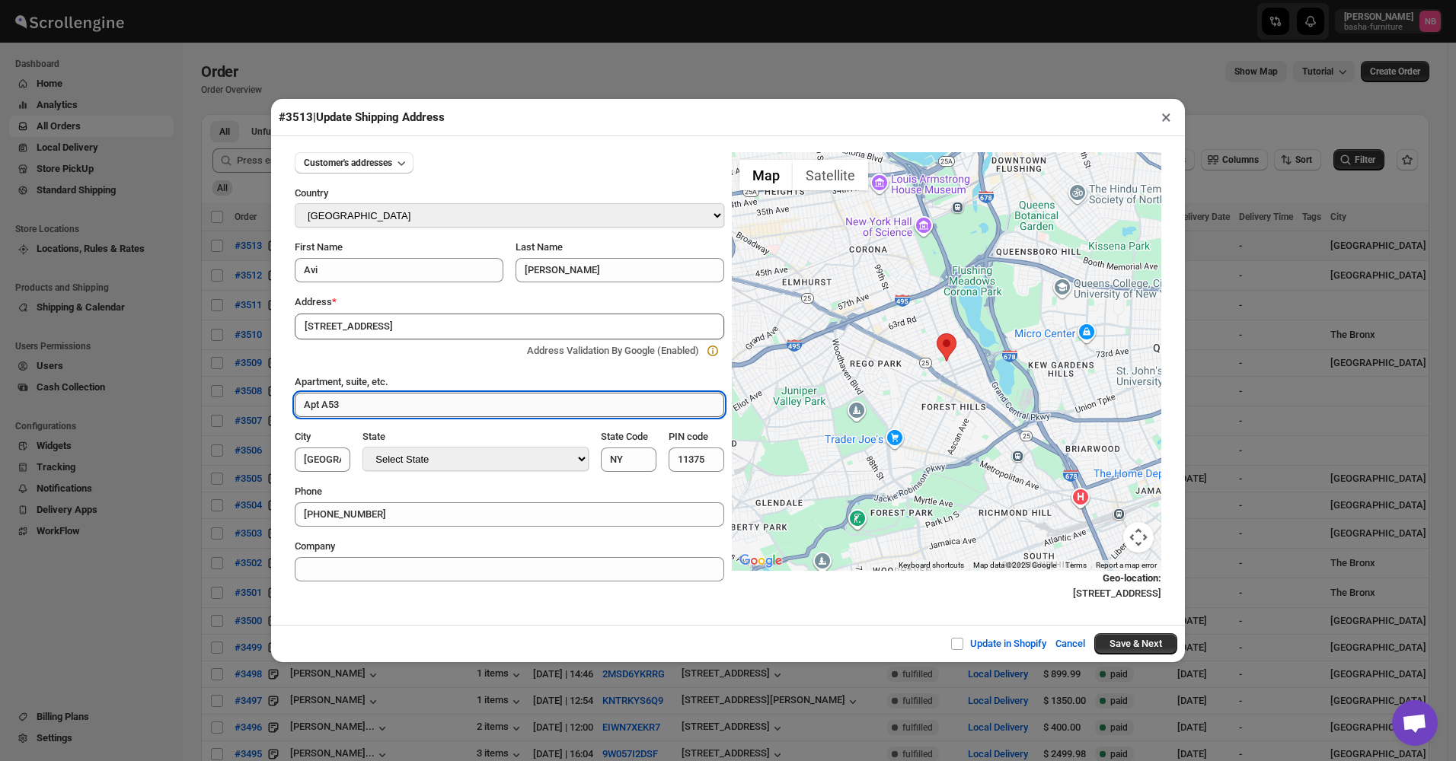
click at [397, 412] on input "Apt A53" at bounding box center [509, 405] width 429 height 24
click at [442, 480] on div "Customer's addresses Country Select Country [GEOGRAPHIC_DATA] [GEOGRAPHIC_DATA]…" at bounding box center [509, 361] width 429 height 442
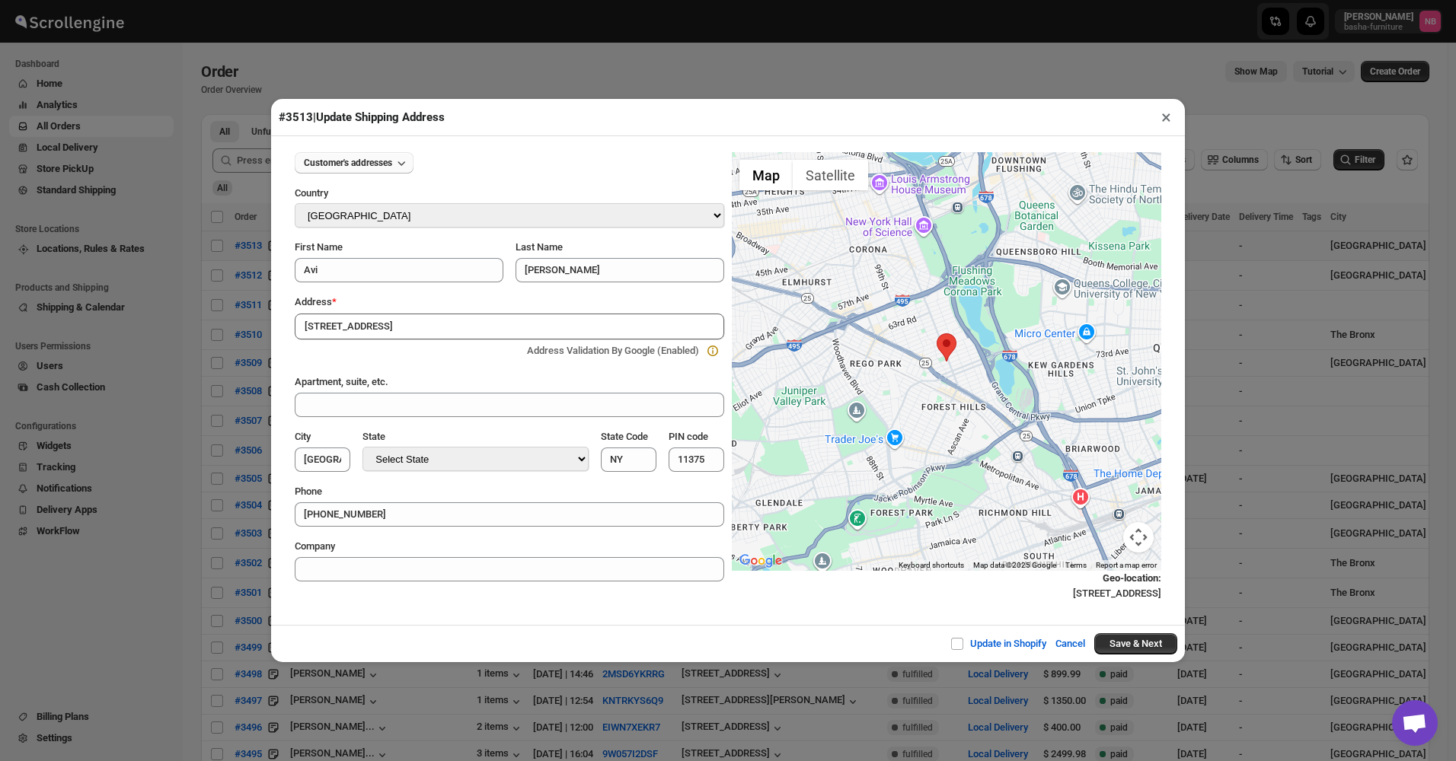
click at [357, 160] on span "Customer's addresses" at bounding box center [348, 163] width 88 height 12
click at [361, 221] on div "19805 Epsom Course" at bounding box center [346, 218] width 91 height 15
type input "19805 Epsom Course"
type input "PH"
type input "[PERSON_NAME]"
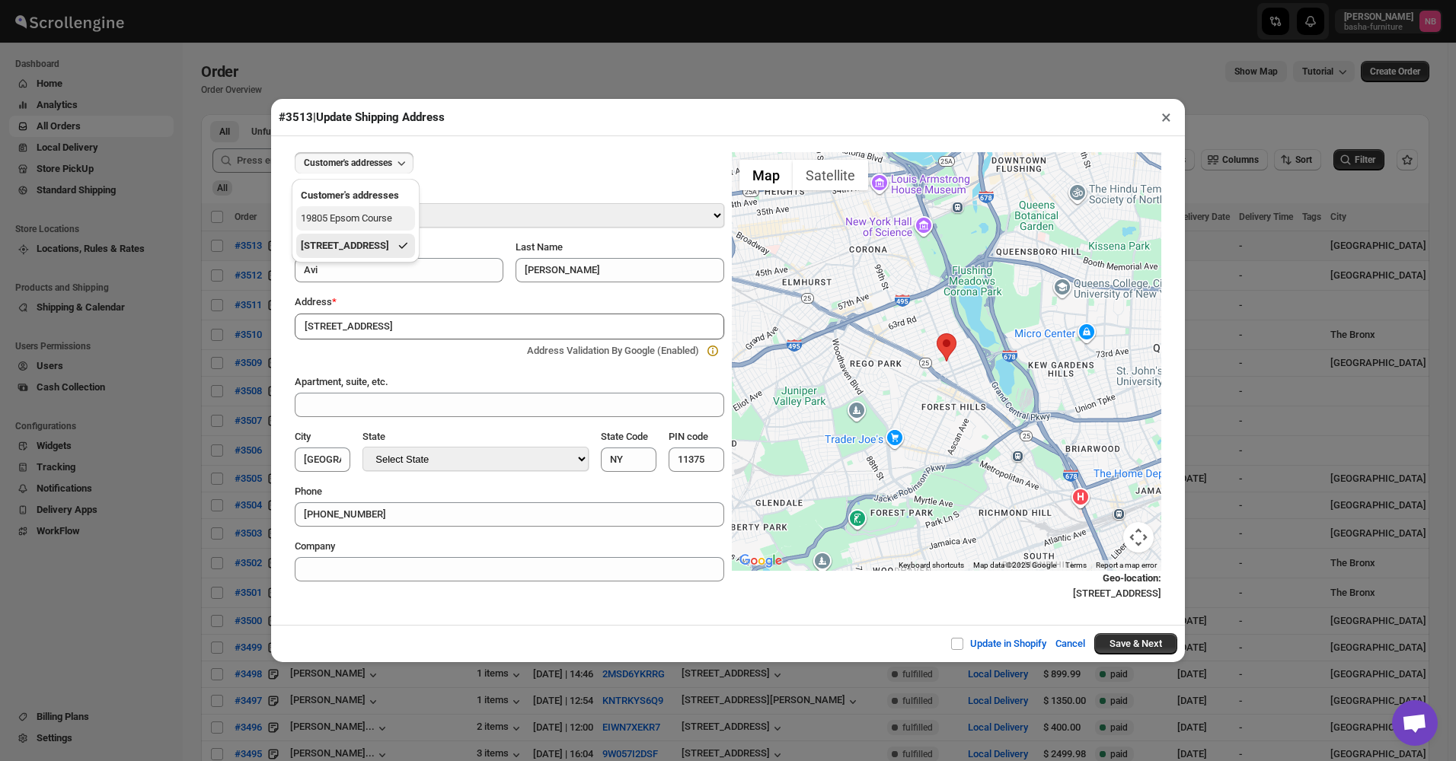
type input "11423"
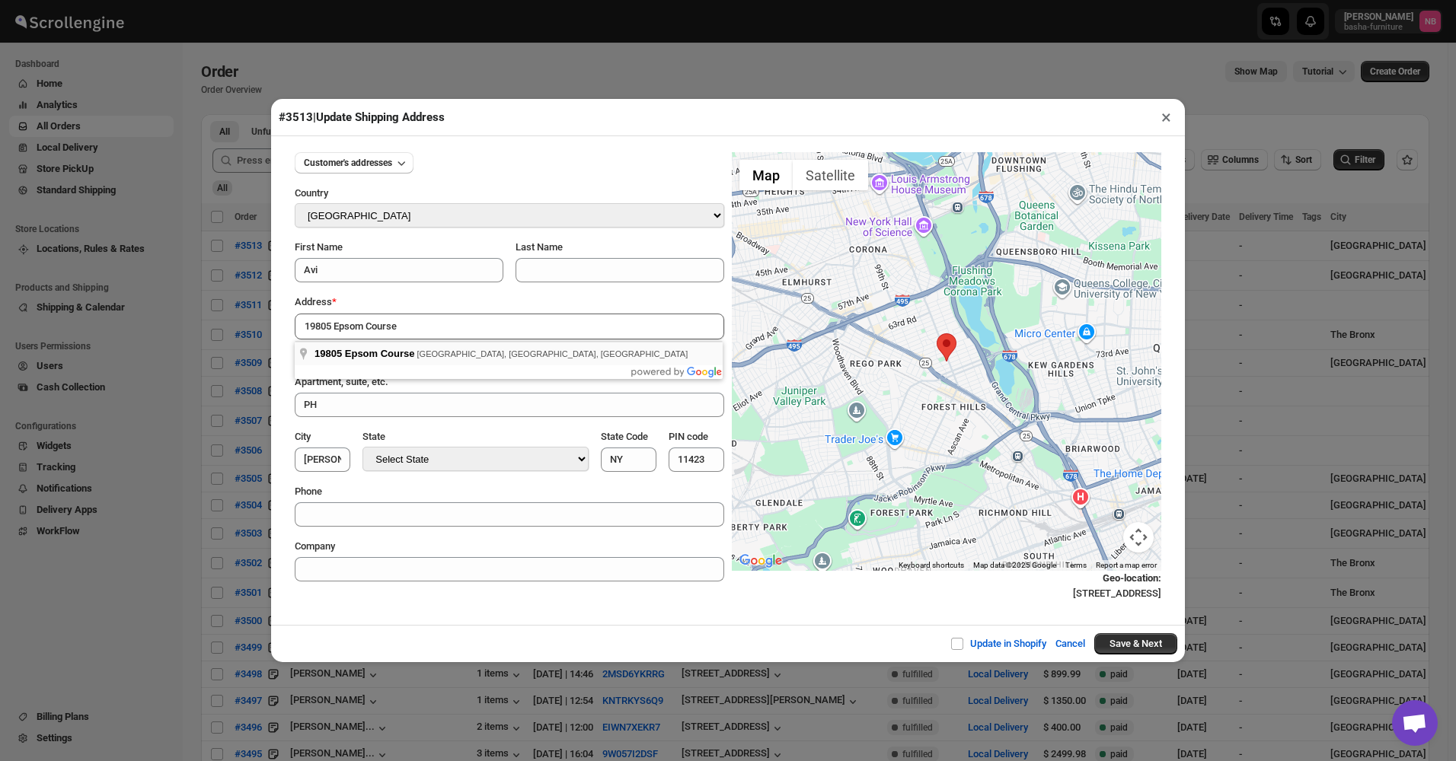
type input "19805 Epsom Course, [GEOGRAPHIC_DATA], [GEOGRAPHIC_DATA], [GEOGRAPHIC_DATA]"
type input "[GEOGRAPHIC_DATA]"
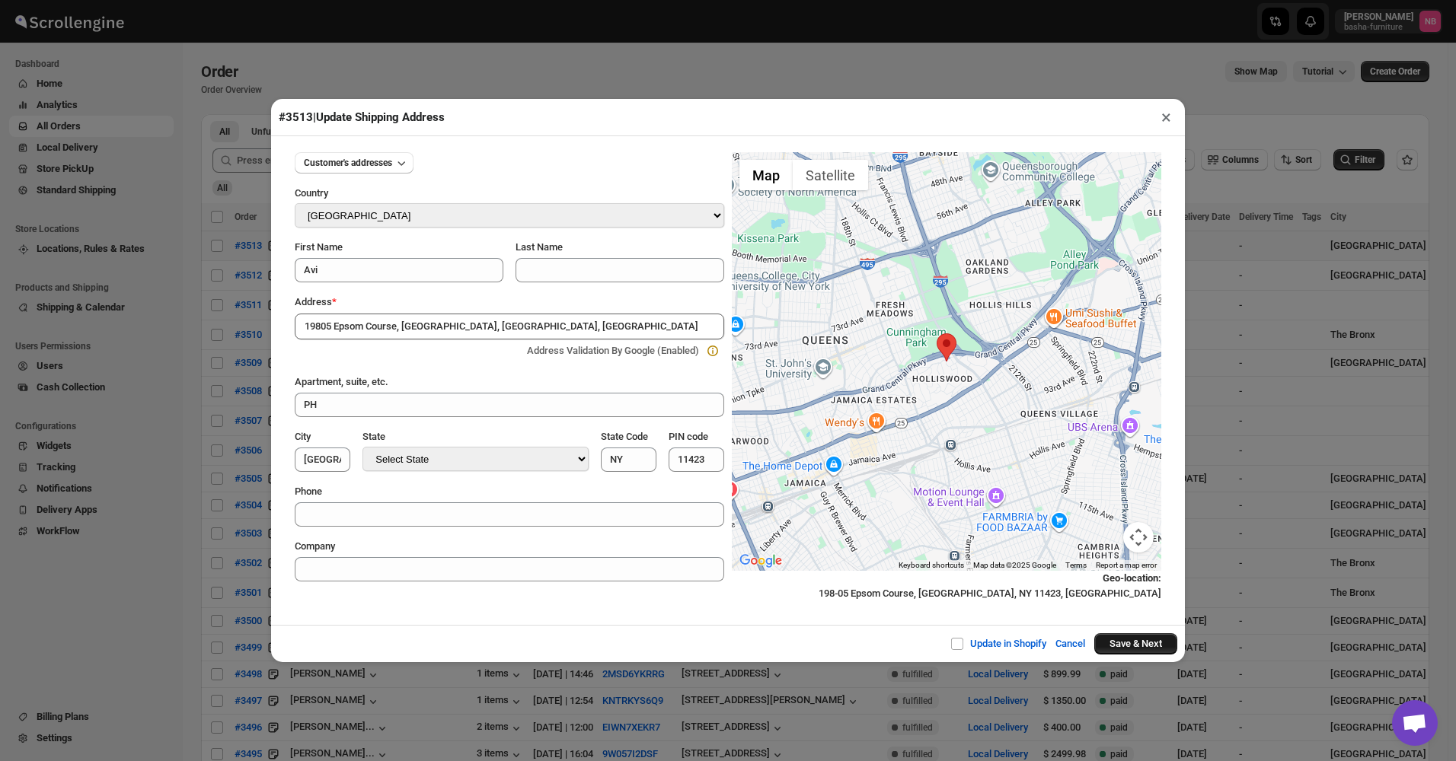
click at [1131, 645] on button "Save & Next" at bounding box center [1135, 643] width 83 height 21
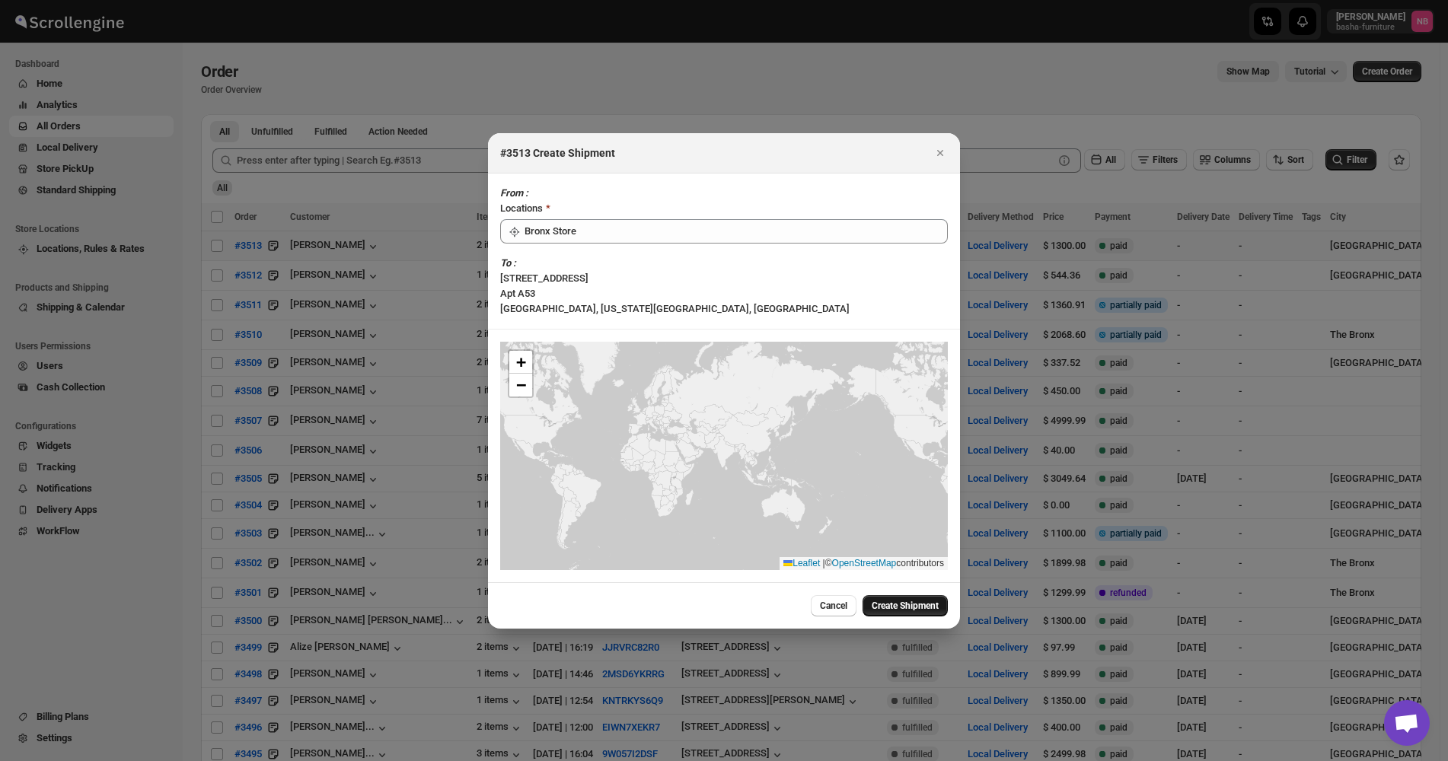
click at [890, 600] on span "Create Shipment" at bounding box center [905, 606] width 67 height 12
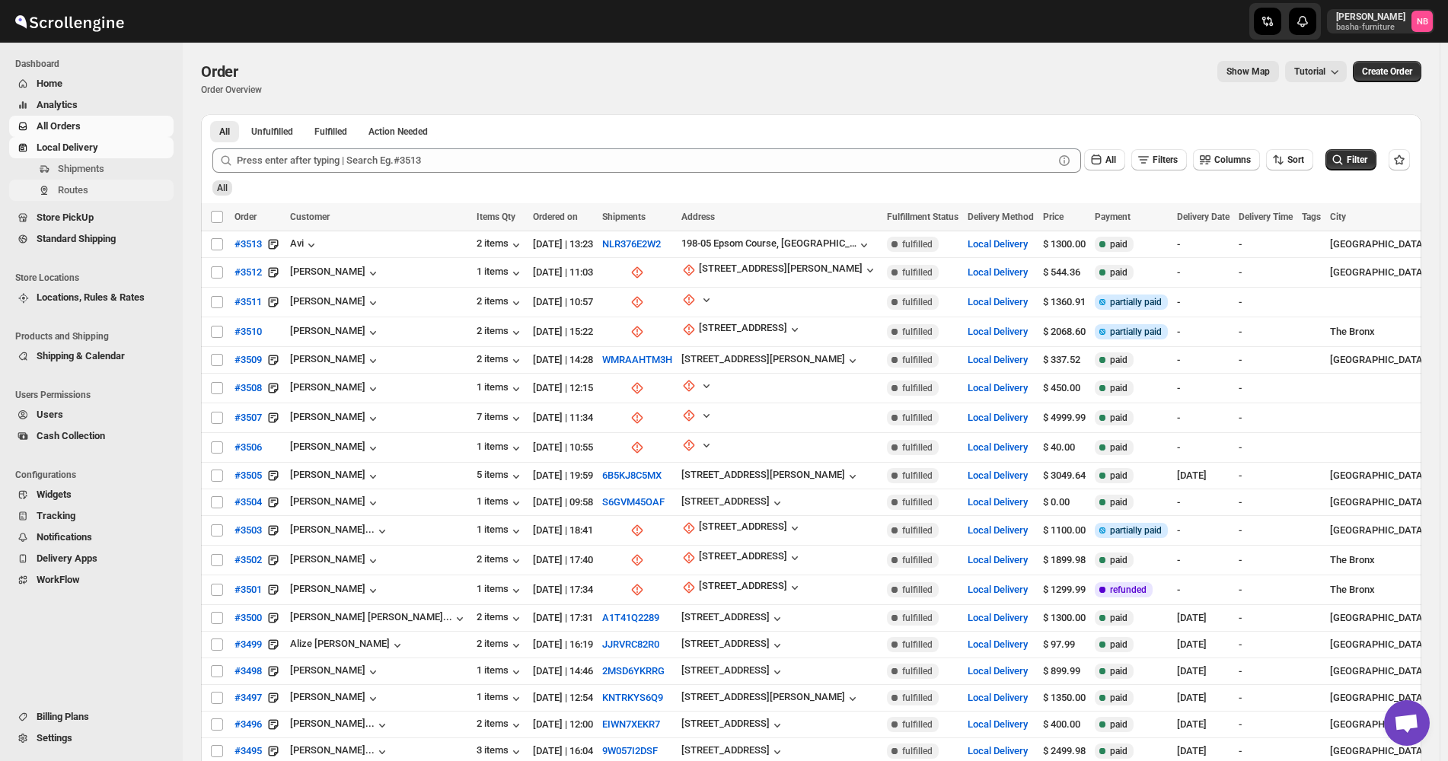
click at [89, 195] on span "Routes" at bounding box center [114, 190] width 113 height 15
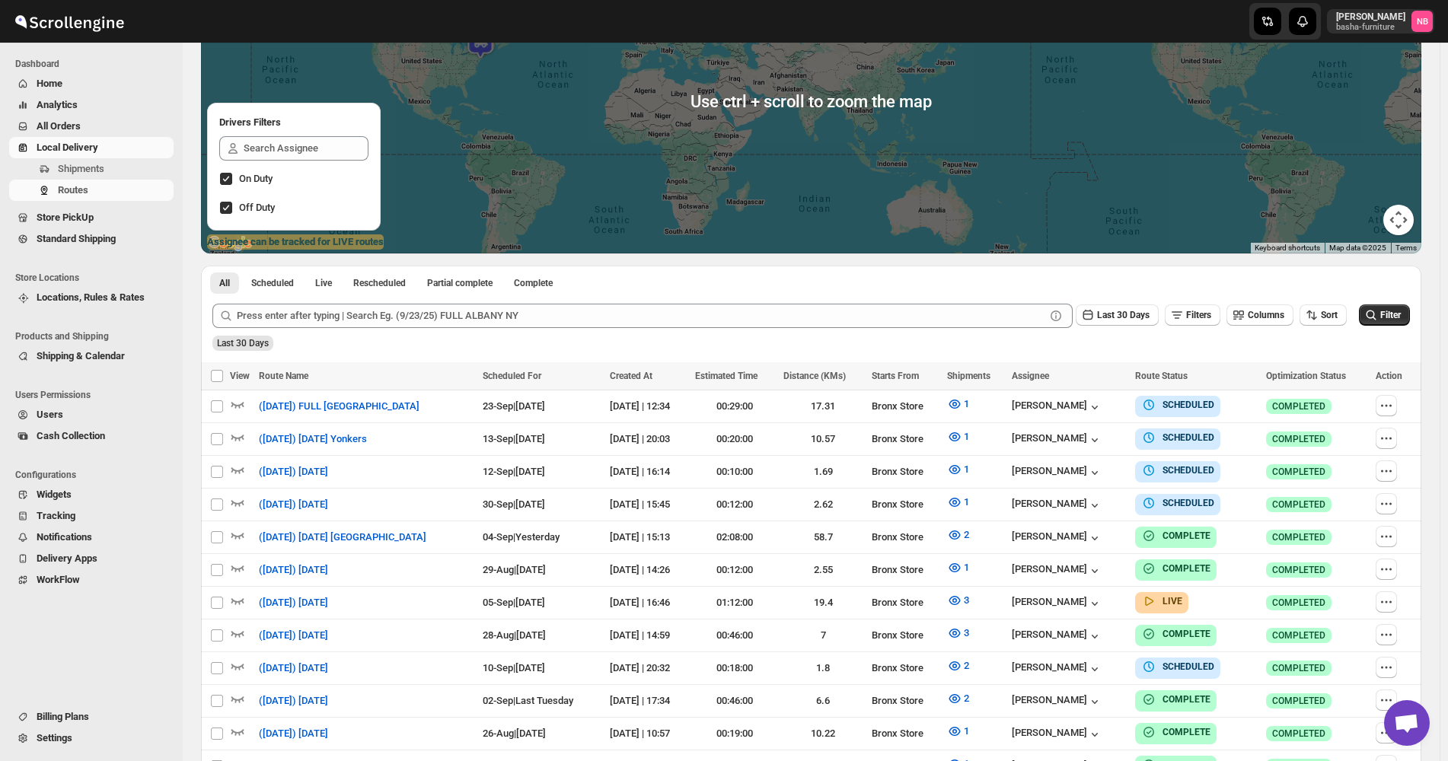
scroll to position [305, 0]
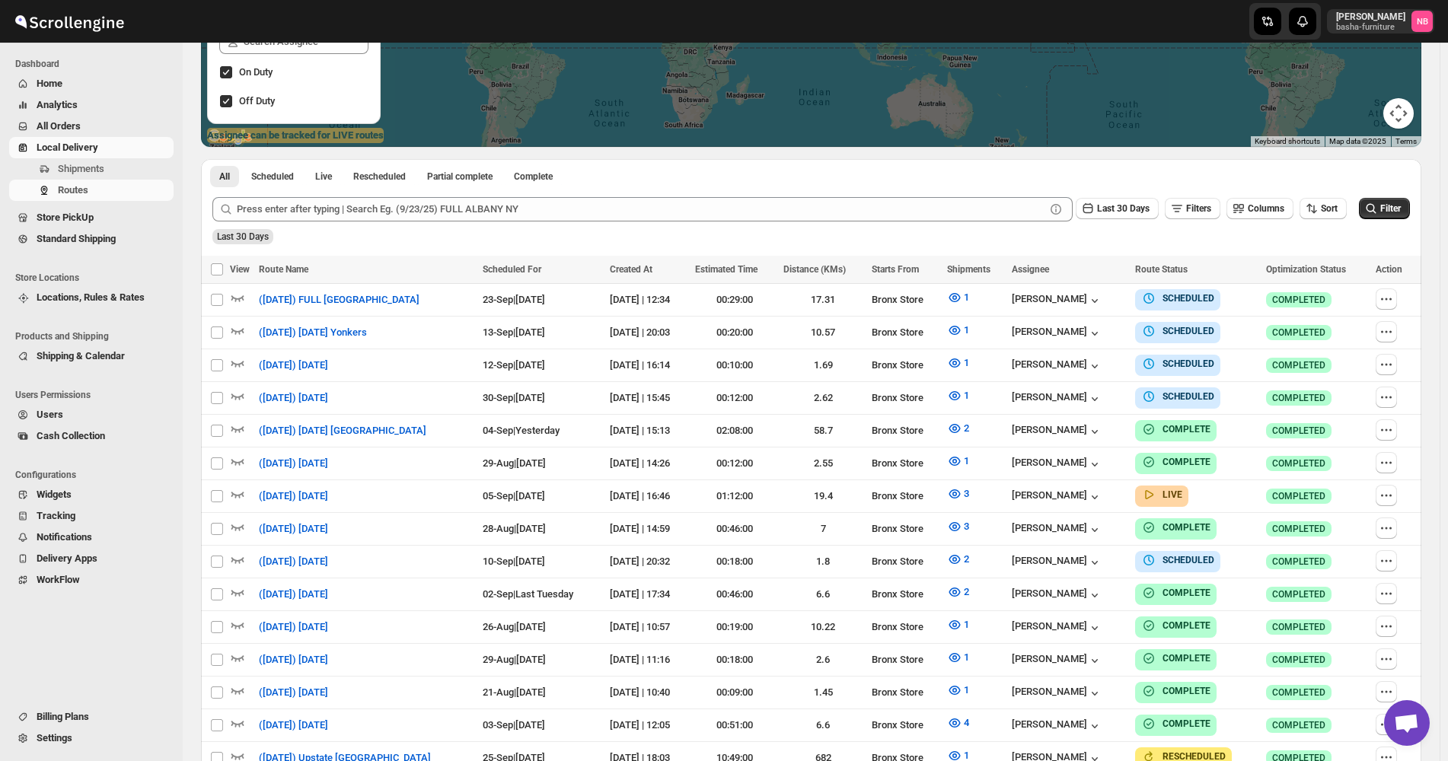
click at [1318, 197] on div "Last 30 Days Filters Columns Sort" at bounding box center [1208, 206] width 277 height 29
click at [1318, 222] on div "Last 30 Days" at bounding box center [809, 232] width 1201 height 26
click at [1323, 217] on button "Sort" at bounding box center [1323, 208] width 47 height 21
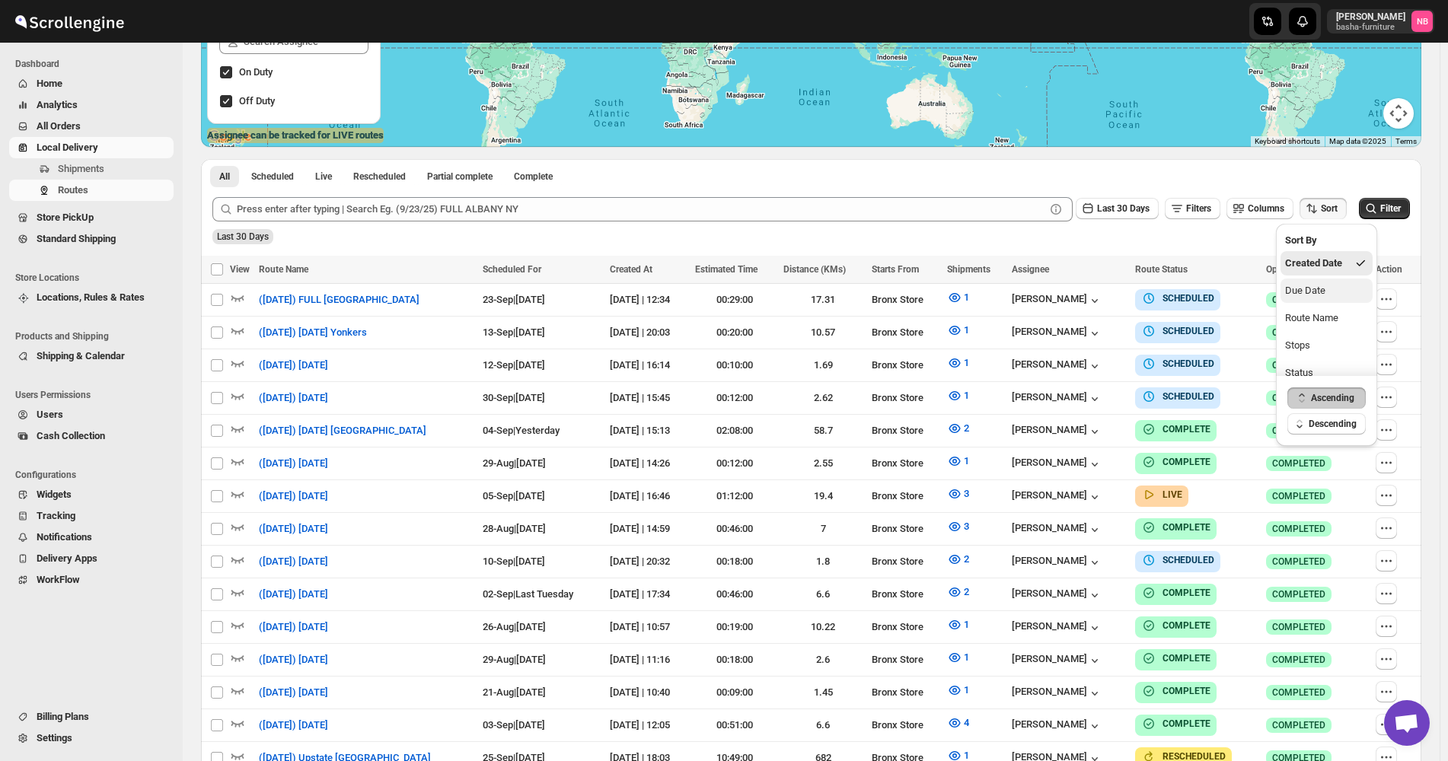
click at [1310, 286] on div "Due Date" at bounding box center [1305, 290] width 40 height 15
click at [1150, 212] on span "Last 30 Days" at bounding box center [1123, 208] width 53 height 11
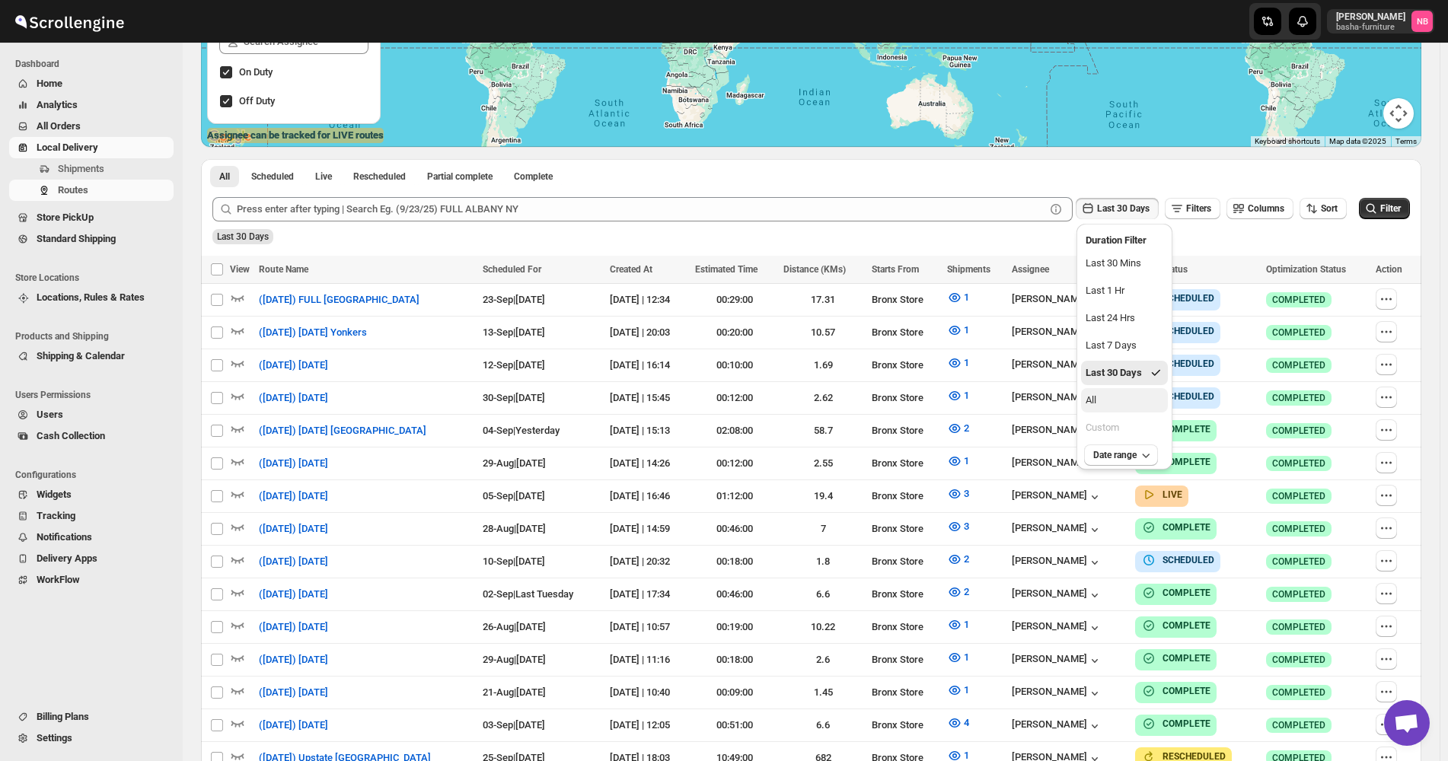
click at [1128, 404] on button "All" at bounding box center [1124, 400] width 87 height 24
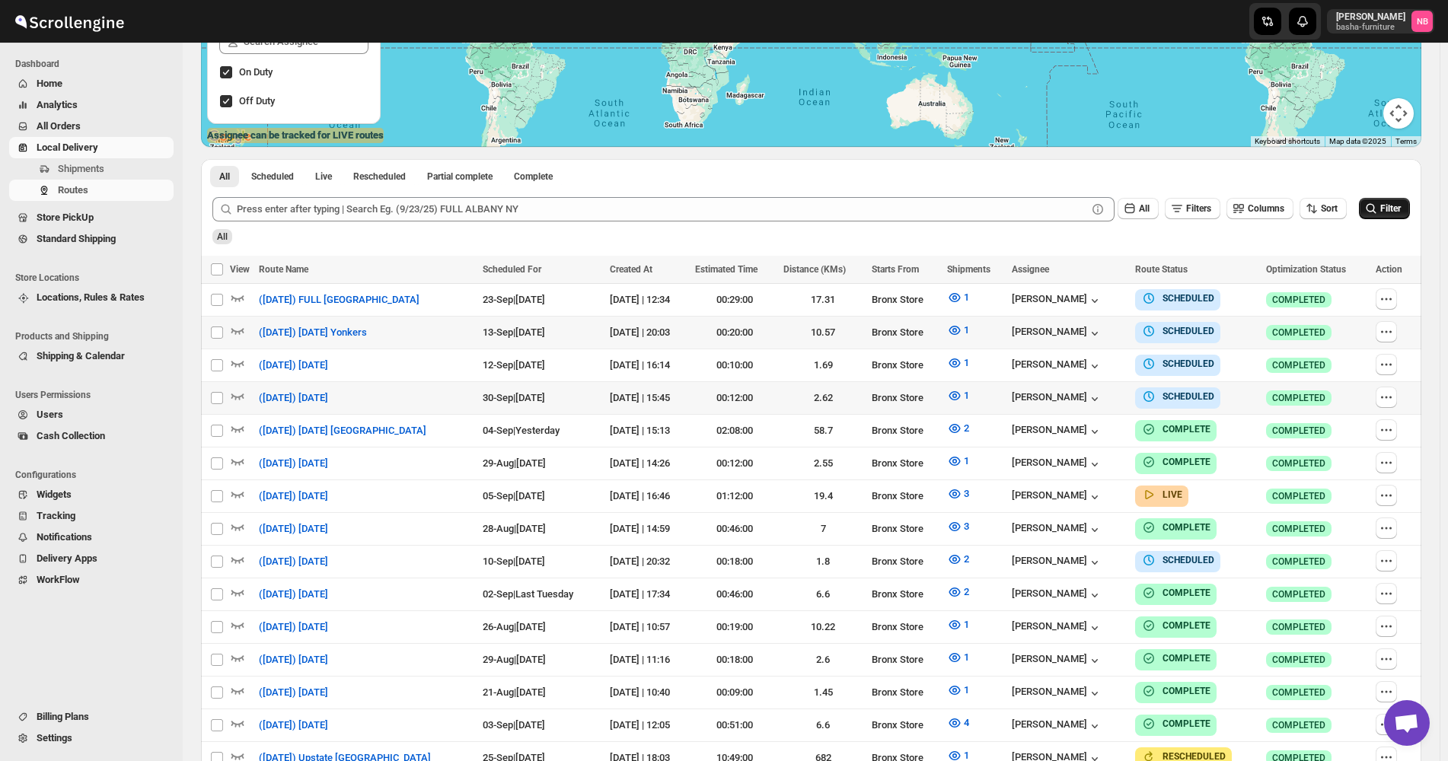
click at [1410, 213] on button "Filter" at bounding box center [1384, 208] width 51 height 21
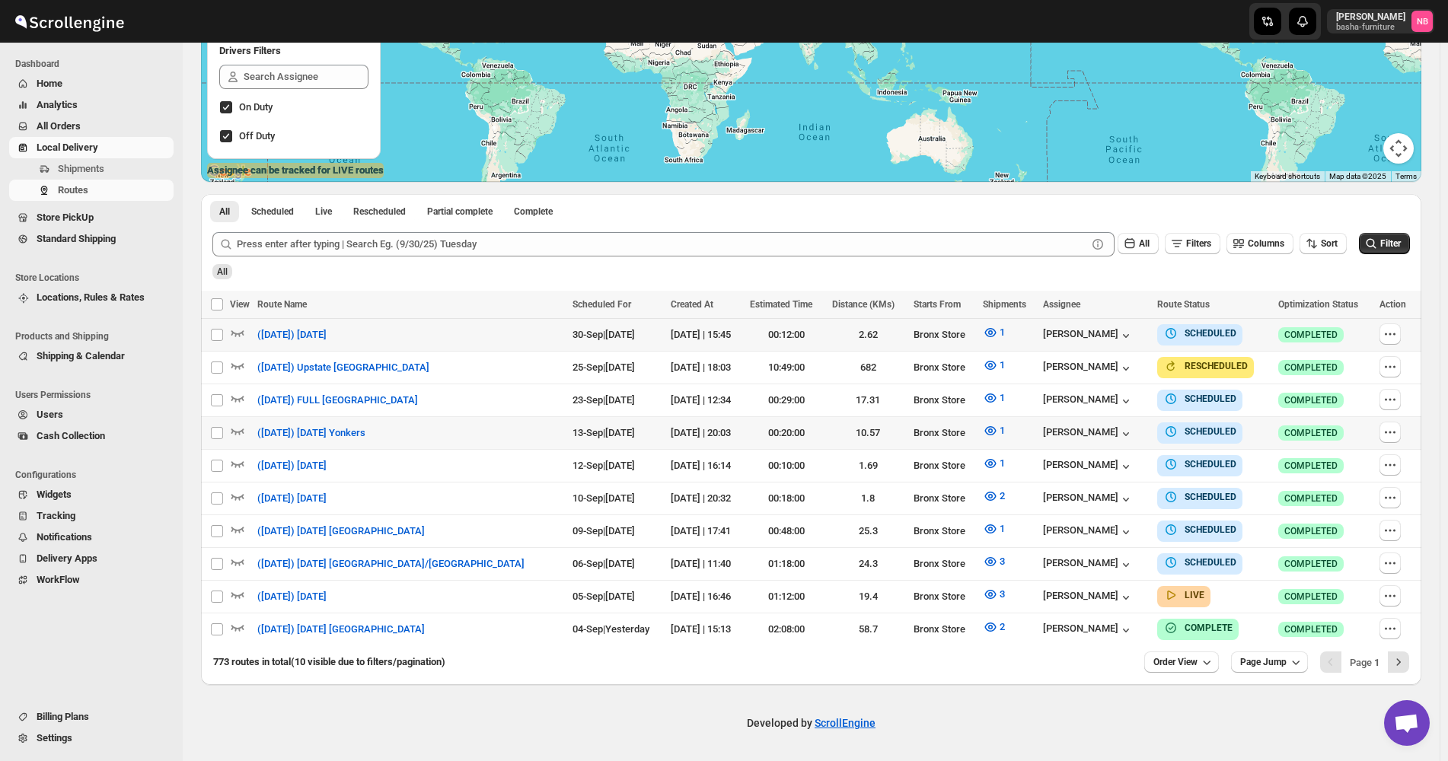
scroll to position [262, 0]
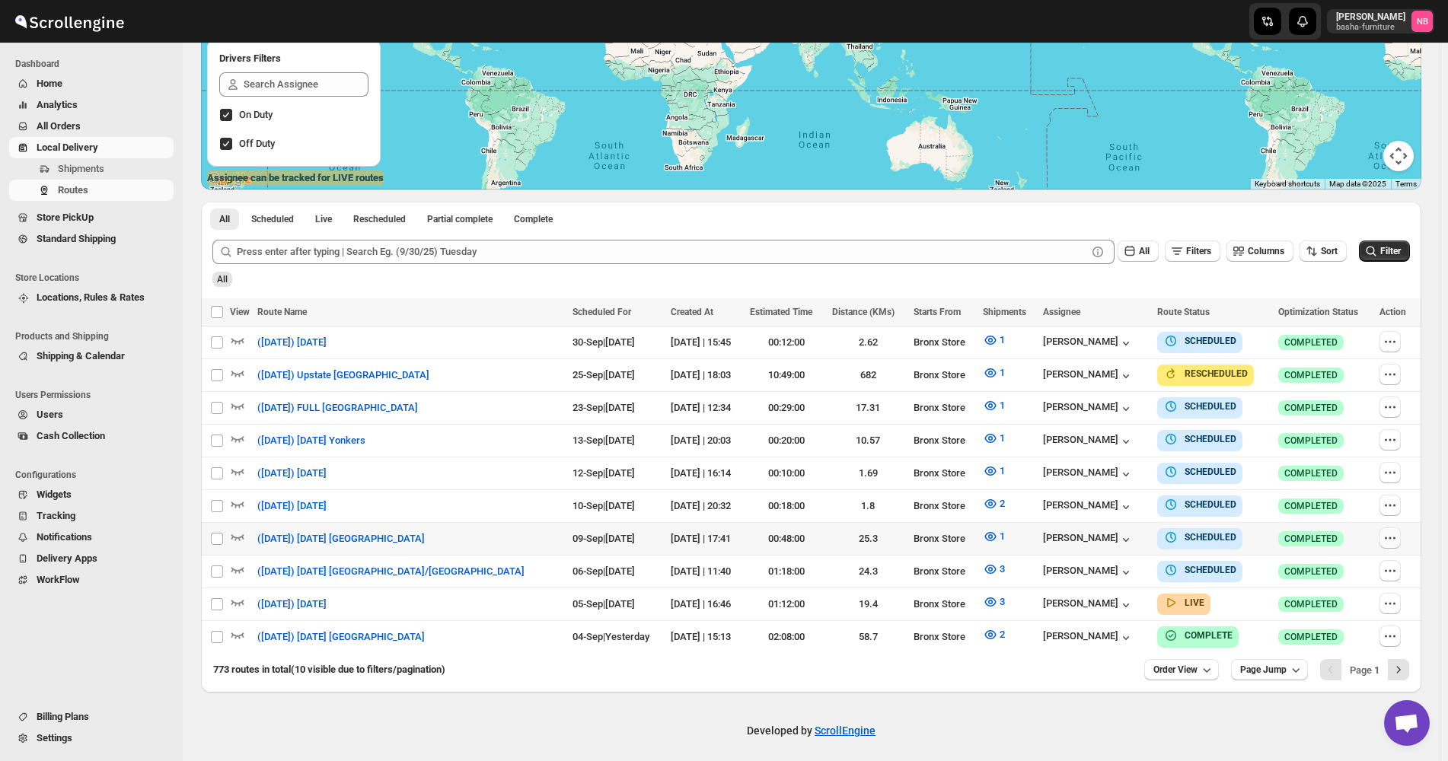
click at [1393, 537] on icon "button" at bounding box center [1390, 538] width 15 height 15
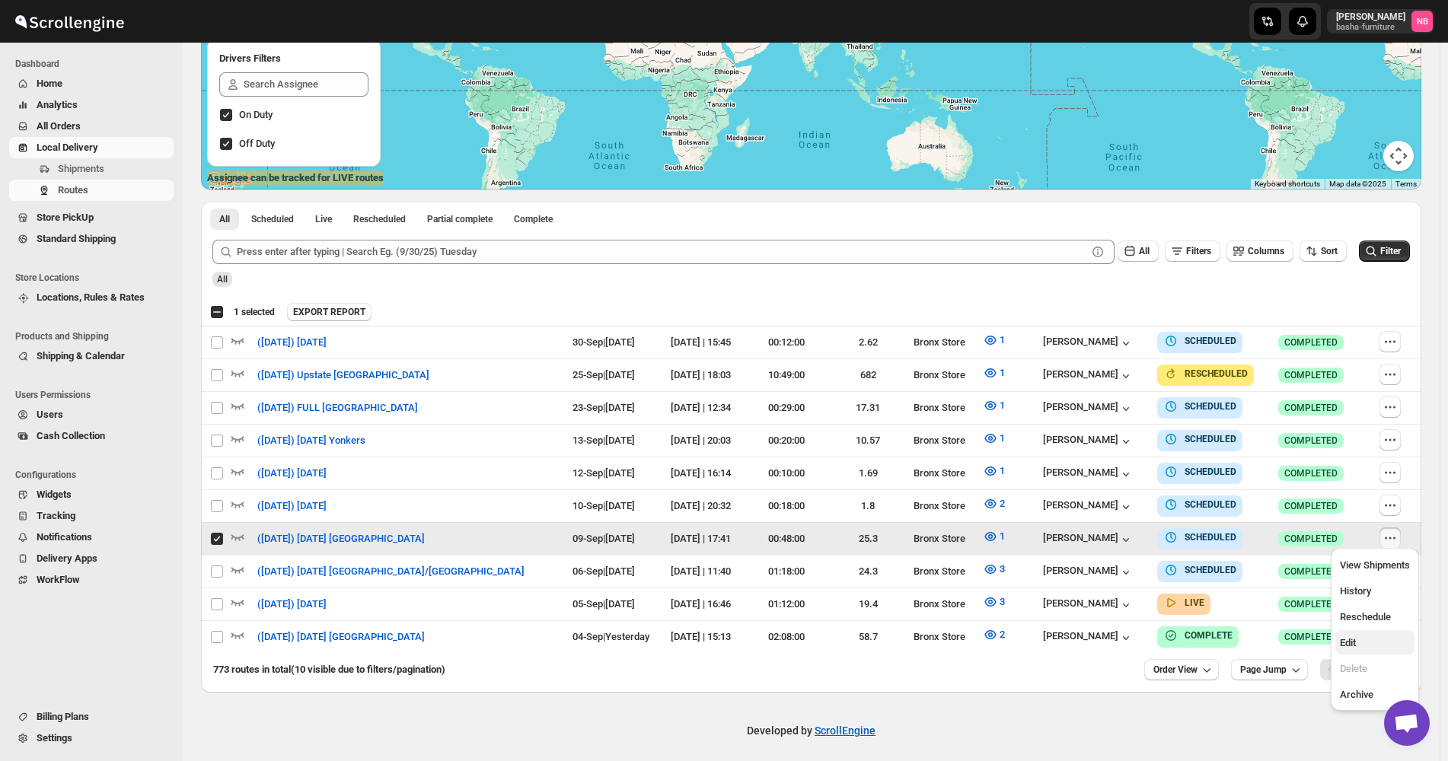
click at [1358, 639] on span "Edit" at bounding box center [1375, 643] width 70 height 15
checkbox input "false"
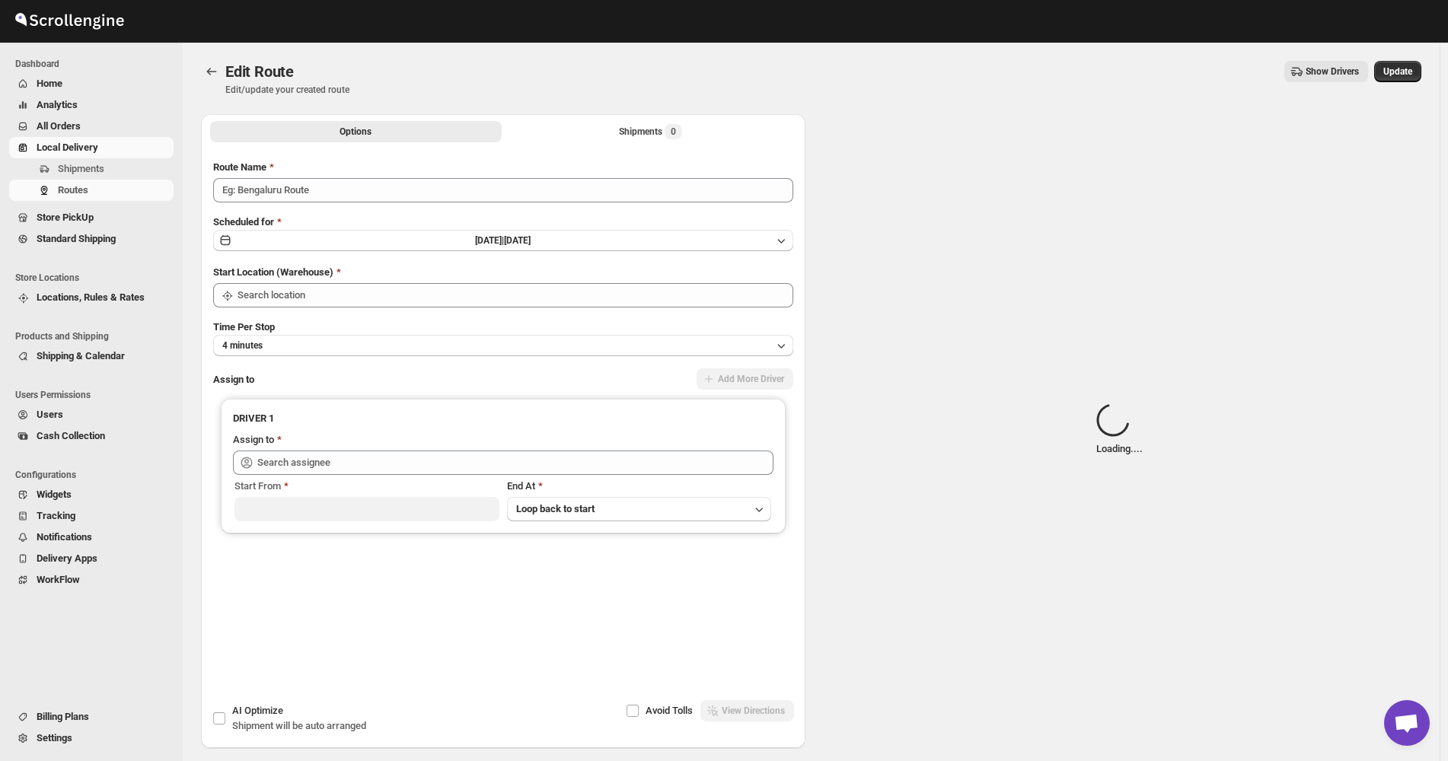
type input "([DATE]) [DATE] [GEOGRAPHIC_DATA]"
type input "Bronx Store"
type input "[PERSON_NAME] ([EMAIL_ADDRESS][DOMAIN_NAME])"
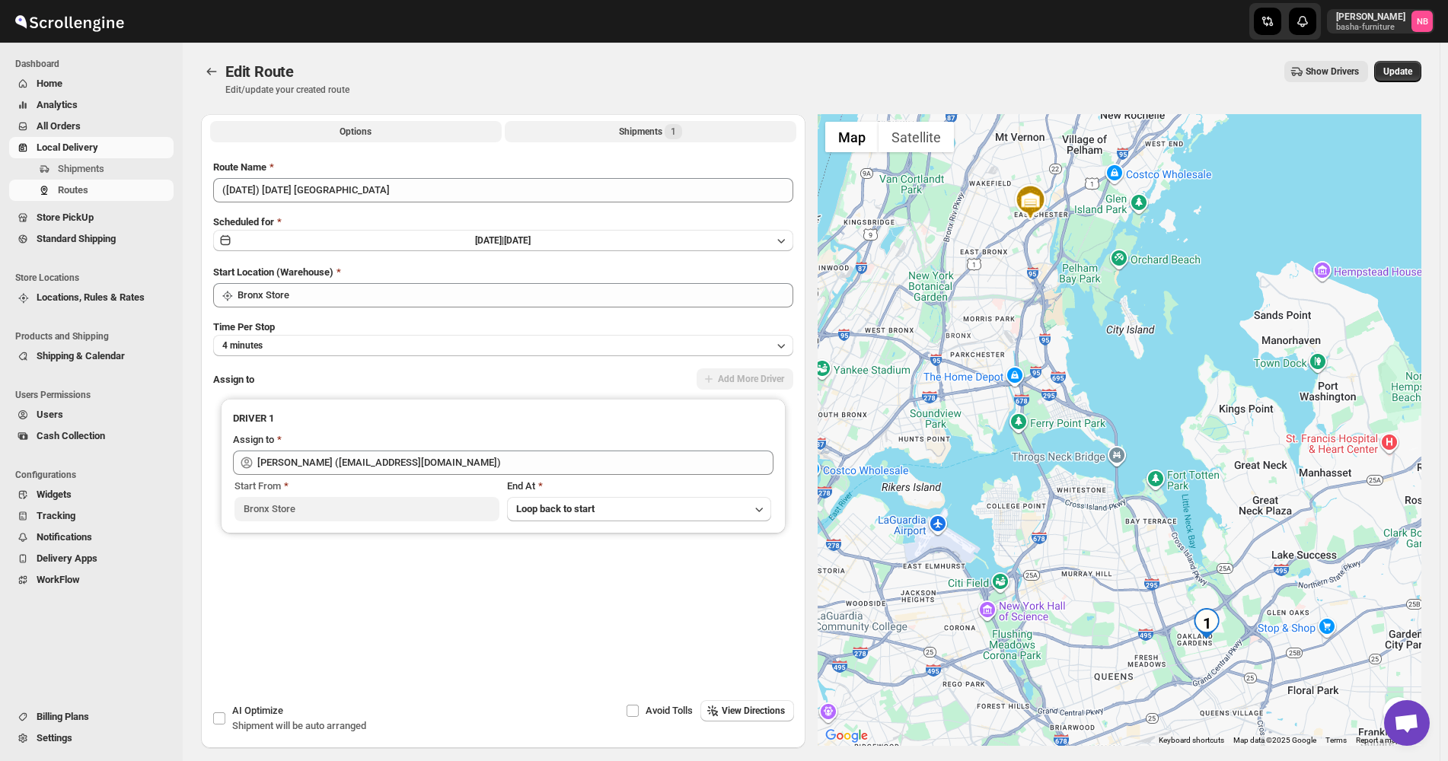
click at [597, 141] on button "Shipments 1" at bounding box center [651, 131] width 292 height 21
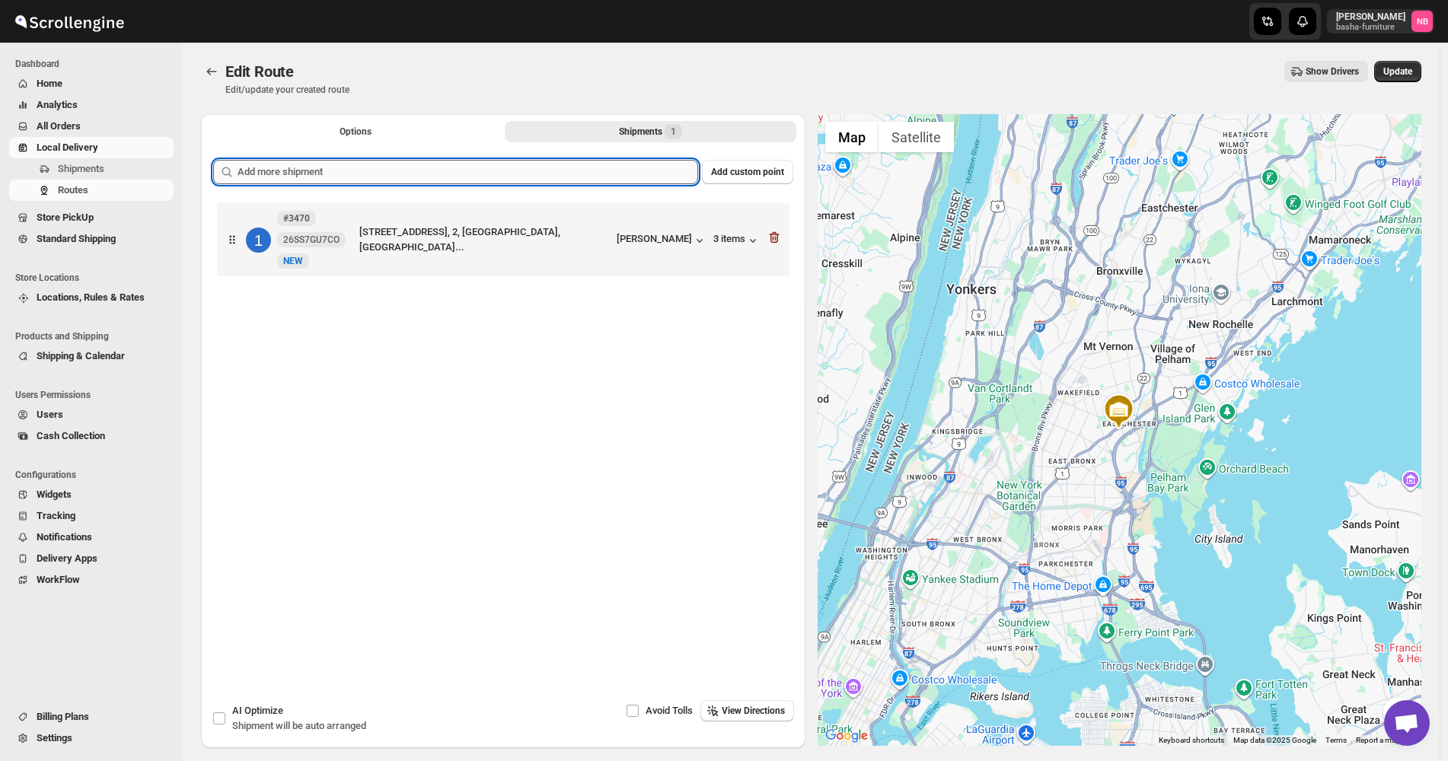
click at [582, 173] on input "text" at bounding box center [468, 172] width 461 height 24
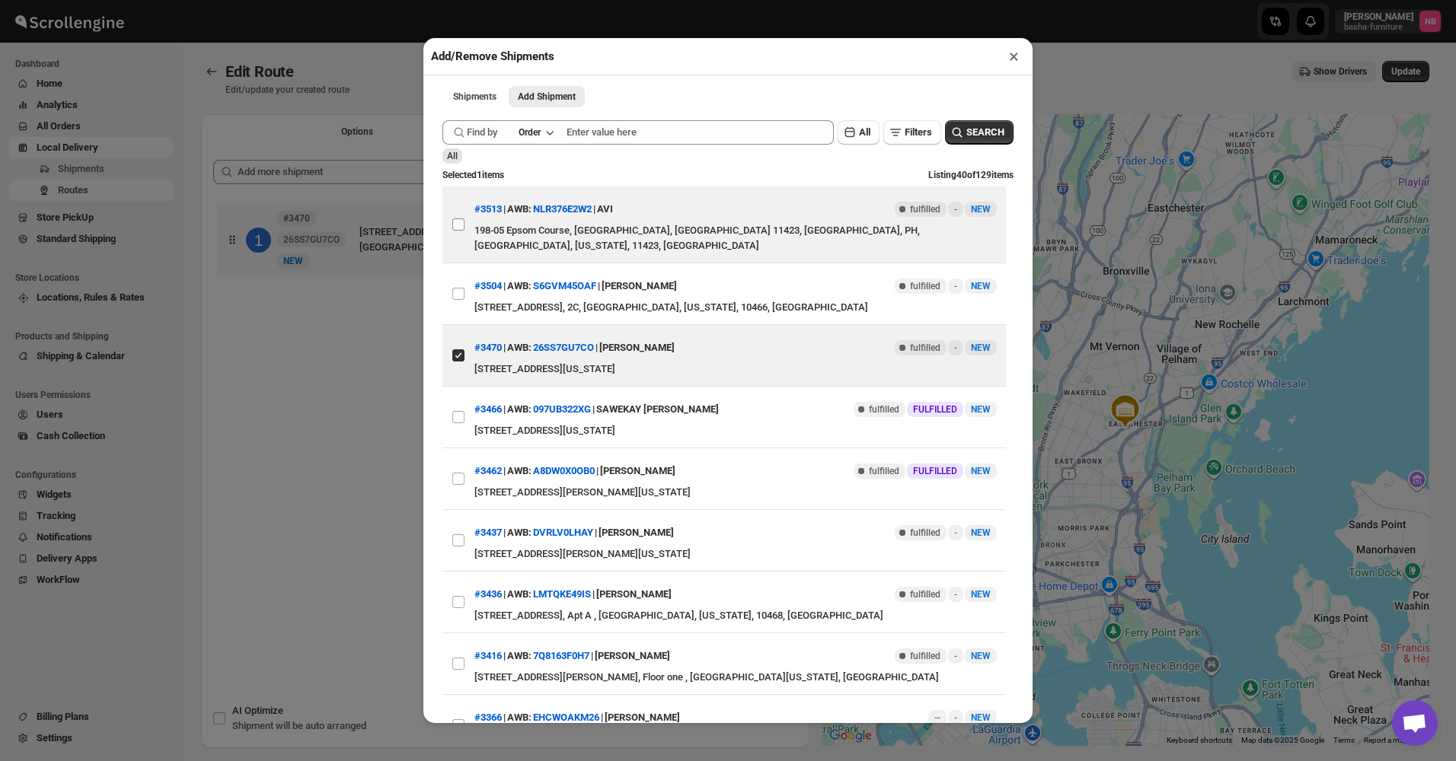
click at [460, 225] on input "View details for 68bb1cba460e7d7809207284" at bounding box center [458, 225] width 12 height 12
checkbox input "true"
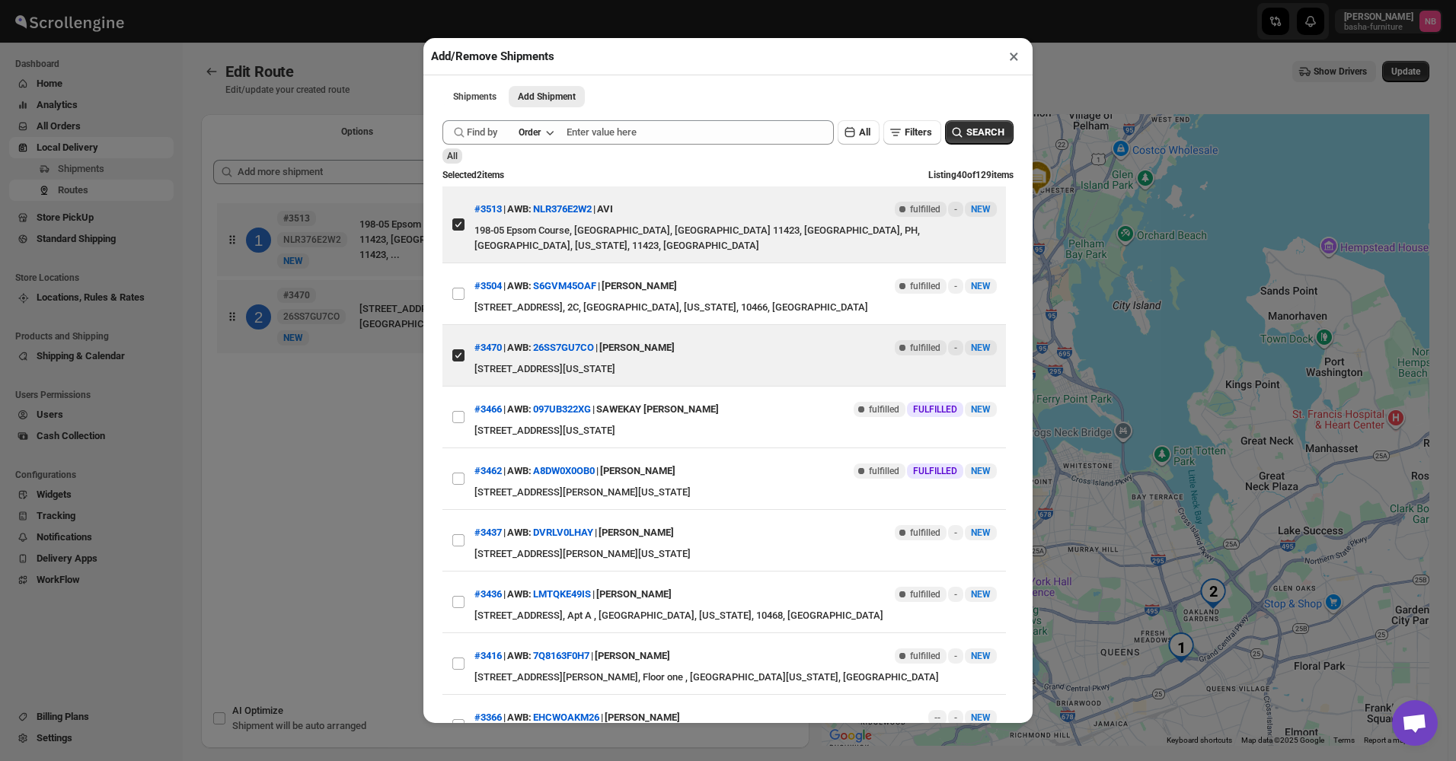
click at [381, 418] on div "Add/Remove Shipments × Shipments Add Shipment More views Shipments Add Shipment…" at bounding box center [728, 380] width 1456 height 761
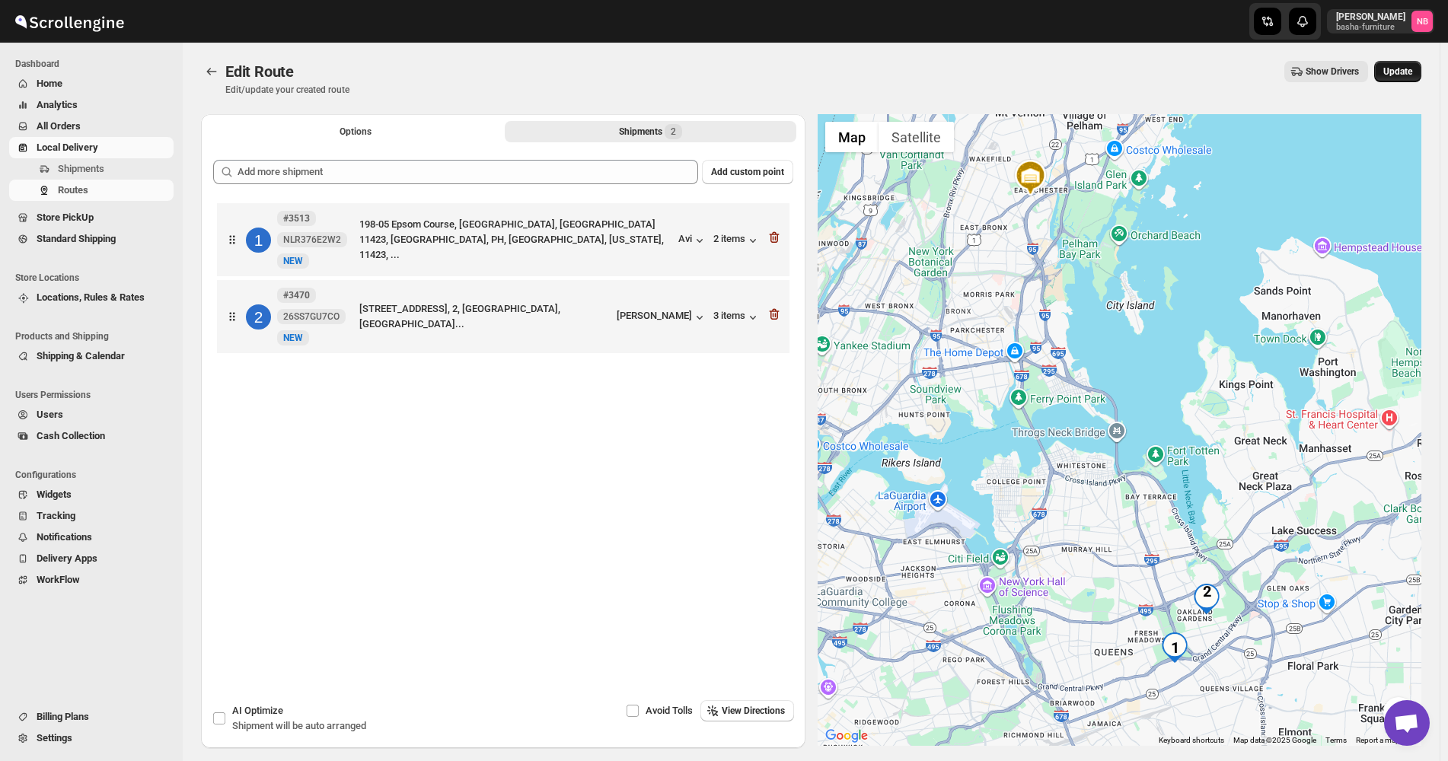
click at [1413, 78] on button "Update" at bounding box center [1397, 71] width 47 height 21
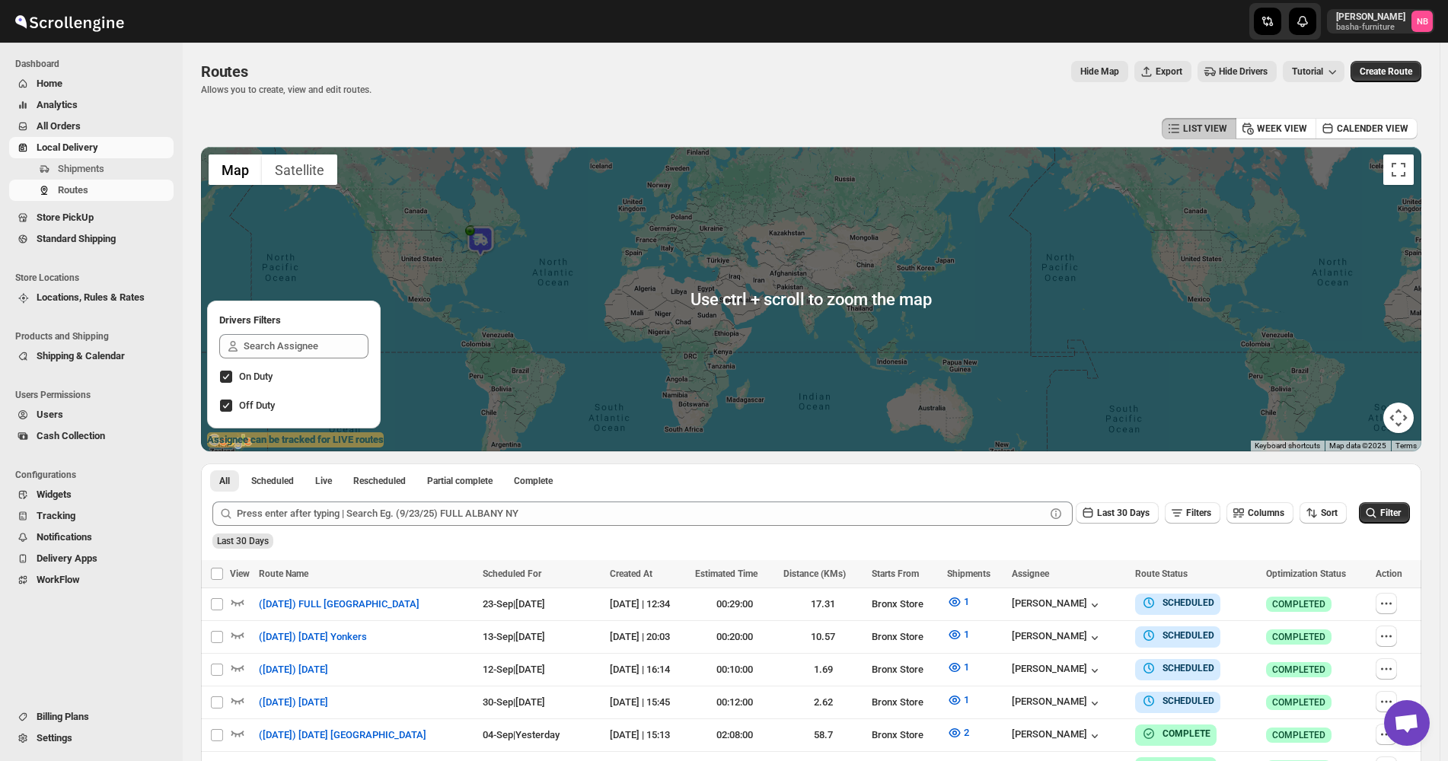
scroll to position [381, 0]
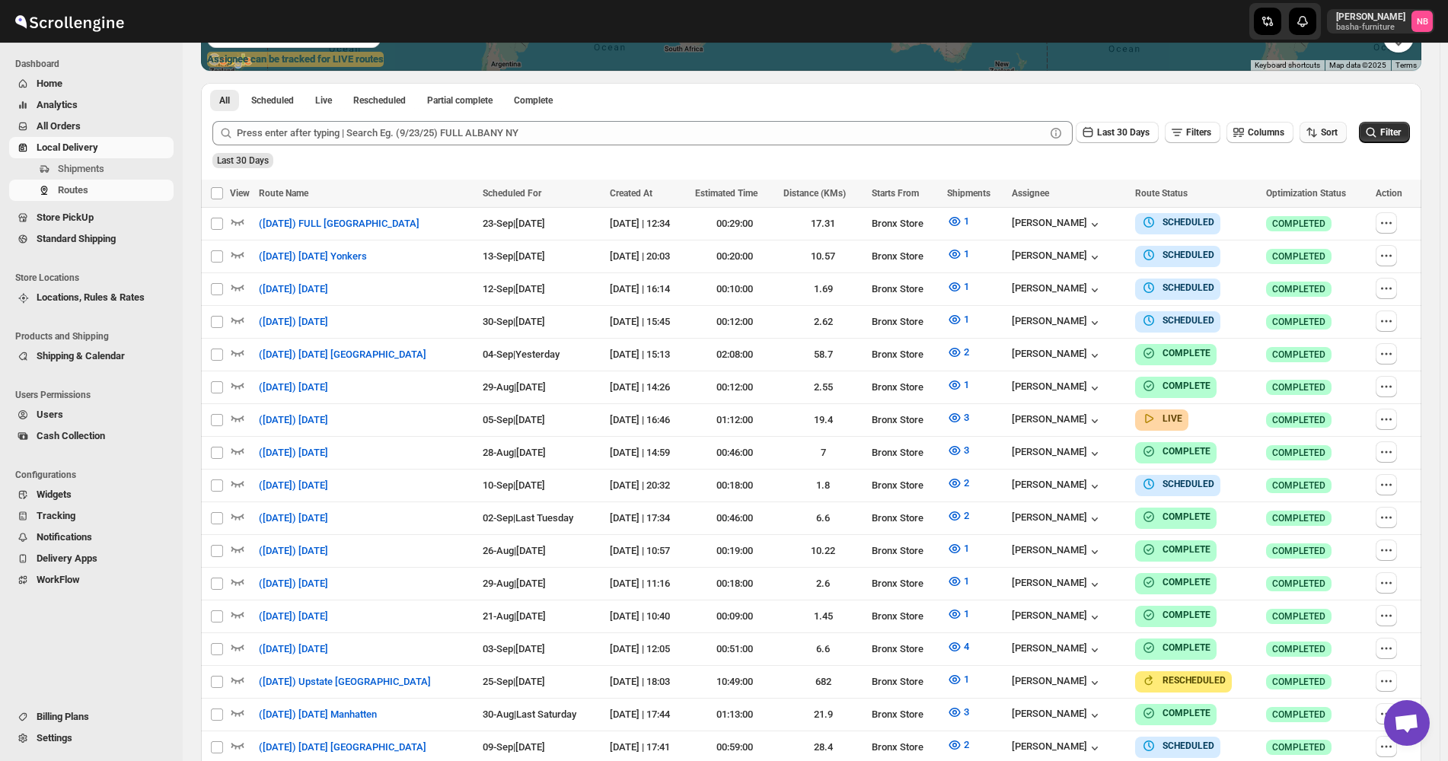
click at [1327, 141] on button "Sort" at bounding box center [1323, 132] width 47 height 21
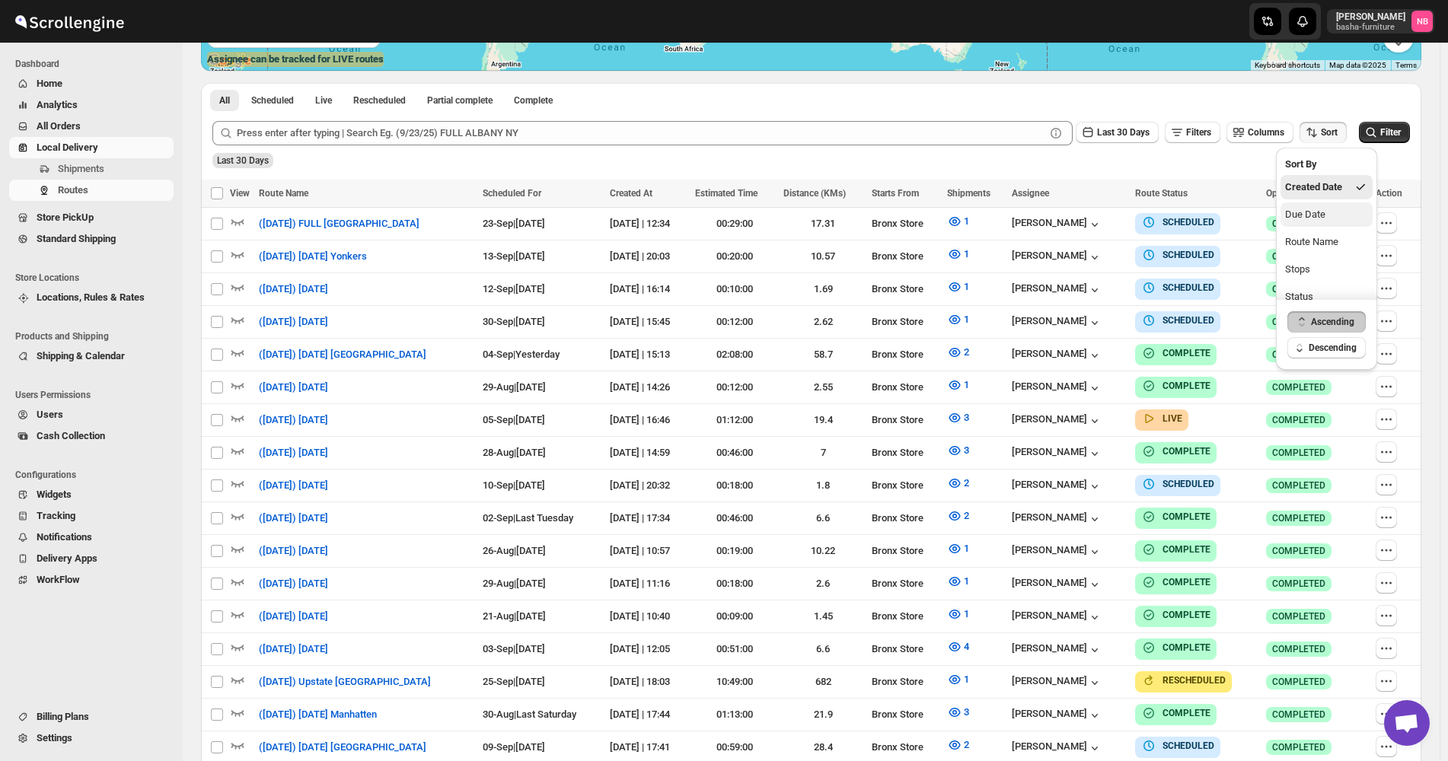
click at [1301, 215] on div "Due Date" at bounding box center [1305, 214] width 40 height 15
click at [1105, 126] on button "Last 30 Days" at bounding box center [1117, 132] width 83 height 21
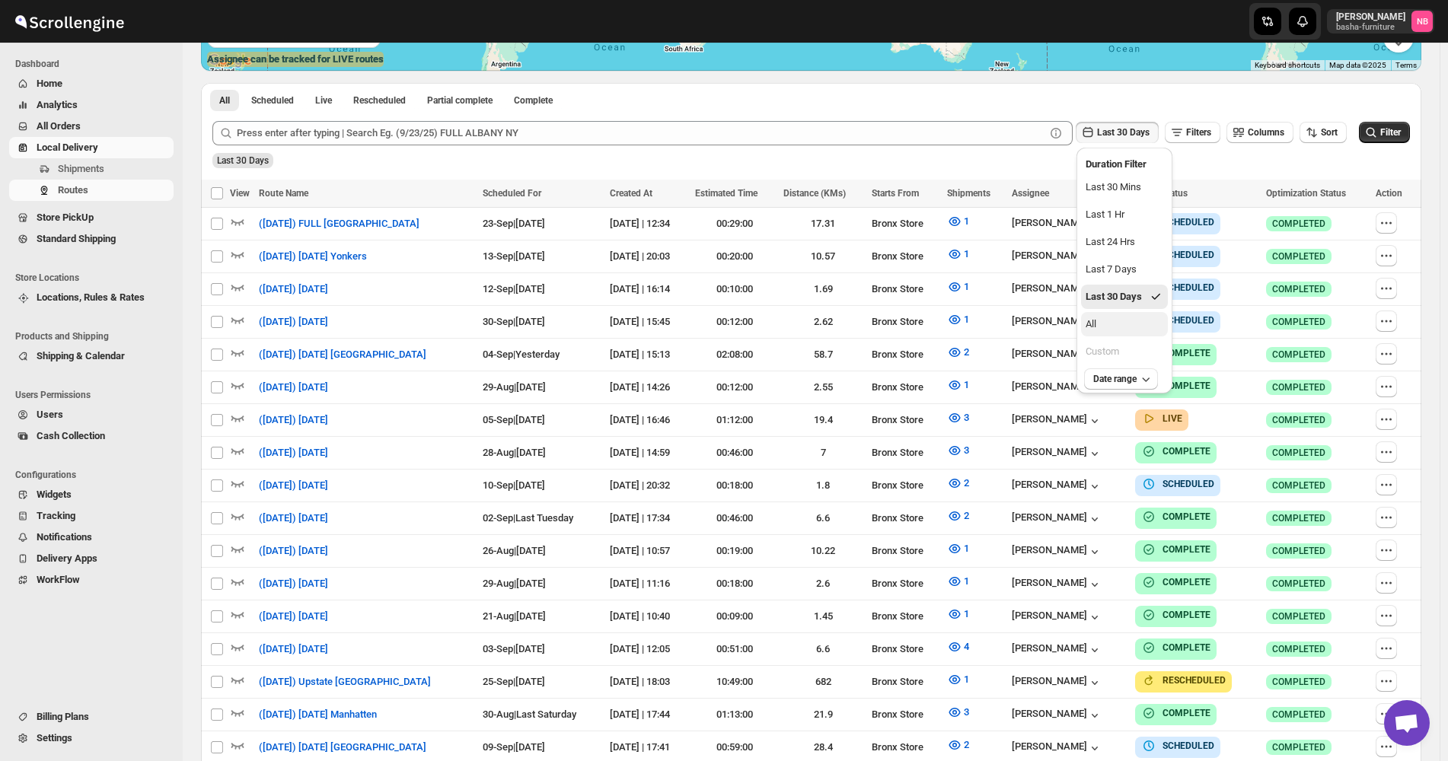
click at [1139, 332] on button "All" at bounding box center [1124, 324] width 87 height 24
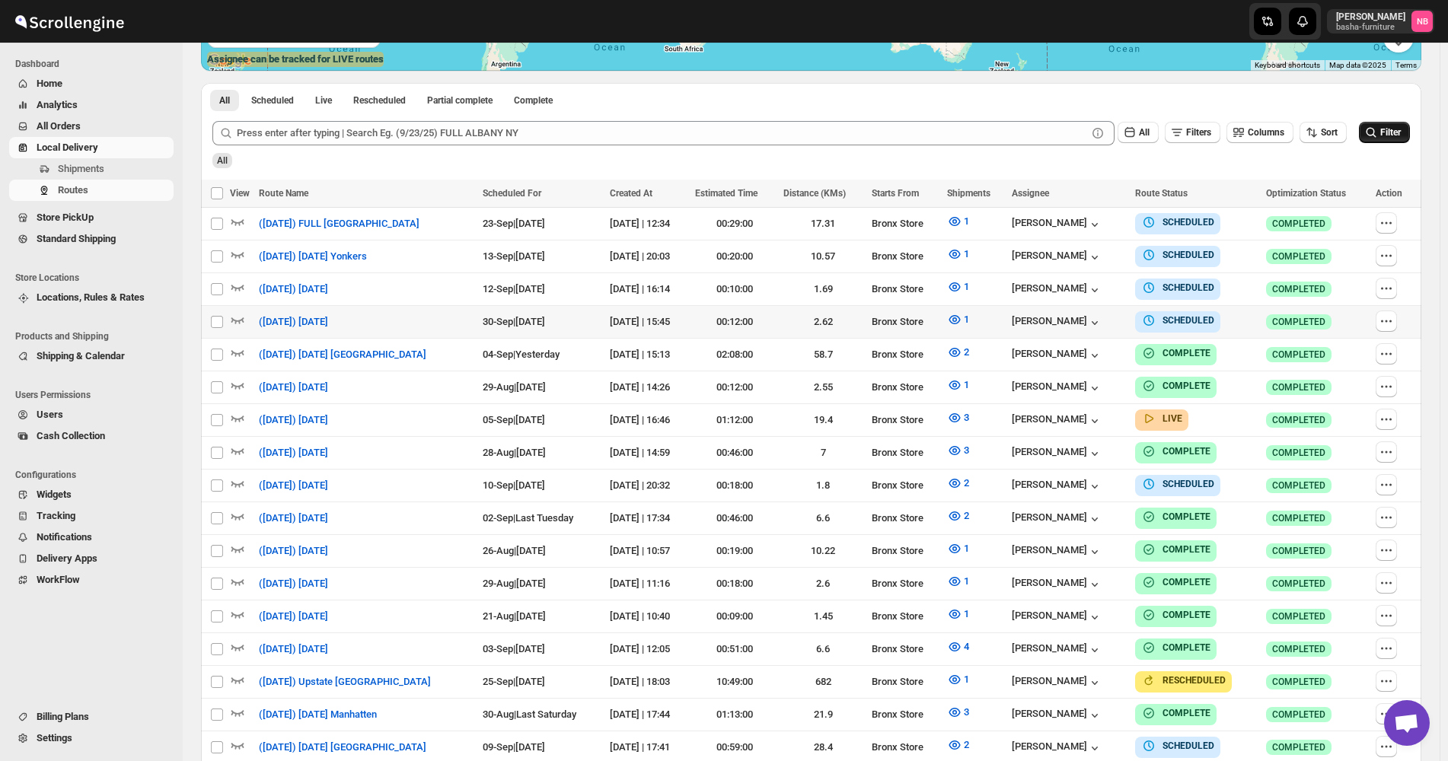
click at [1398, 131] on span "Filter" at bounding box center [1390, 132] width 21 height 11
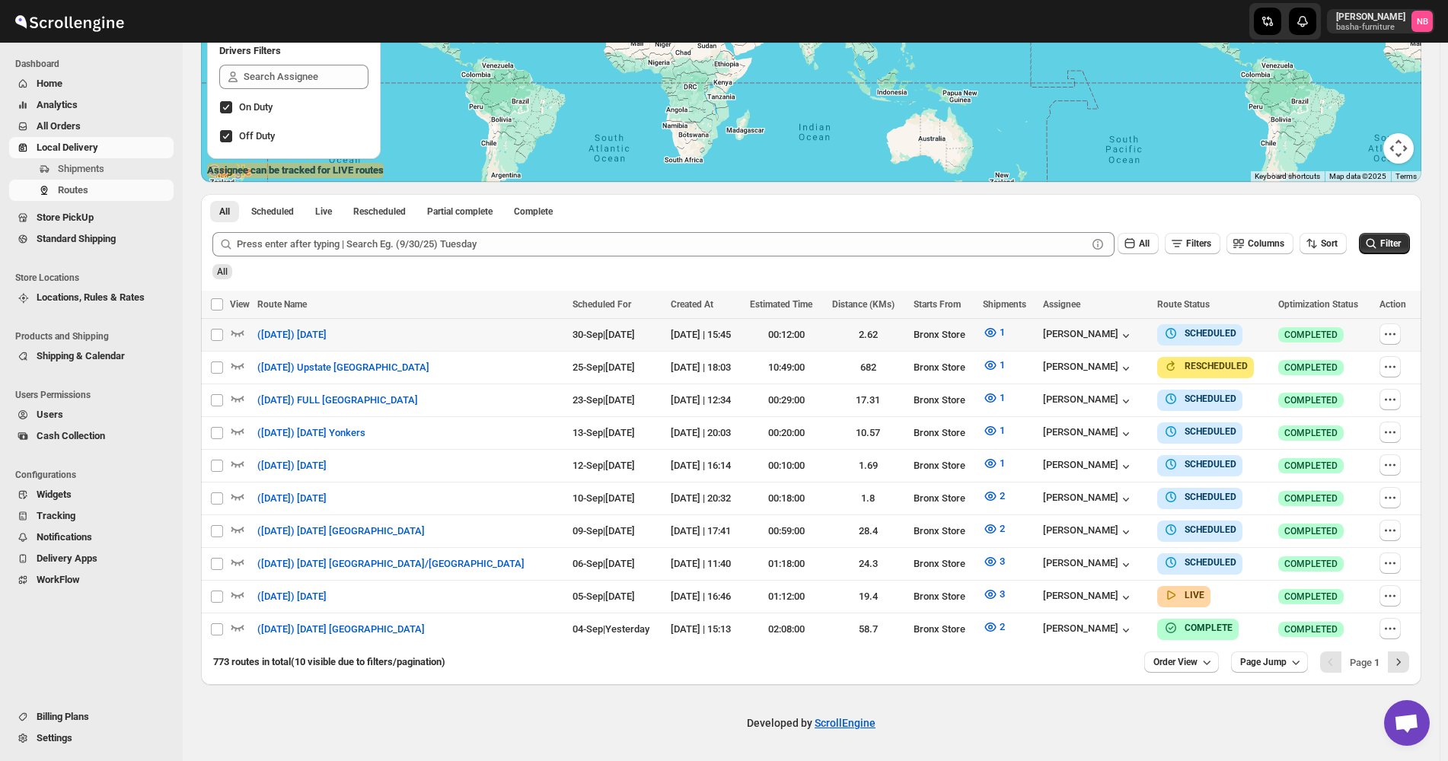
scroll to position [262, 0]
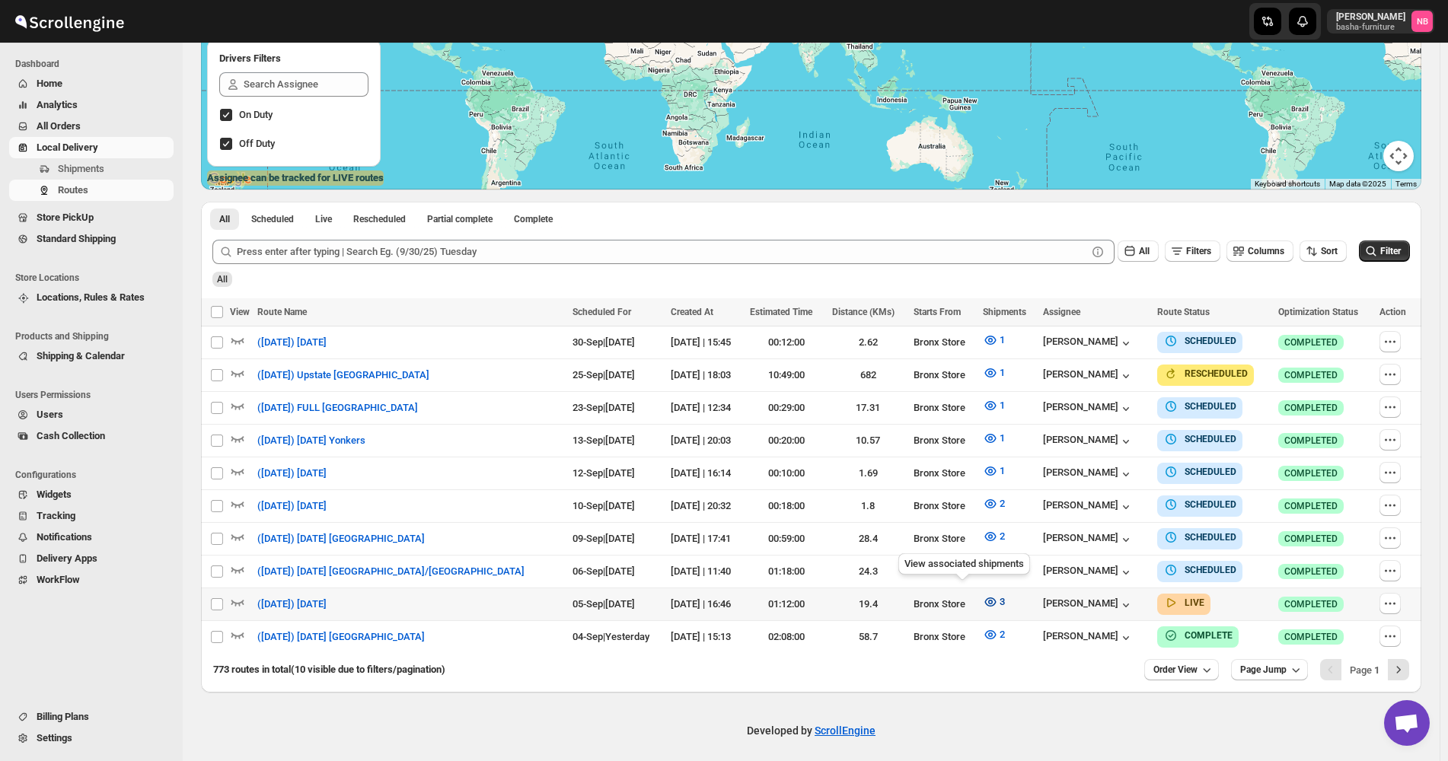
click at [983, 595] on icon "button" at bounding box center [990, 602] width 15 height 15
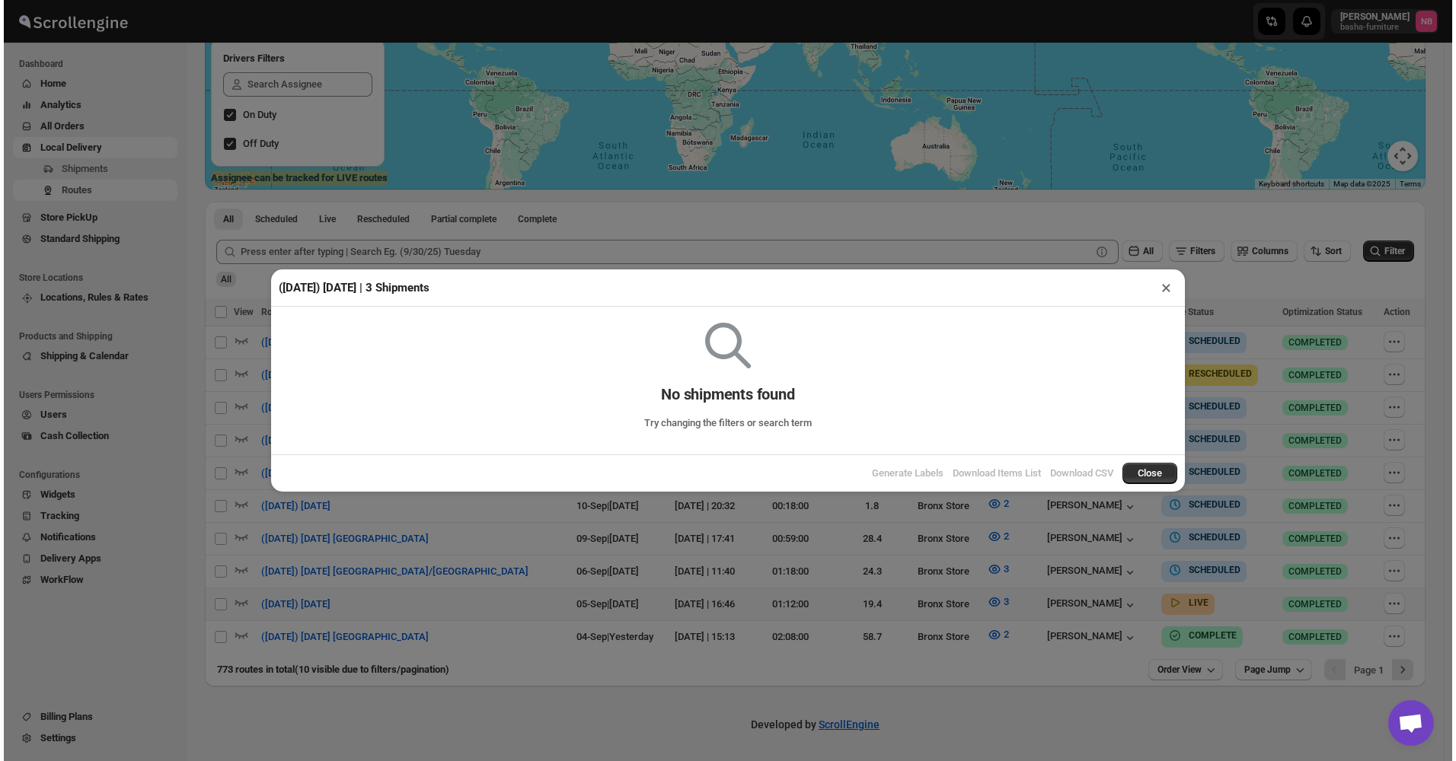
scroll to position [256, 0]
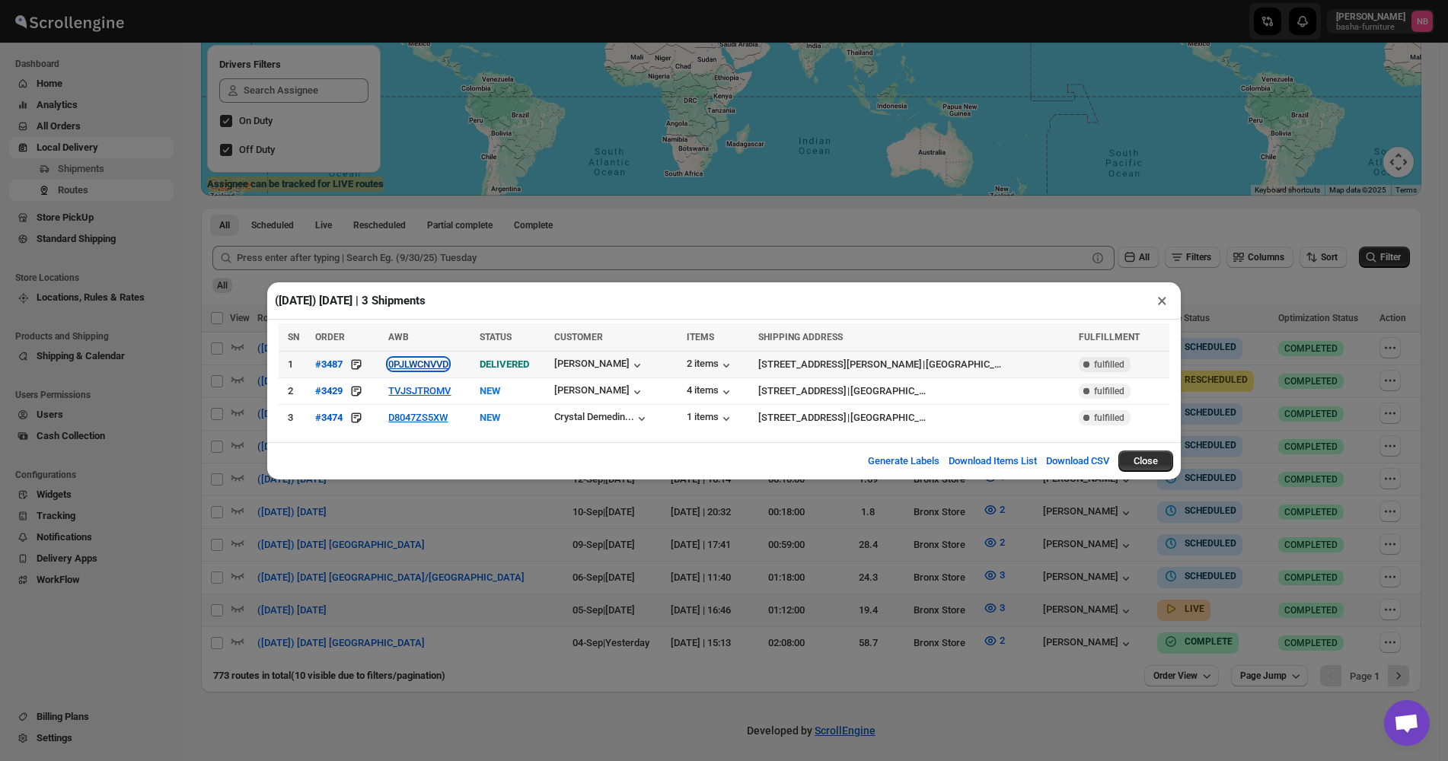
click at [413, 366] on button "0PJLWCNVVD" at bounding box center [418, 364] width 60 height 11
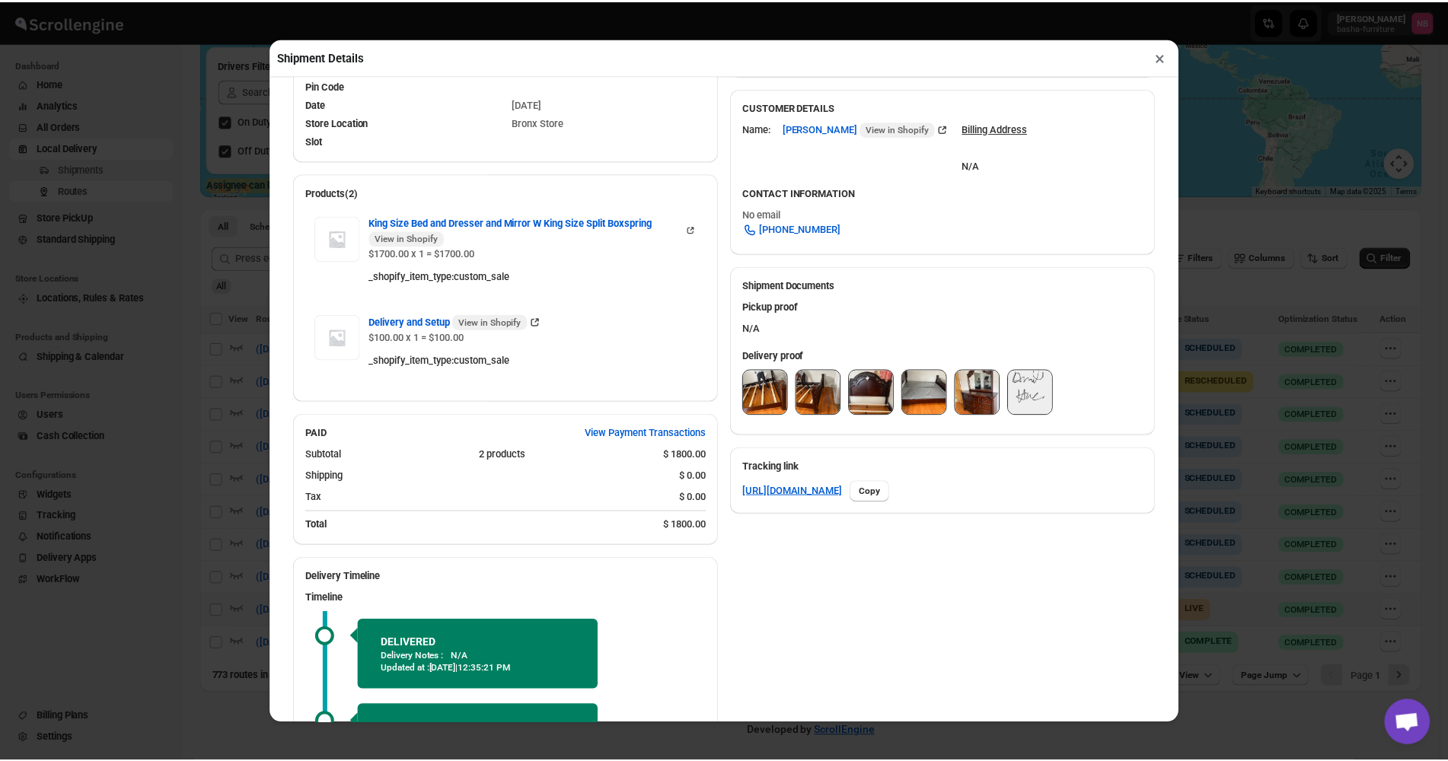
scroll to position [305, 0]
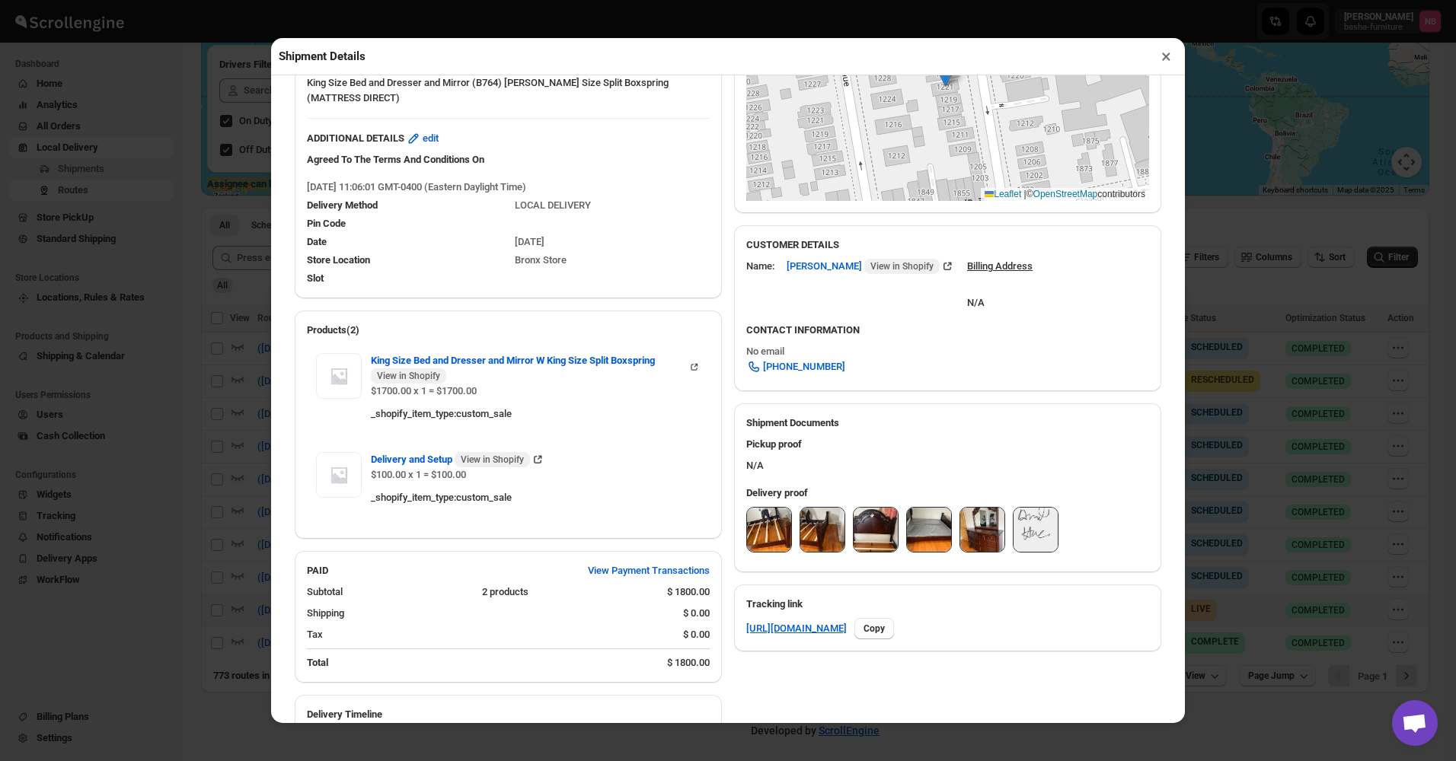
click at [1160, 62] on button "×" at bounding box center [1166, 56] width 22 height 21
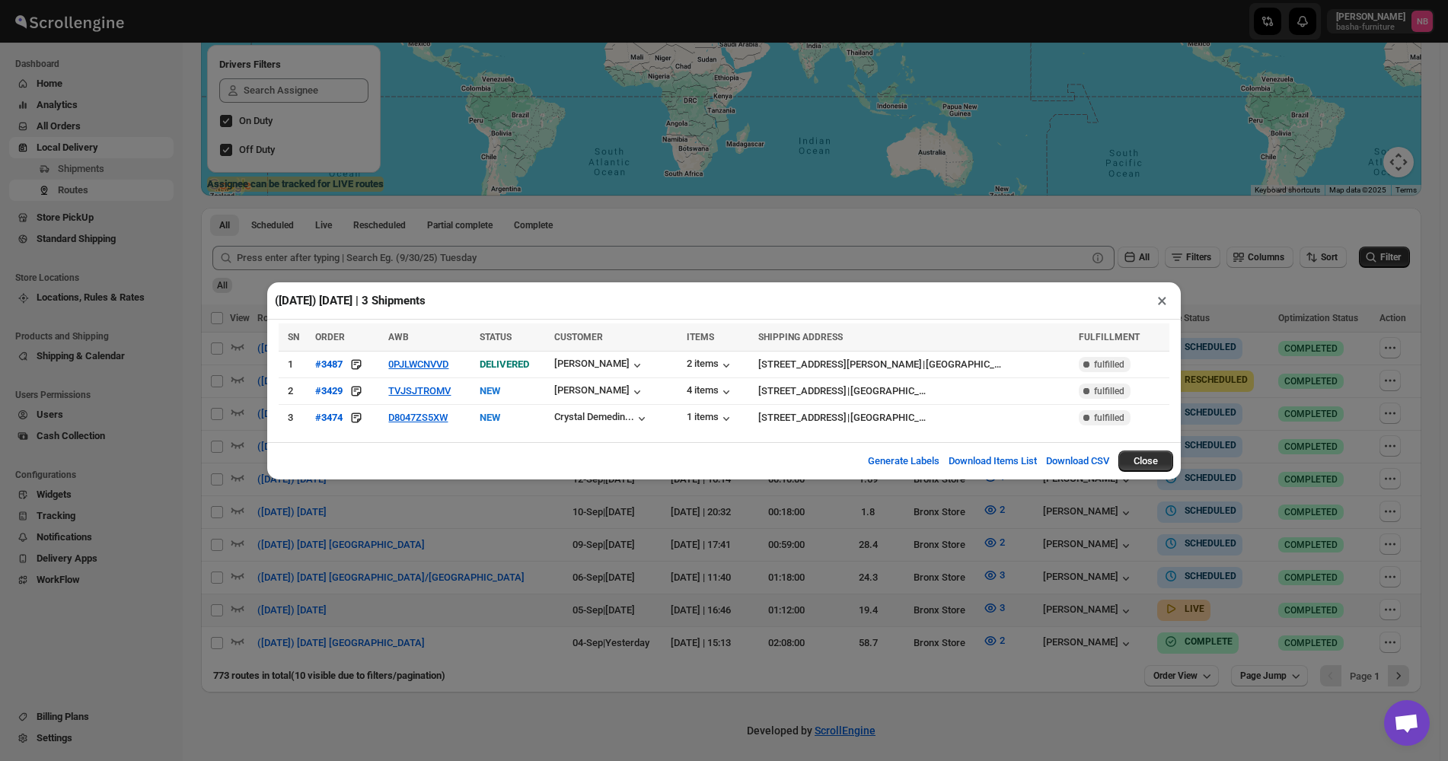
click at [860, 505] on div "([DATE]) [DATE] | 3 Shipments × SN ORDER AWB STATUS CUSTOMER ITEMS SHIPPING ADD…" at bounding box center [724, 380] width 1448 height 761
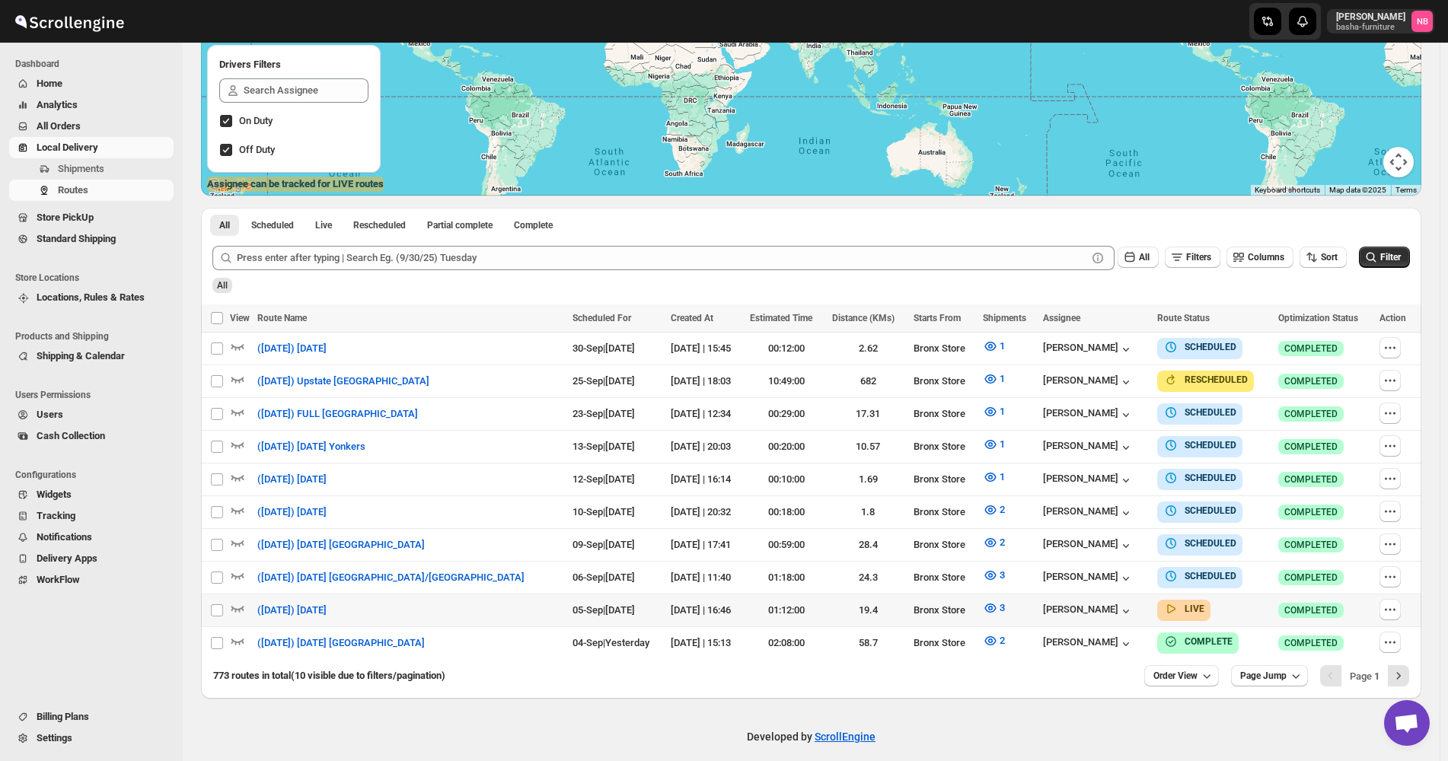
click at [1077, 289] on div "All" at bounding box center [809, 280] width 1201 height 26
click at [1401, 263] on span "Filter" at bounding box center [1390, 257] width 21 height 11
click at [1000, 602] on span "3" at bounding box center [1002, 607] width 5 height 11
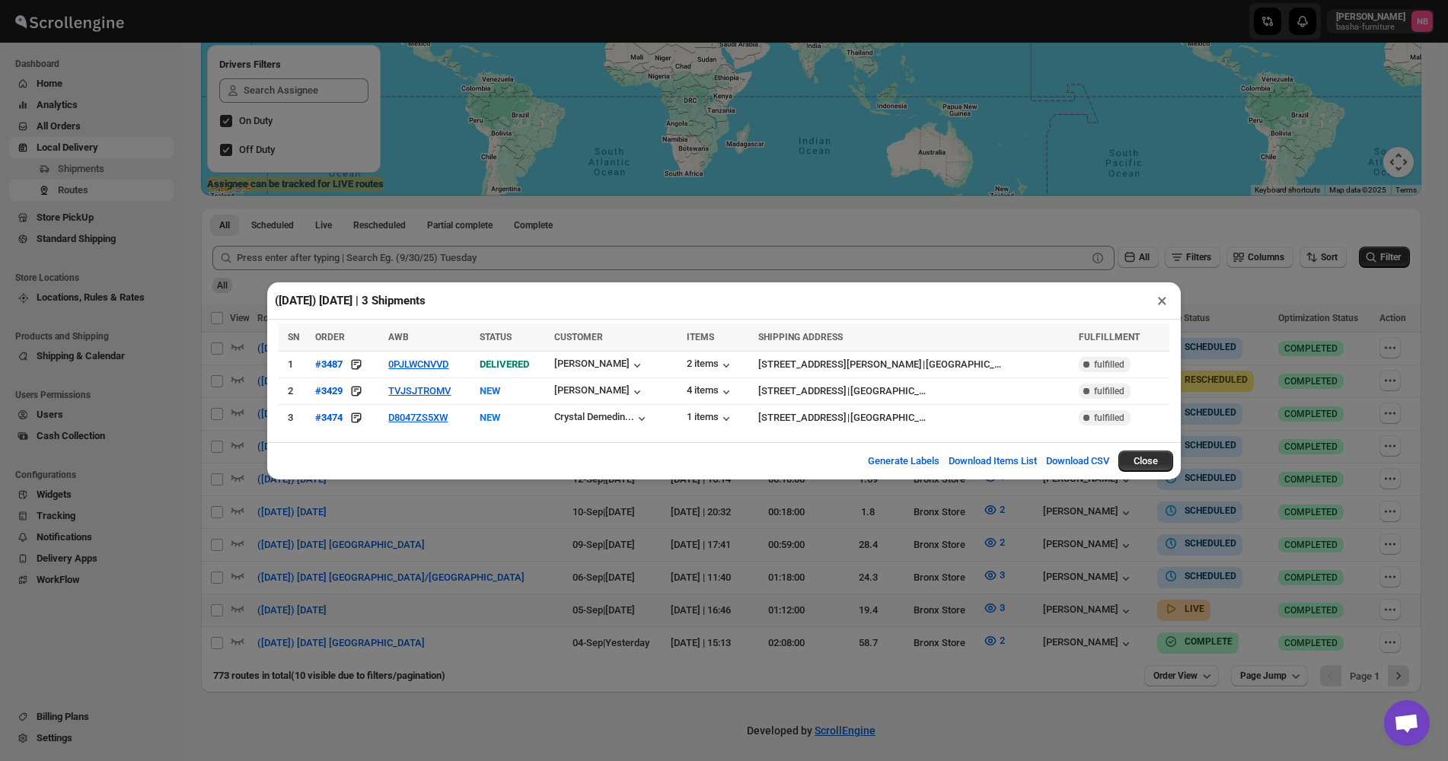
click at [971, 595] on div "([DATE]) [DATE] | 3 Shipments × SN ORDER AWB STATUS CUSTOMER ITEMS SHIPPING ADD…" at bounding box center [724, 380] width 1448 height 761
